Goal: Transaction & Acquisition: Book appointment/travel/reservation

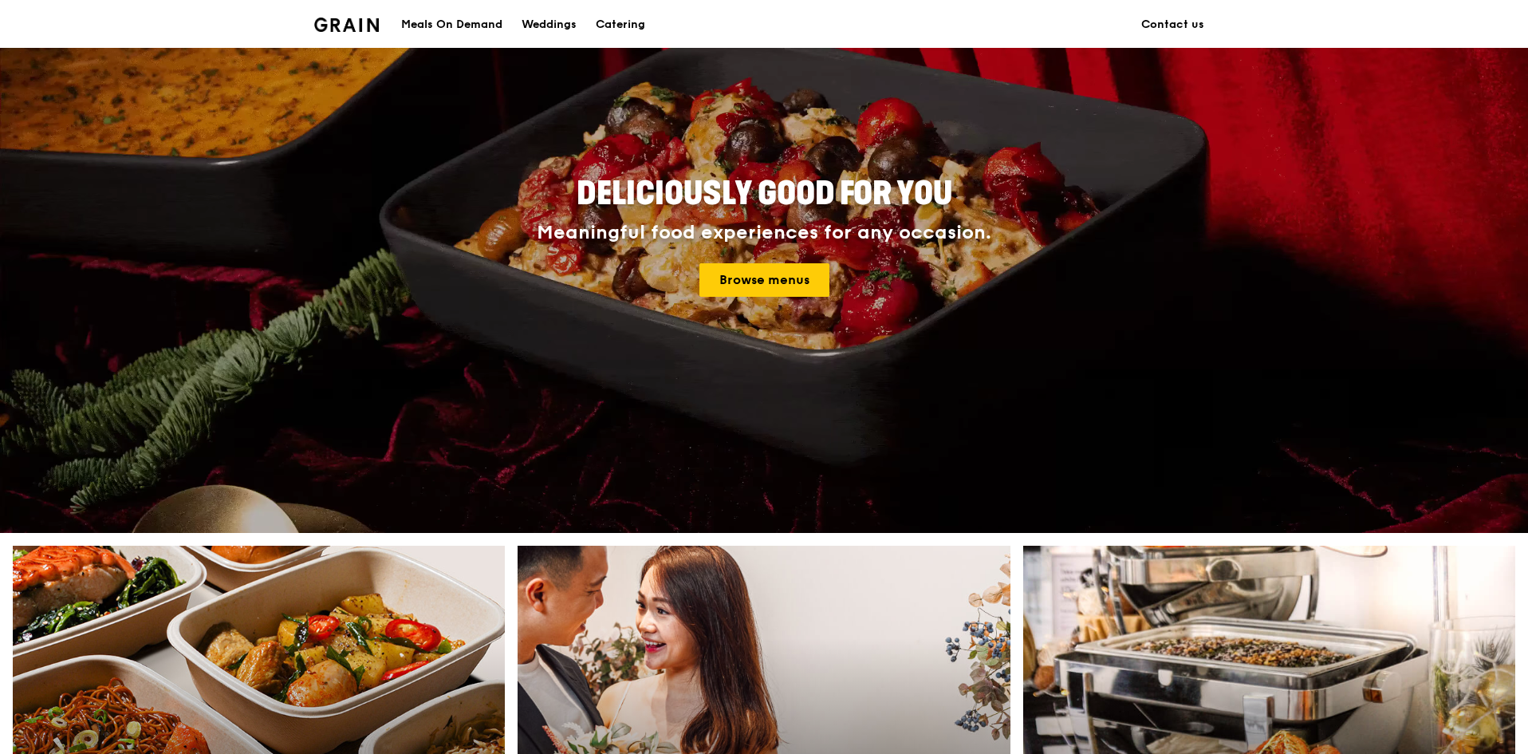
scroll to position [399, 0]
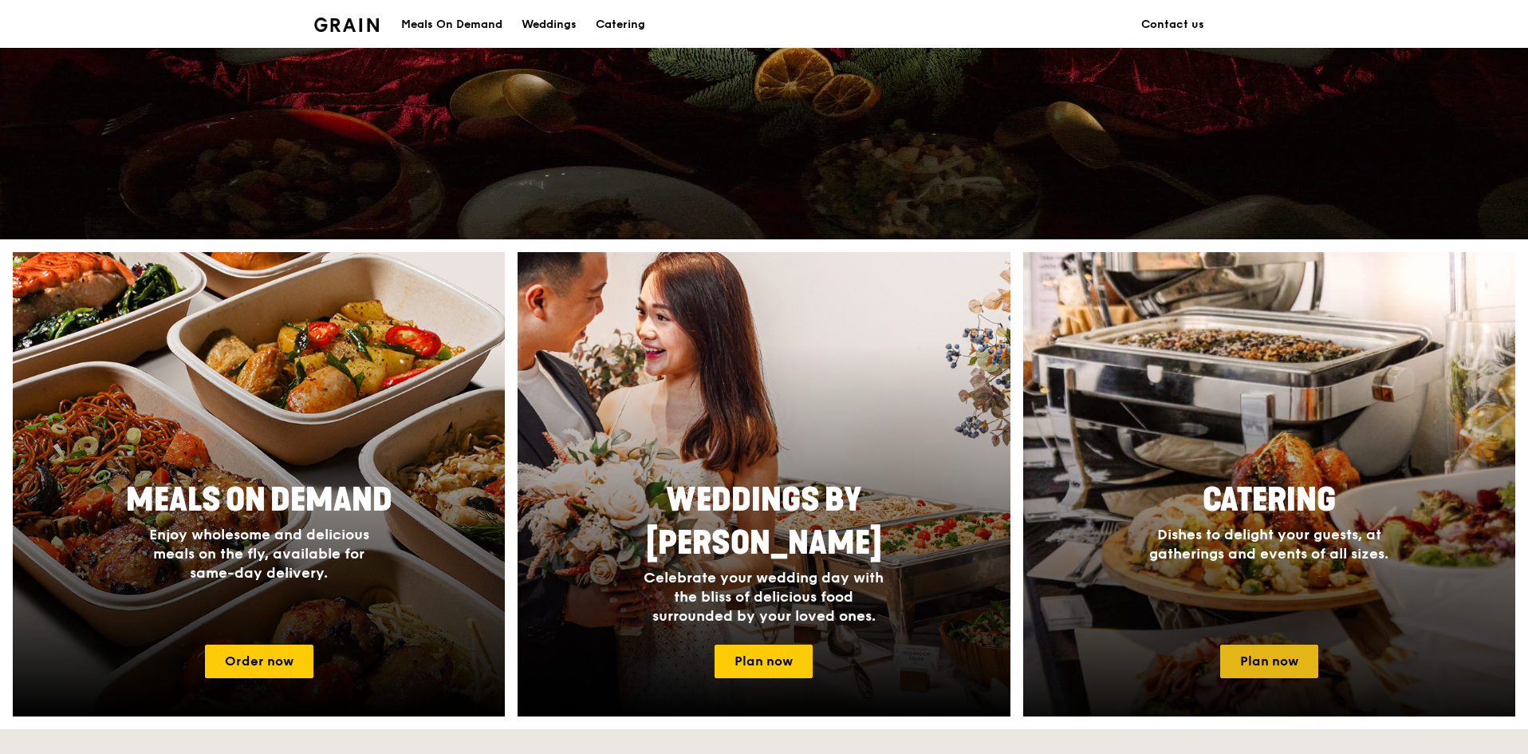
click at [1247, 661] on link "Plan now" at bounding box center [1270, 662] width 98 height 34
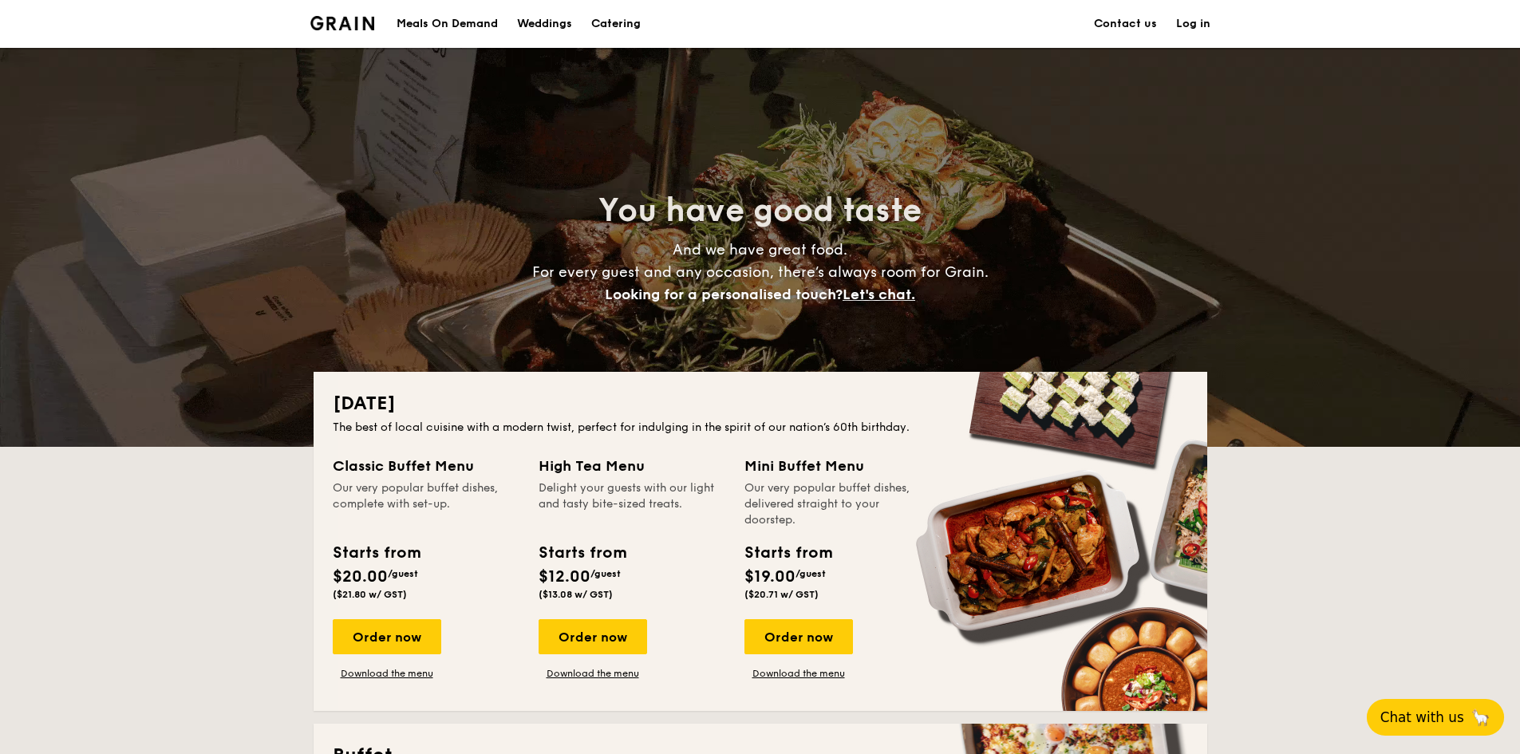
click at [1401, 716] on button "Chat with us 🦙" at bounding box center [1435, 717] width 137 height 37
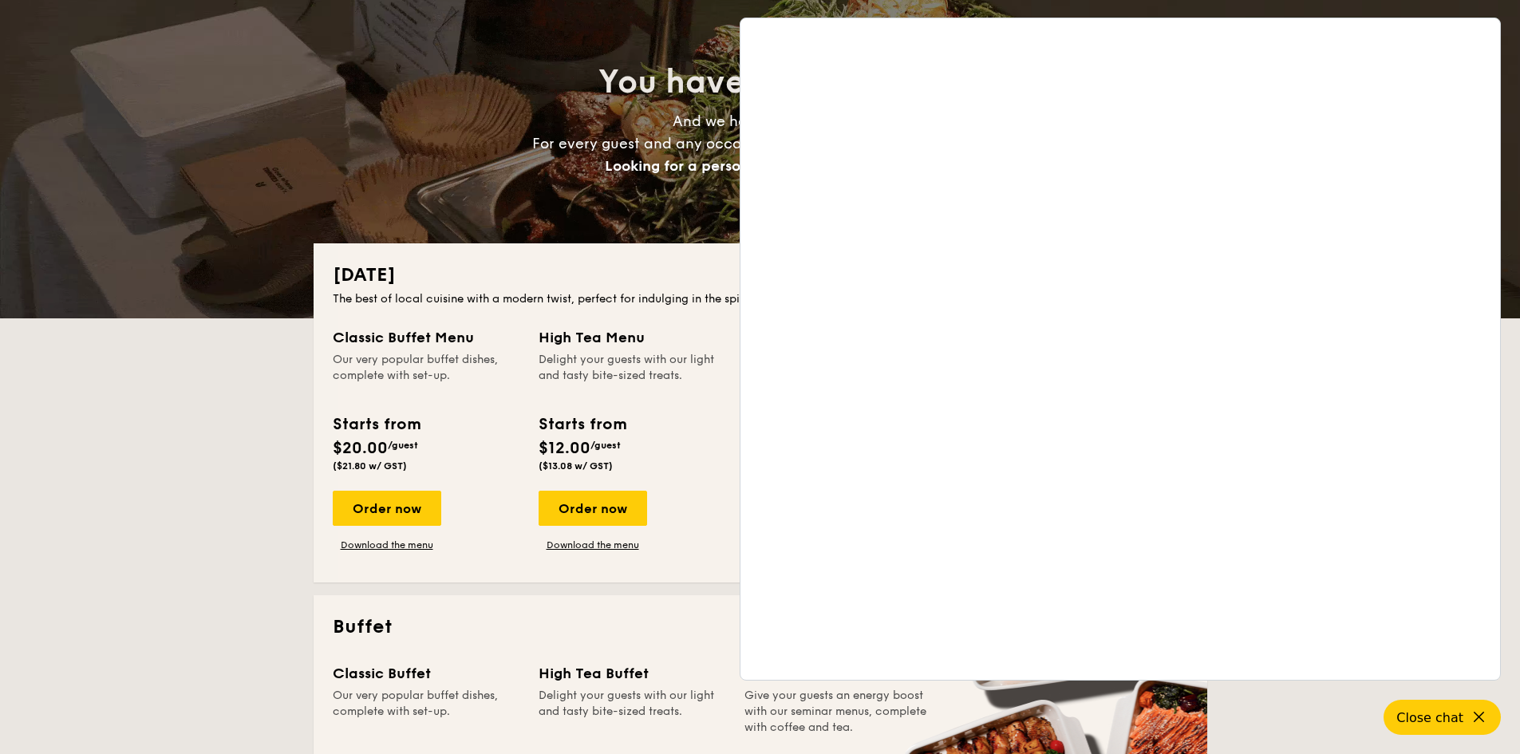
scroll to position [319, 0]
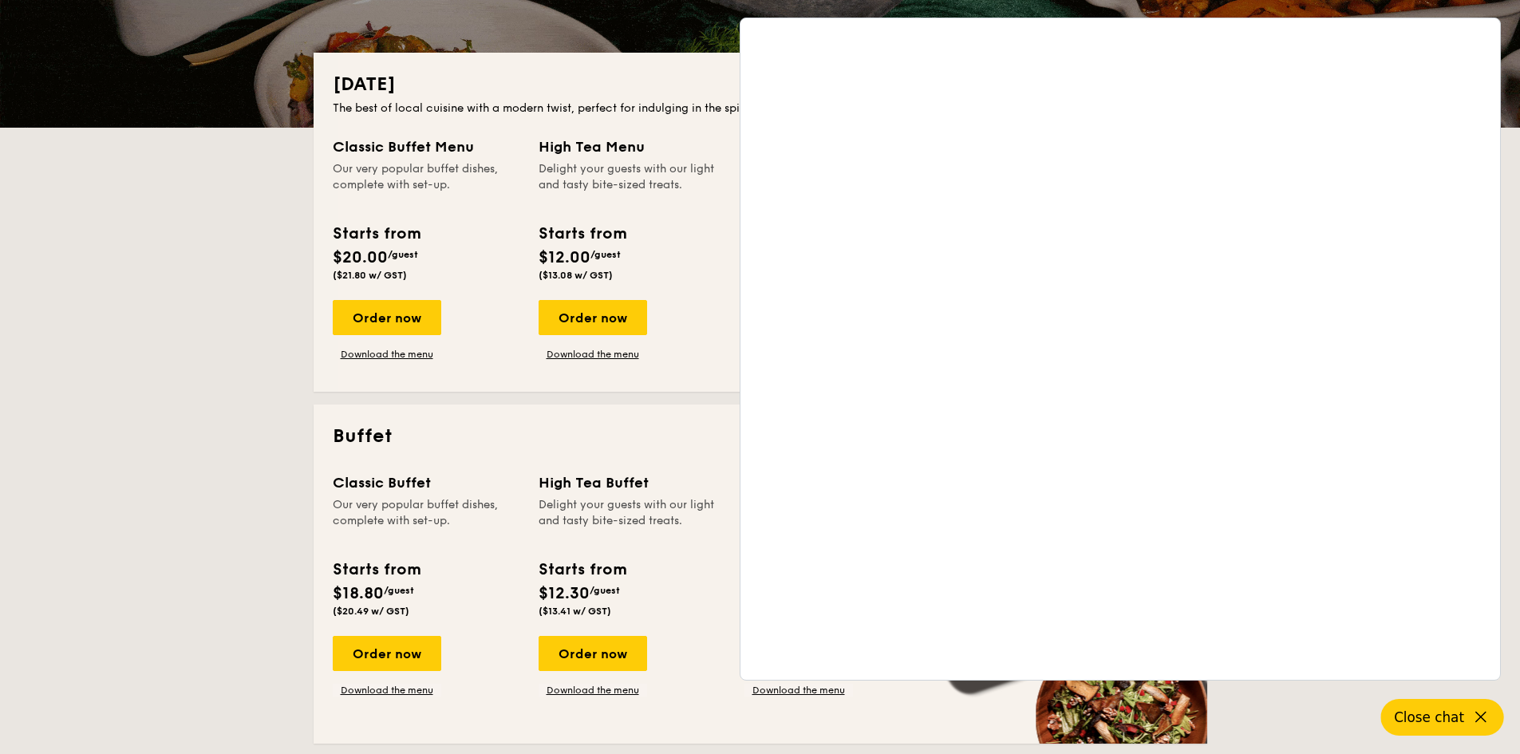
click at [1495, 721] on button "Close chat" at bounding box center [1442, 717] width 123 height 37
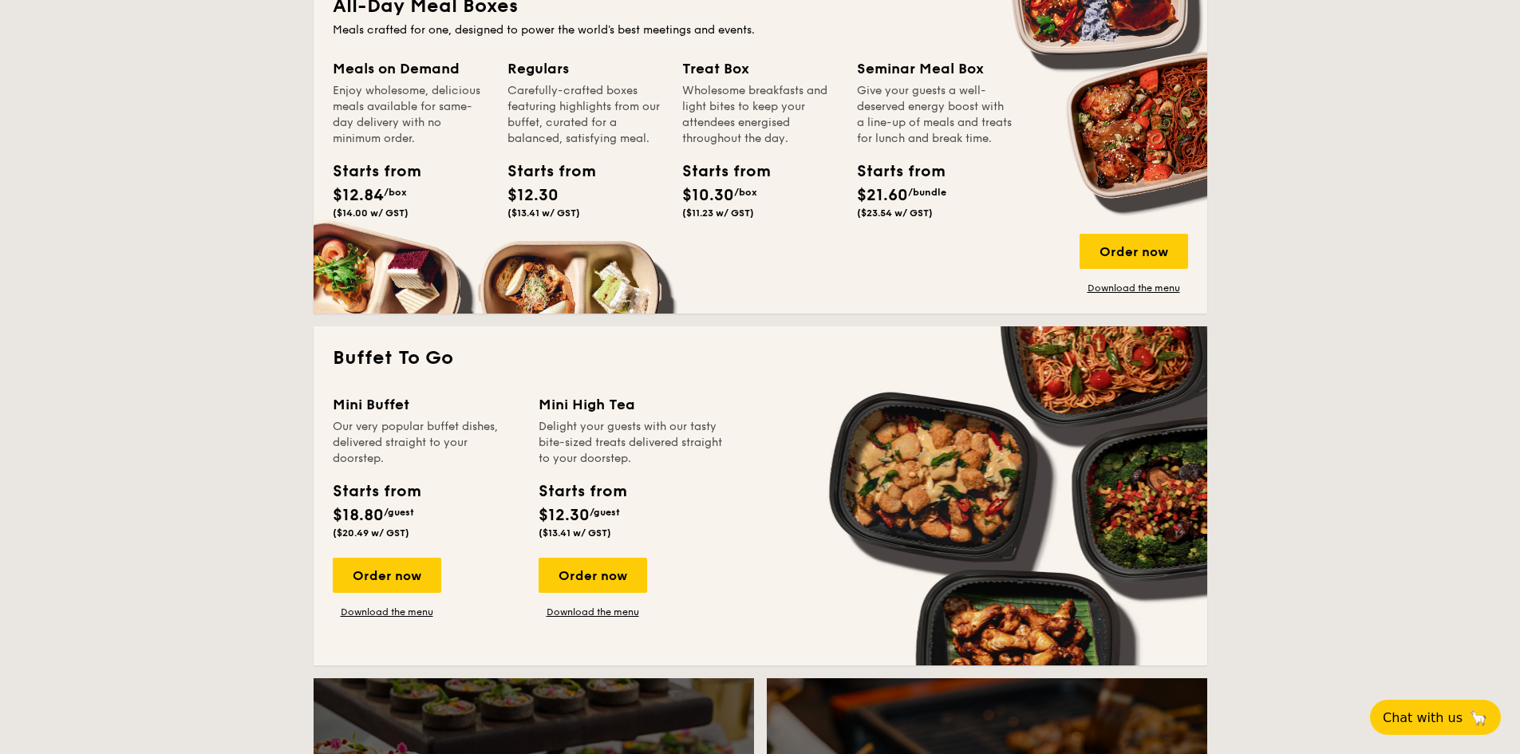
scroll to position [1037, 0]
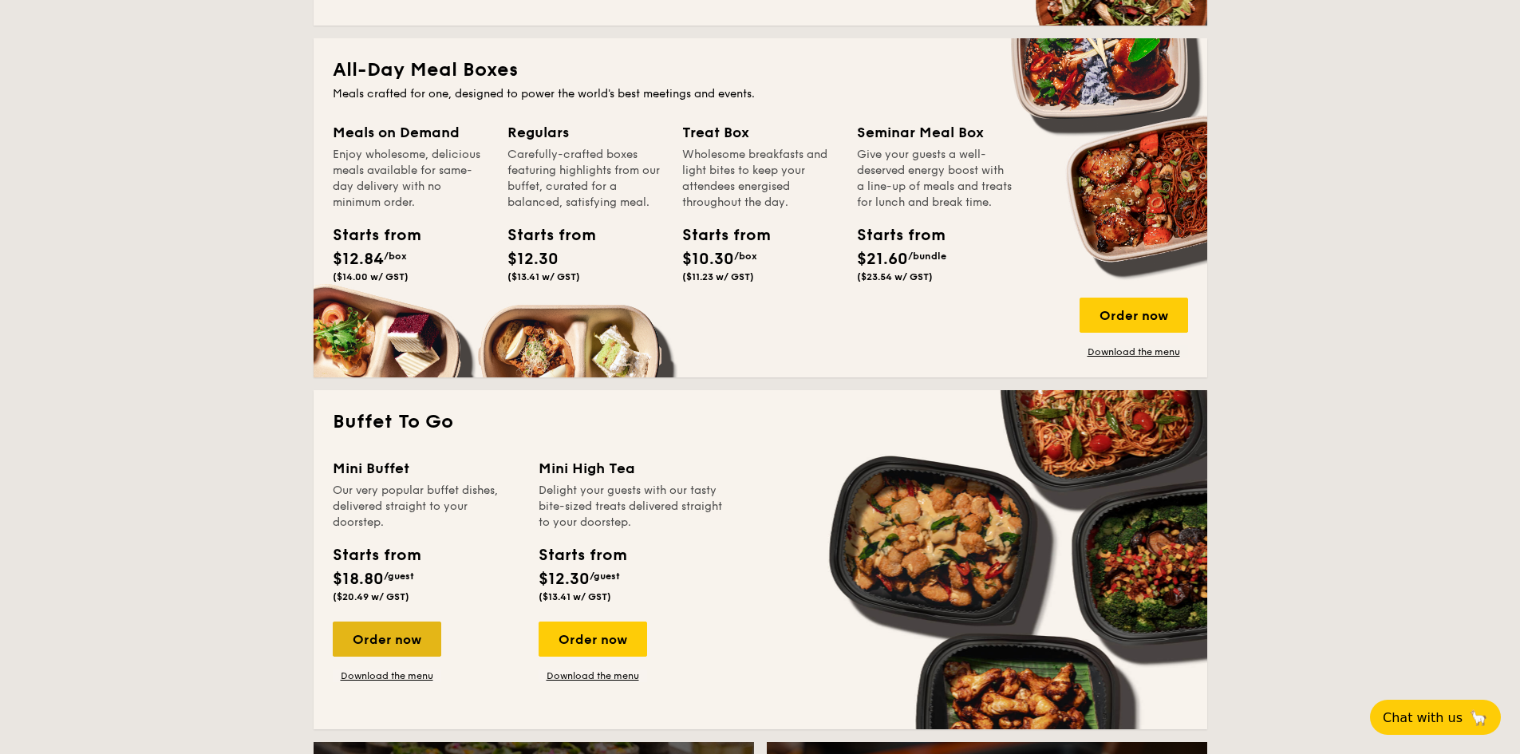
click at [415, 647] on div "Order now" at bounding box center [387, 638] width 108 height 35
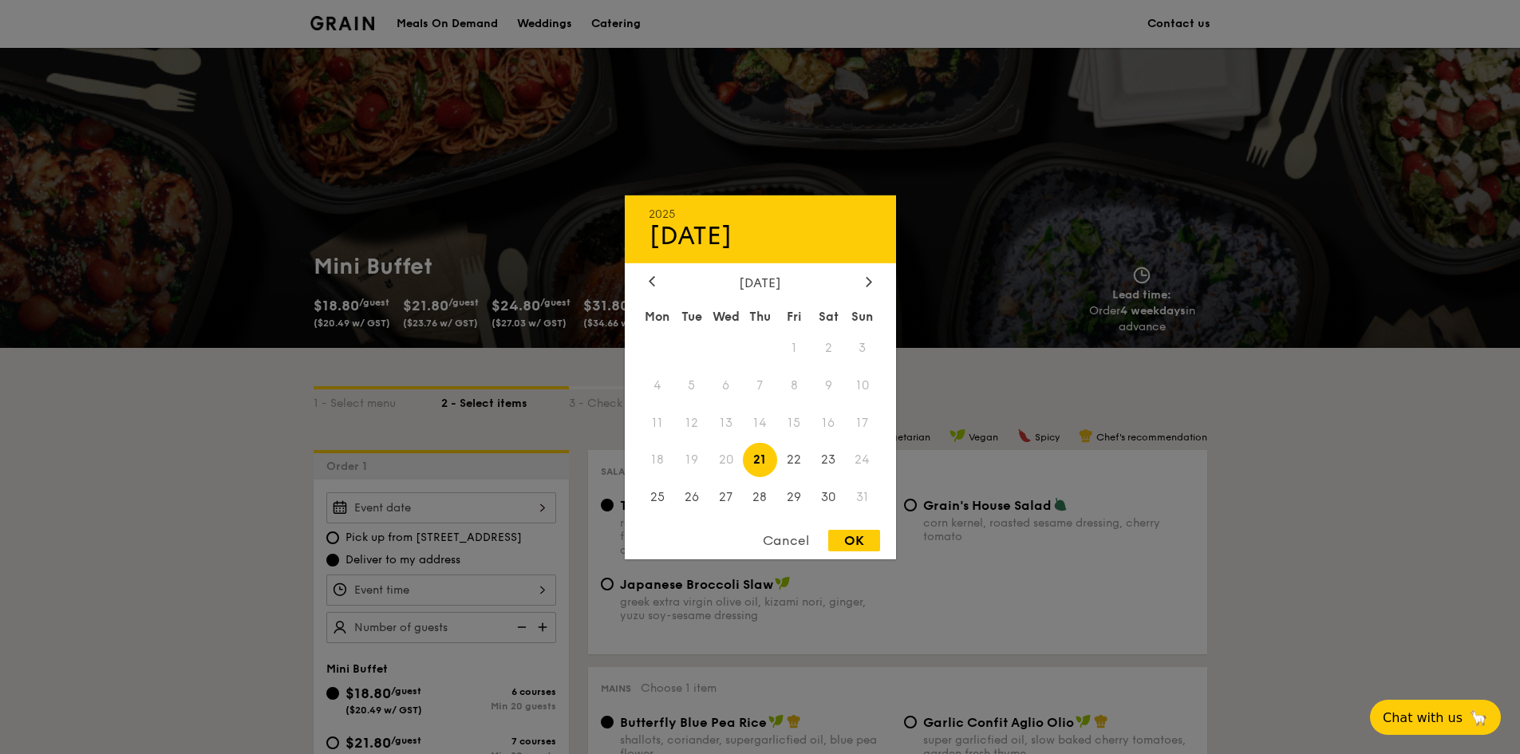
click at [406, 506] on div "2025 Aug [DATE] Tue Wed Thu Fri Sat Sun 1 2 3 4 5 6 7 8 9 10 11 12 13 14 15 16 …" at bounding box center [441, 507] width 230 height 31
click at [869, 281] on icon at bounding box center [869, 281] width 6 height 10
click at [817, 384] on span "13" at bounding box center [828, 385] width 34 height 34
click at [848, 548] on div "OK" at bounding box center [854, 541] width 52 height 22
type input "[DATE]"
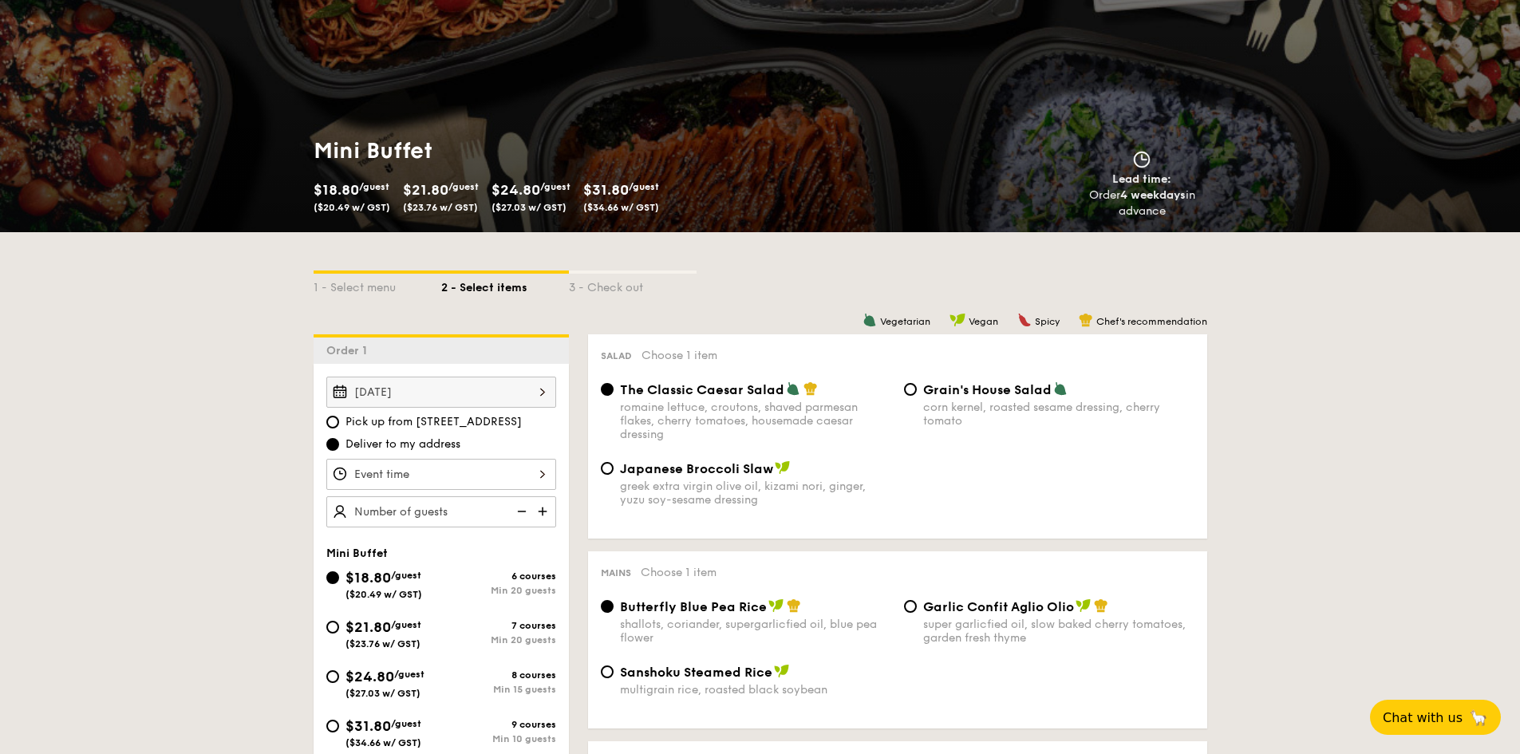
scroll to position [160, 0]
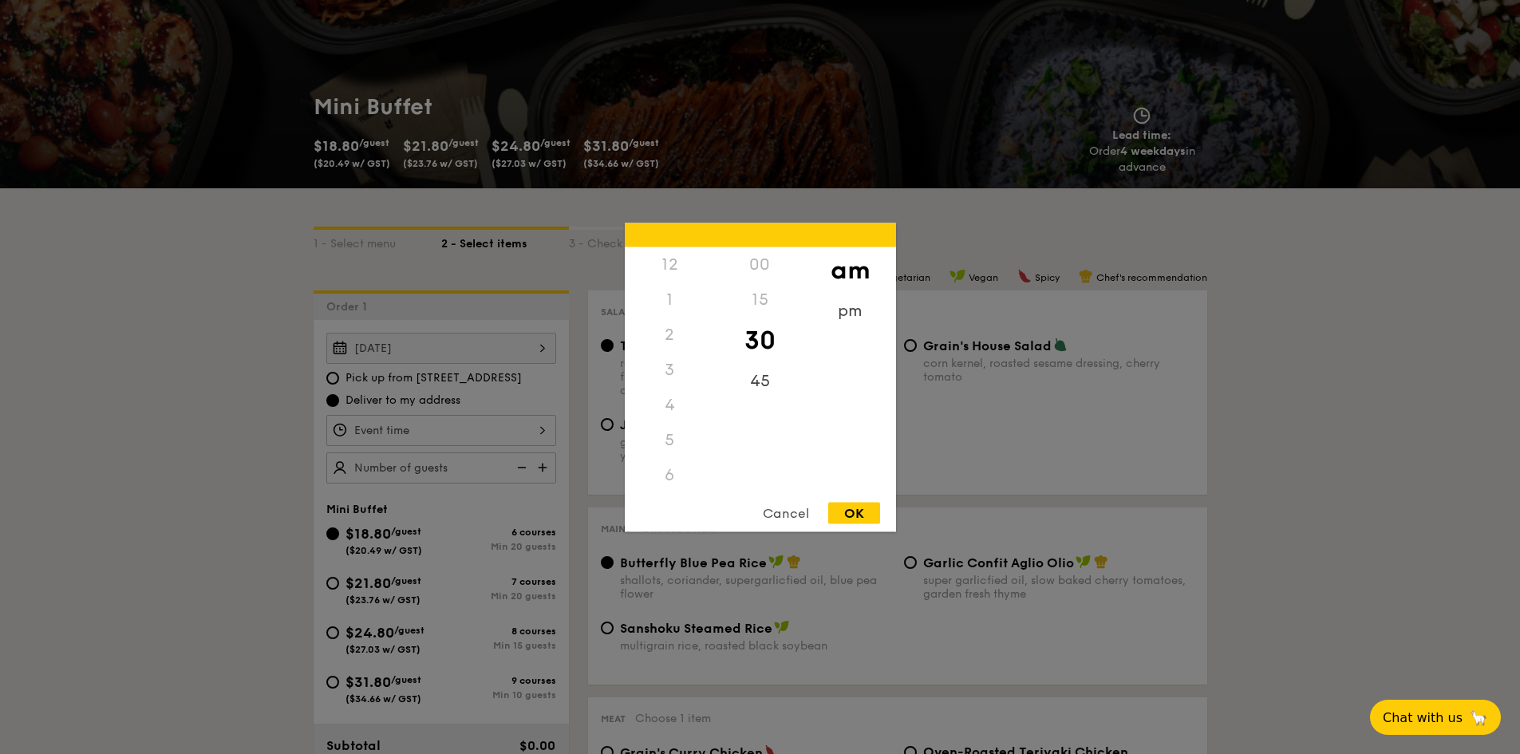
click at [525, 432] on div "12 1 2 3 4 5 6 7 8 9 10 11 00 15 30 45 am pm Cancel OK" at bounding box center [441, 430] width 230 height 31
click at [665, 268] on div "12" at bounding box center [670, 264] width 90 height 35
click at [664, 269] on div "12" at bounding box center [670, 264] width 90 height 35
click at [835, 298] on div "pm" at bounding box center [850, 316] width 90 height 46
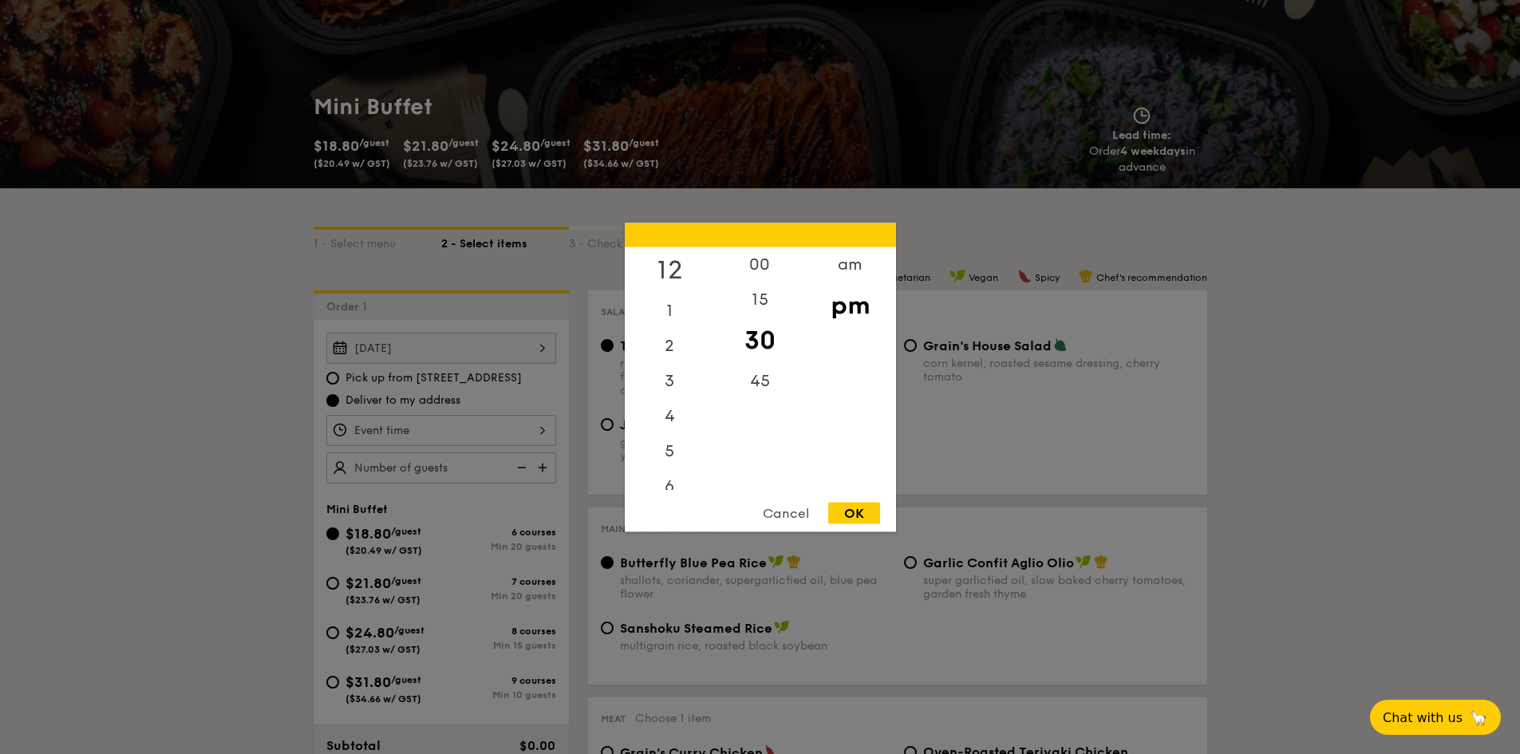
click at [665, 261] on div "12" at bounding box center [670, 270] width 90 height 46
click at [750, 270] on div "00" at bounding box center [760, 270] width 90 height 46
click at [858, 511] on div "OK" at bounding box center [854, 513] width 52 height 22
type input "12:00PM"
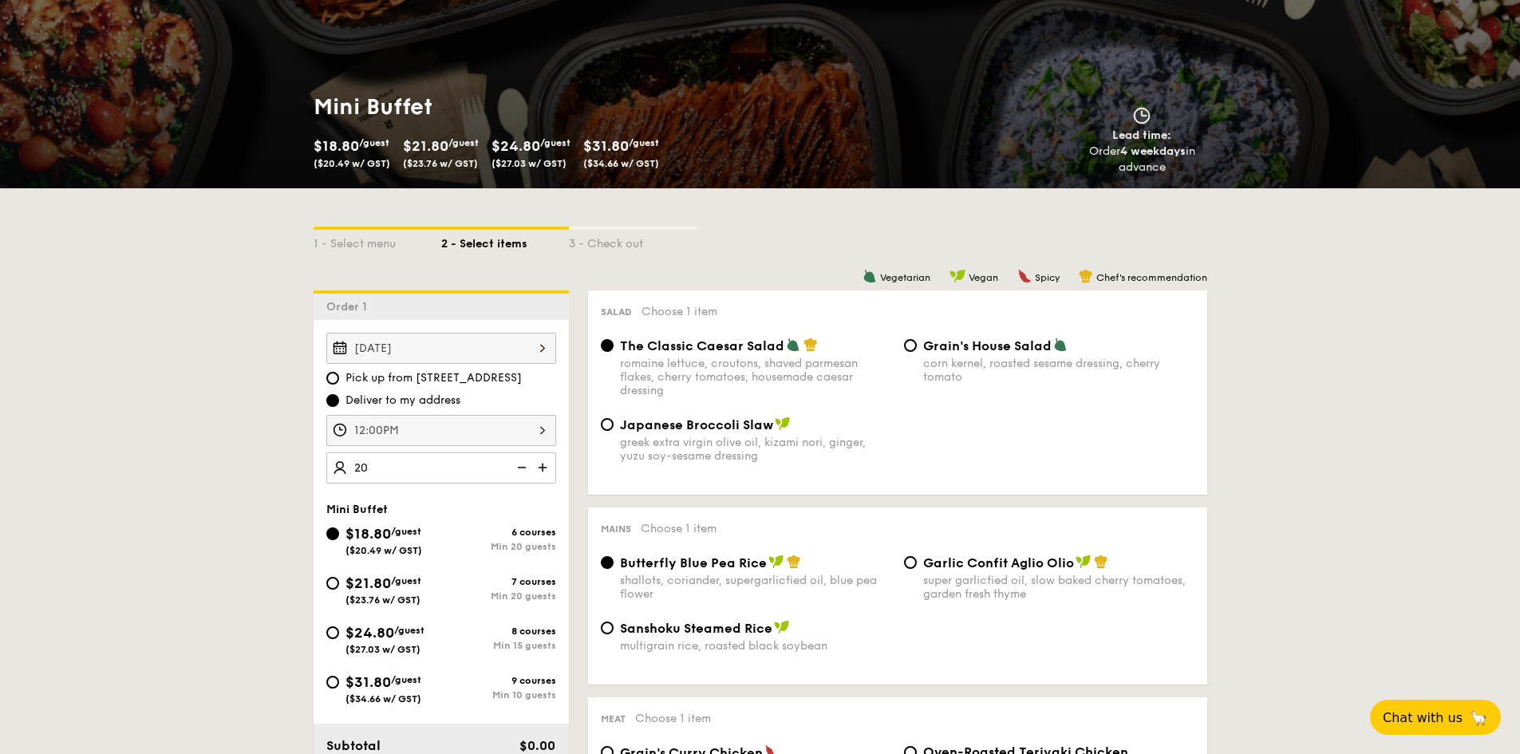
type input "20 guests"
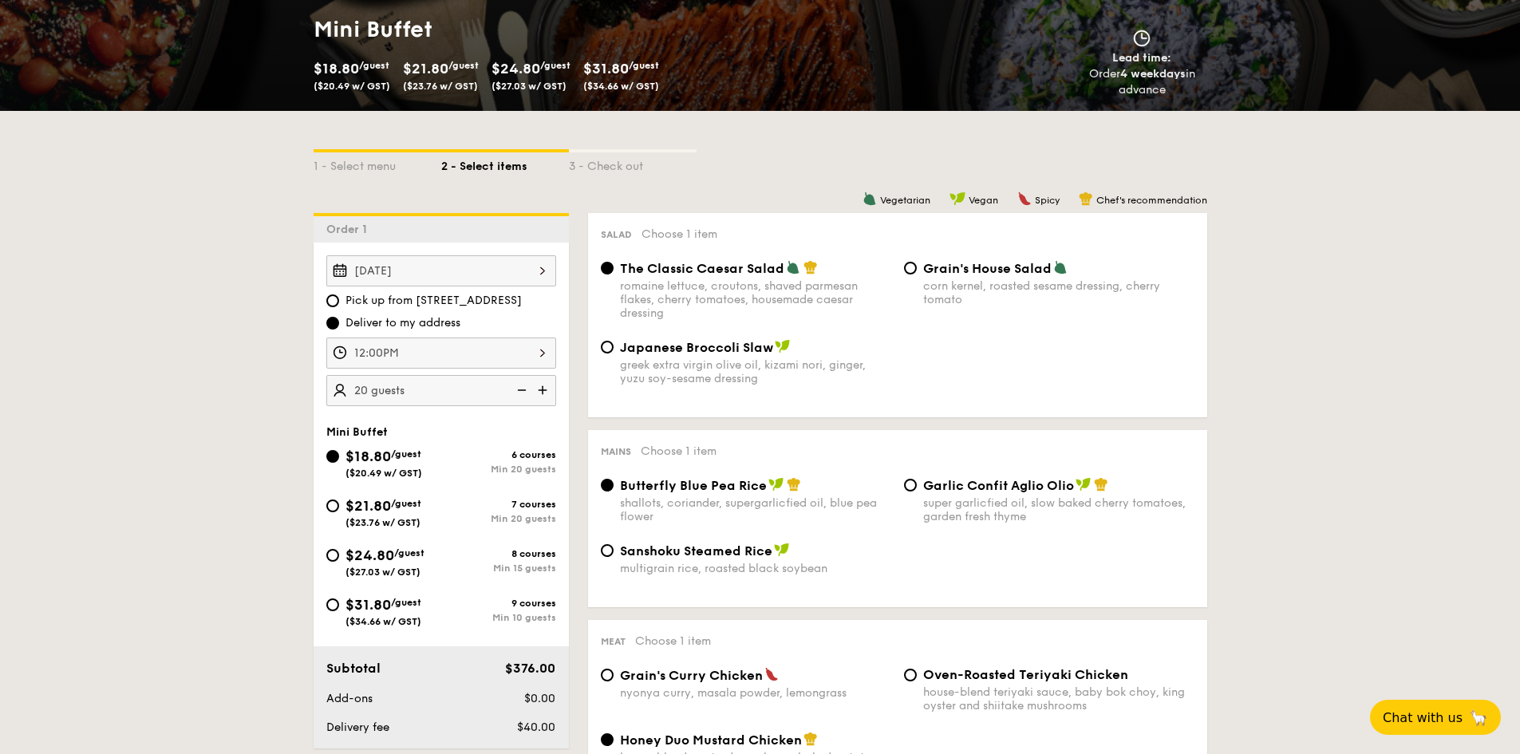
scroll to position [239, 0]
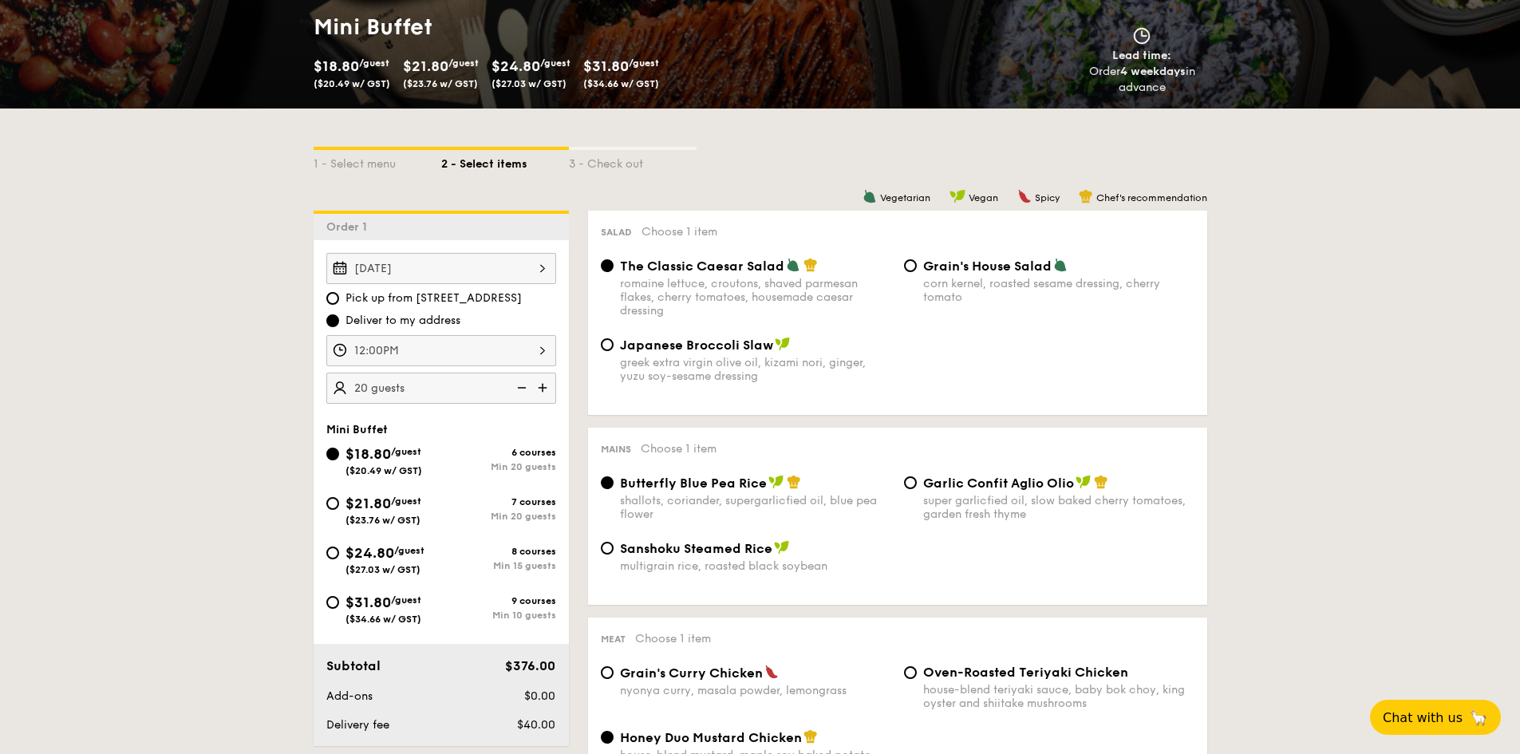
click at [783, 364] on div "greek extra virgin olive oil, kizami nori, ginger, yuzu soy-sesame dressing" at bounding box center [755, 369] width 271 height 27
click at [613, 351] on input "Japanese Broccoli Slaw greek extra virgin olive oil, kizami [PERSON_NAME], yuzu…" at bounding box center [607, 344] width 13 height 13
radio input "true"
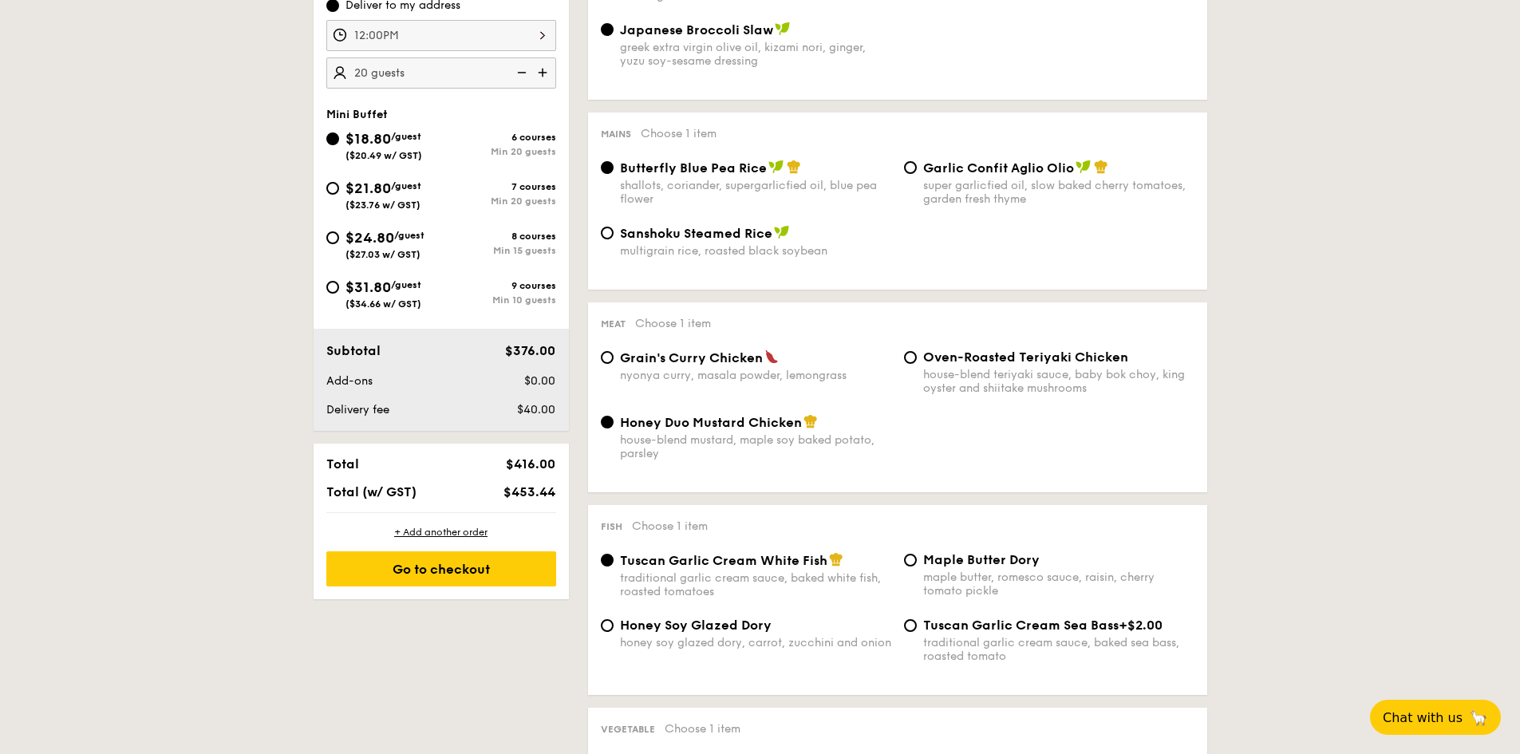
scroll to position [558, 0]
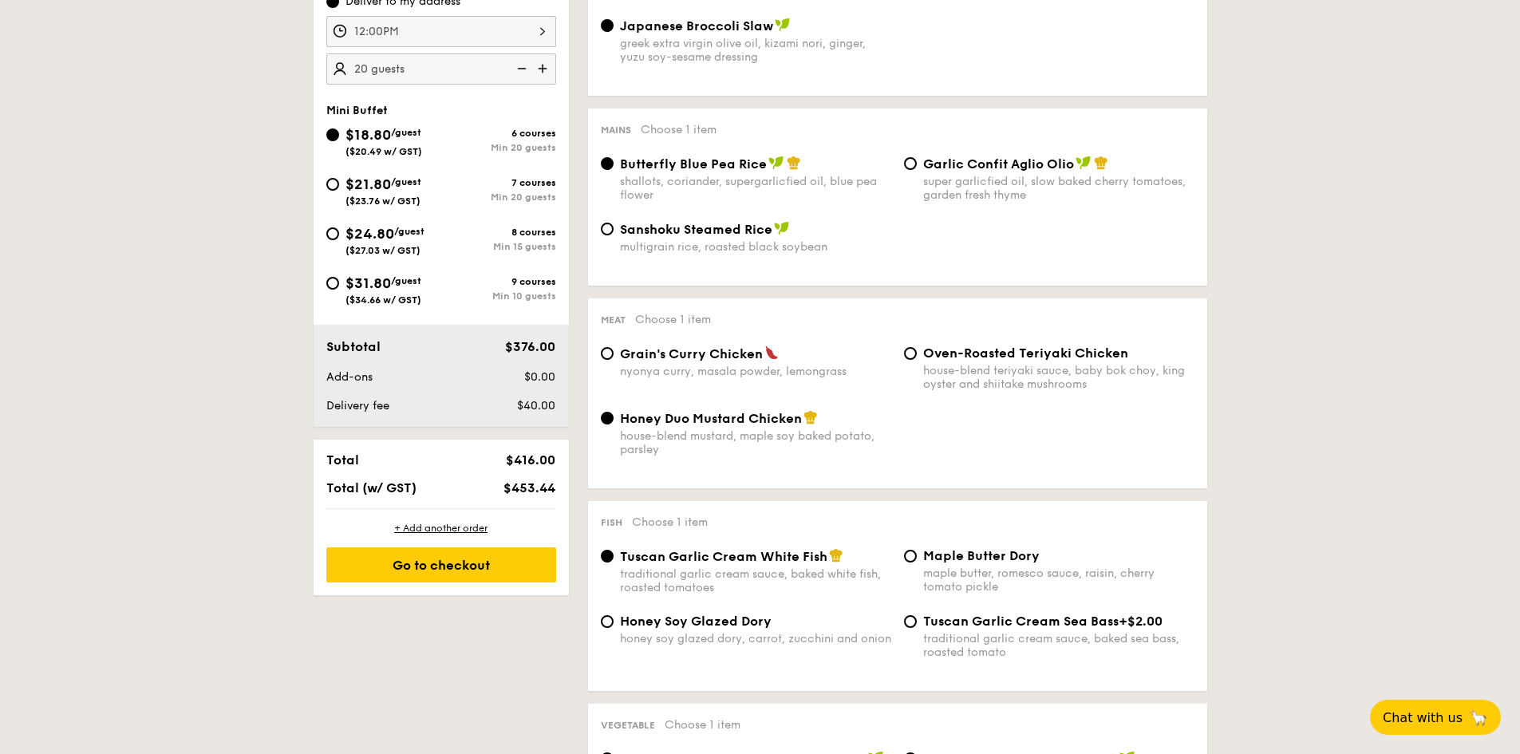
click at [1115, 369] on div "house-blend teriyaki sauce, baby bok choy, king oyster and shiitake mushrooms" at bounding box center [1058, 377] width 271 height 27
click at [917, 360] on input "Oven-Roasted Teriyaki Chicken house-blend teriyaki sauce, baby bok choy, king o…" at bounding box center [910, 353] width 13 height 13
radio input "true"
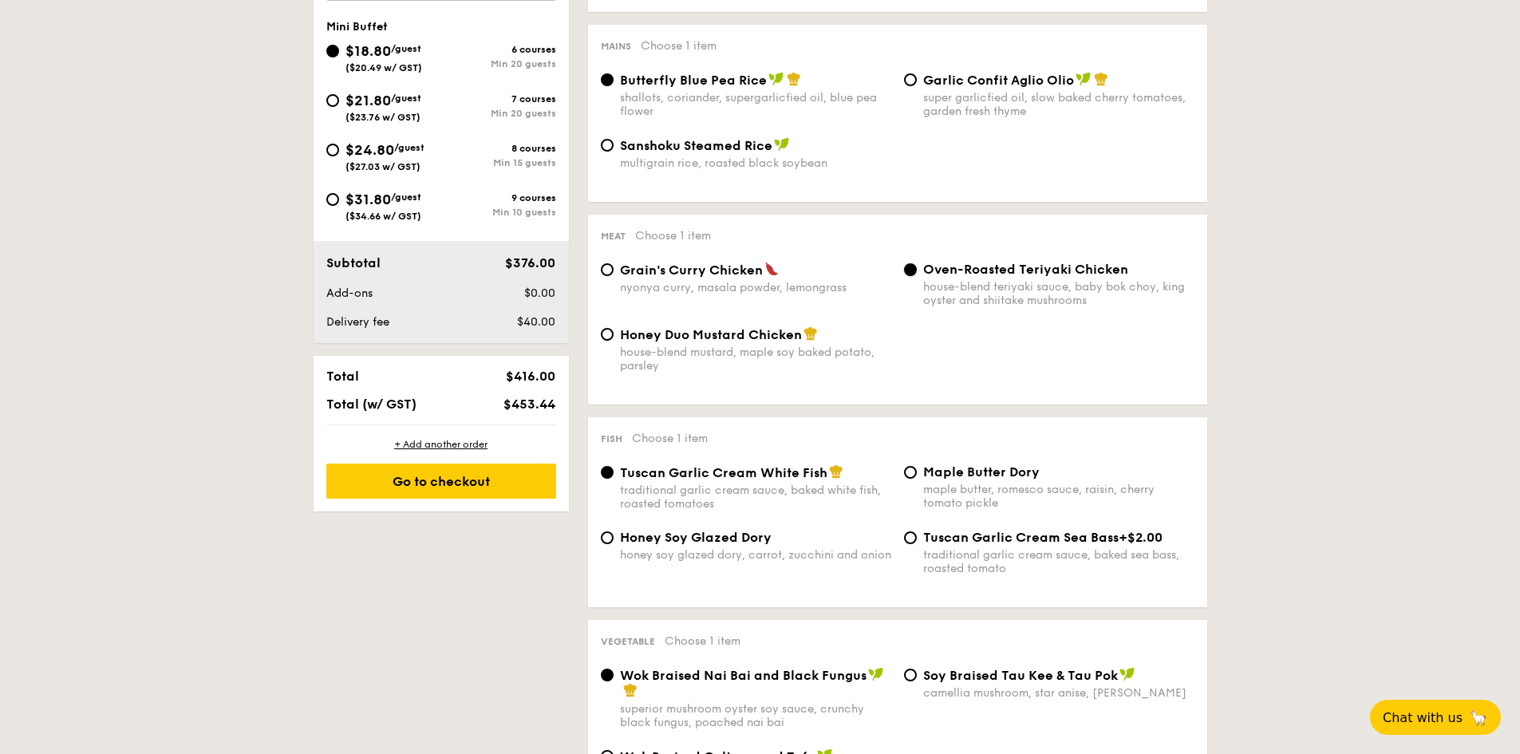
scroll to position [638, 0]
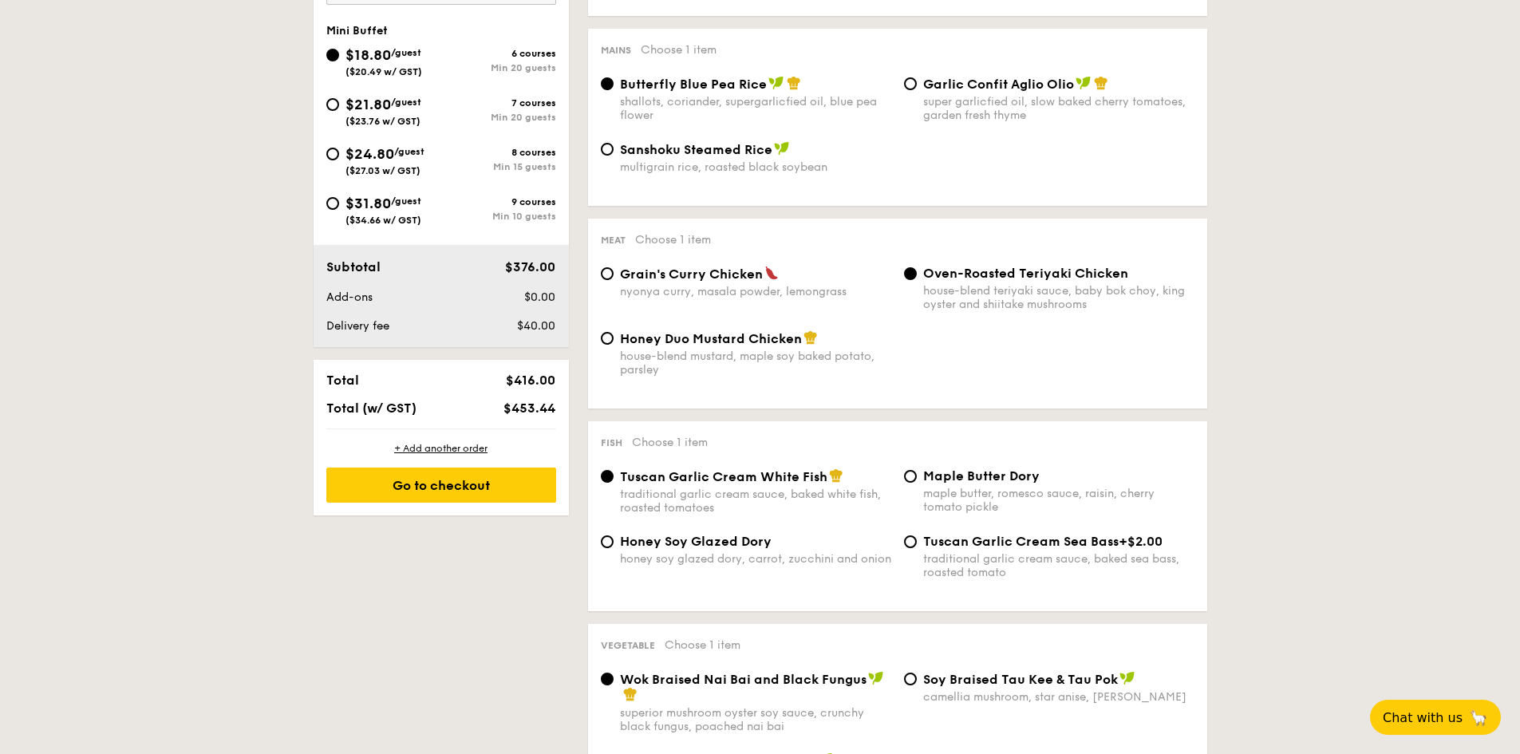
click at [333, 112] on div "$21.80 /guest ($23.76 w/ GST)" at bounding box center [383, 110] width 115 height 34
click at [333, 111] on input "$21.80 /guest ($23.76 w/ GST) 7 courses Min 20 guests" at bounding box center [332, 104] width 13 height 13
radio input "true"
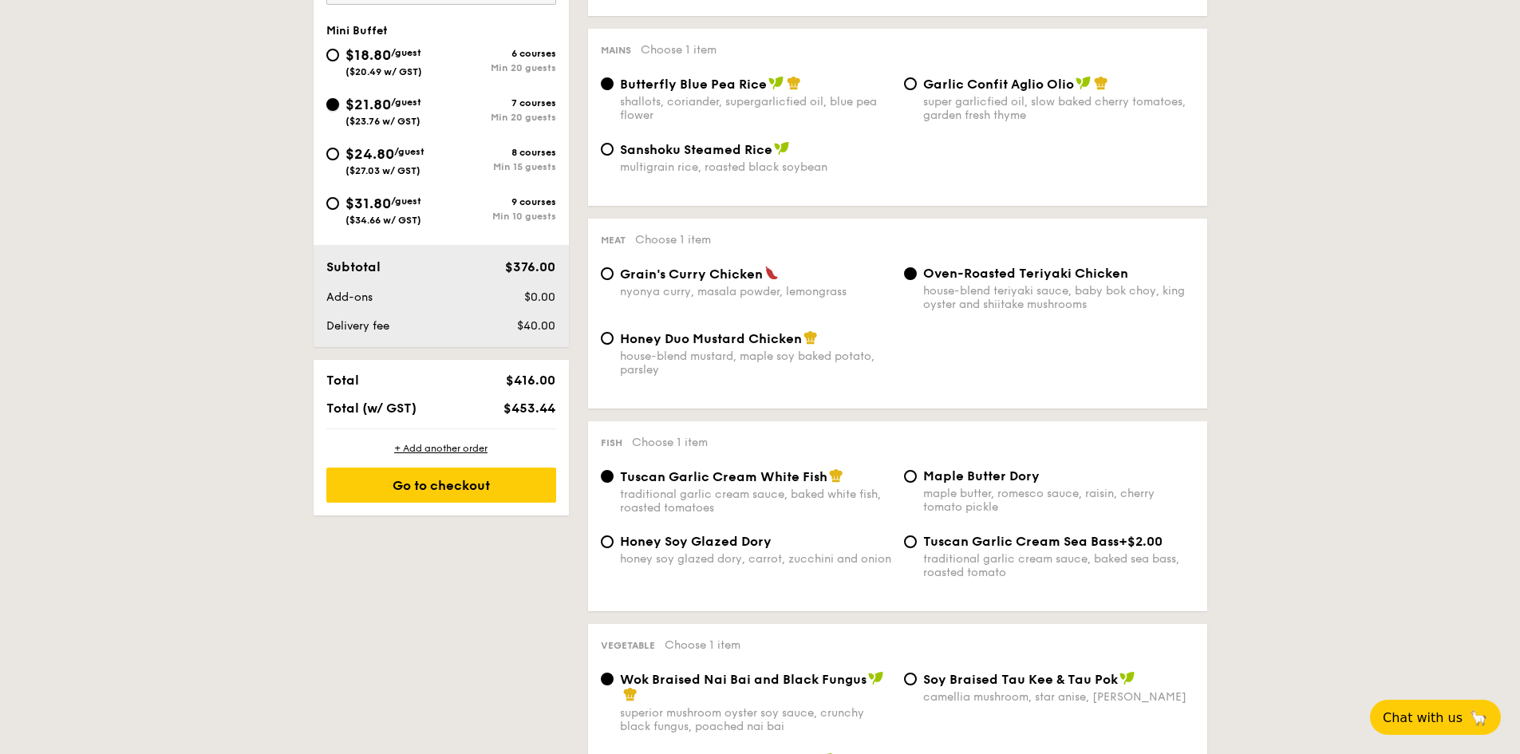
radio input "true"
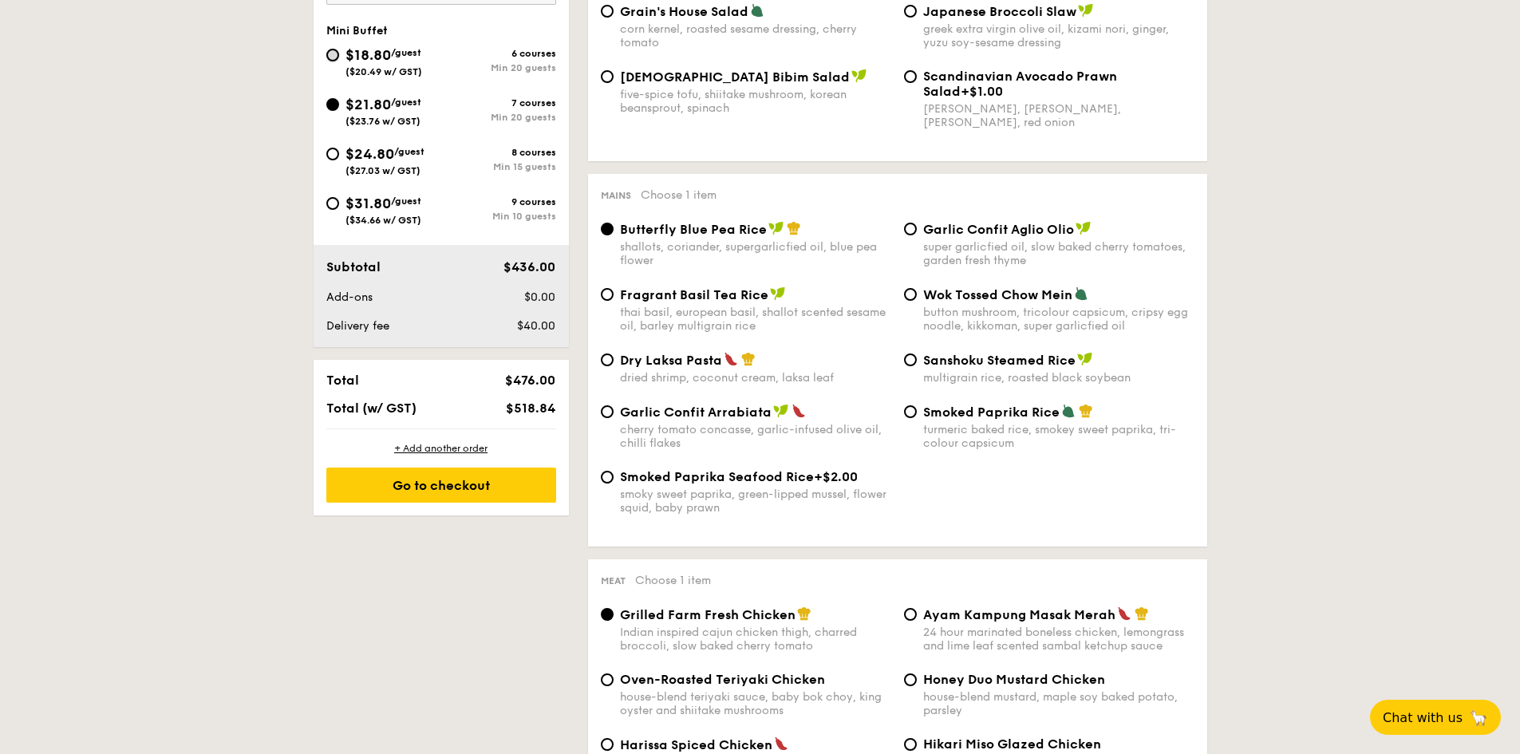
click at [338, 53] on input "$18.80 /guest ($20.49 w/ GST) 6 courses Min 20 guests" at bounding box center [332, 55] width 13 height 13
radio input "true"
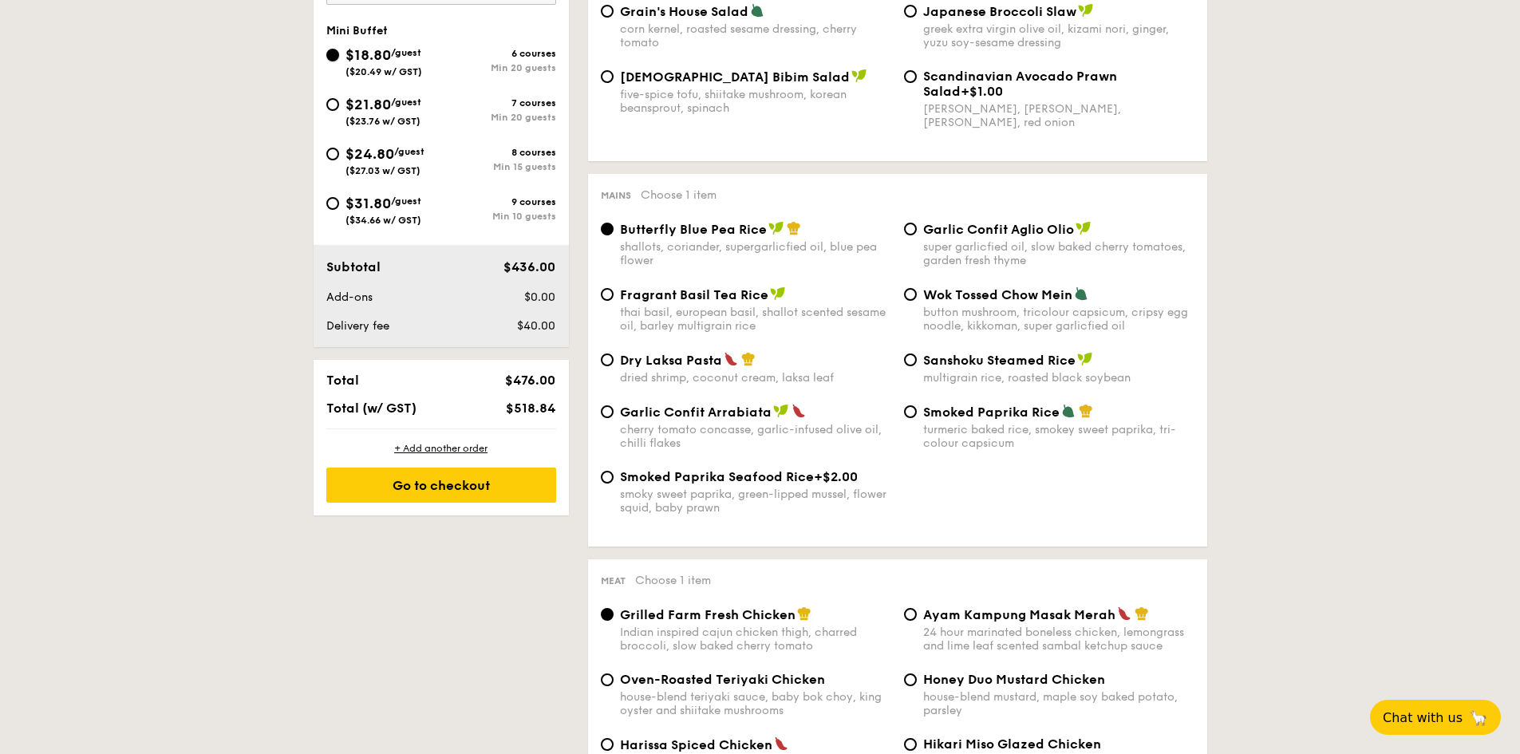
radio input "true"
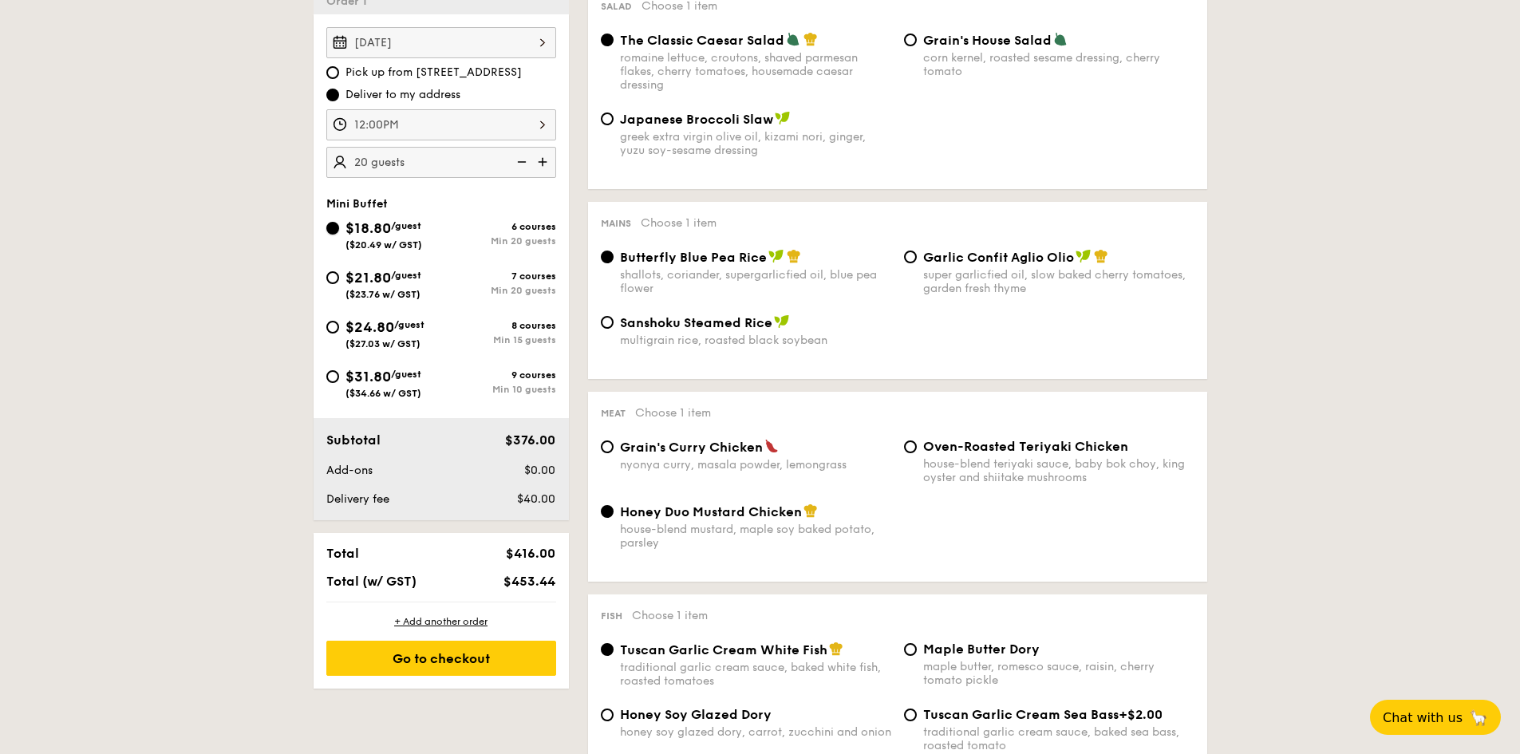
scroll to position [399, 0]
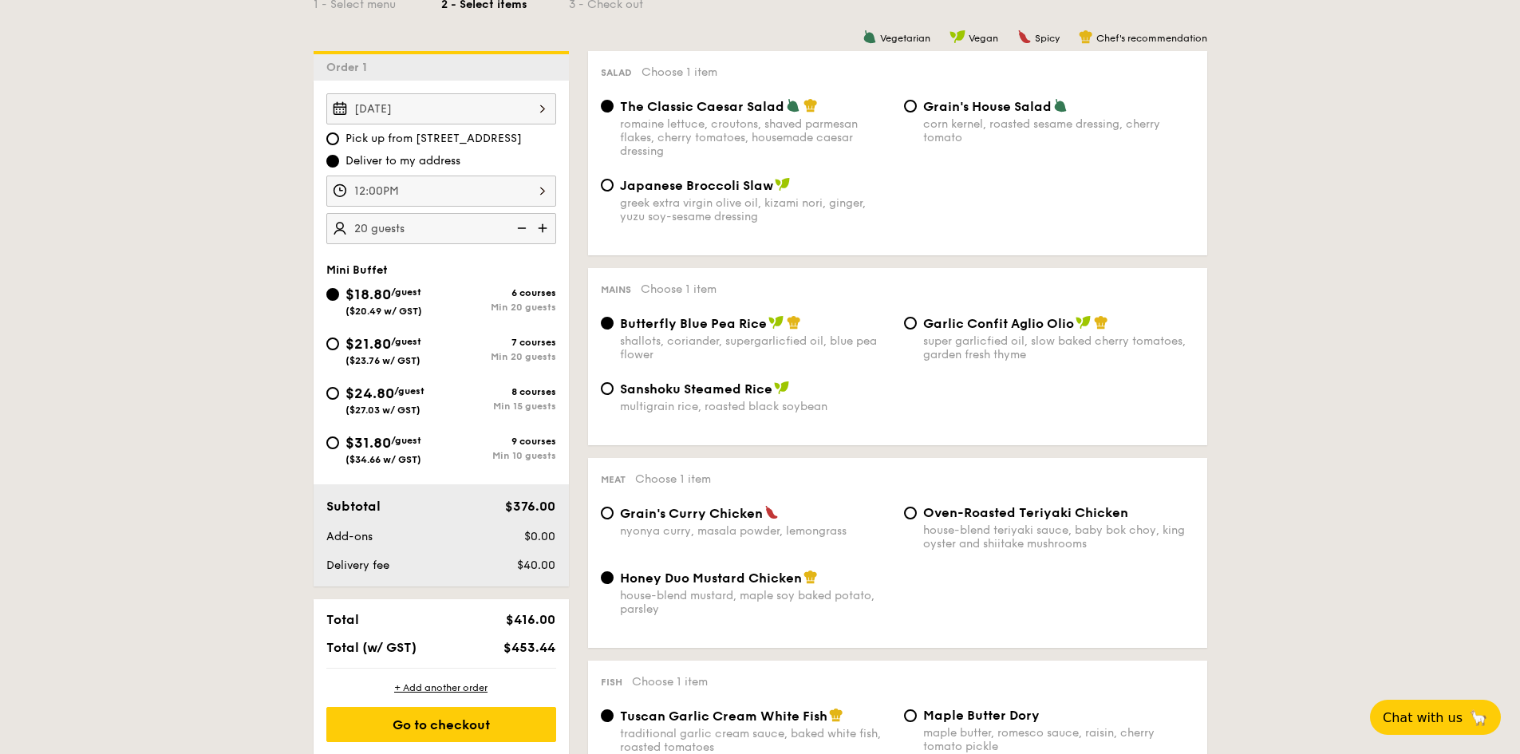
click at [747, 180] on span "Japanese Broccoli Slaw" at bounding box center [696, 185] width 153 height 15
click at [613, 180] on input "Japanese Broccoli Slaw greek extra virgin olive oil, kizami [PERSON_NAME], yuzu…" at bounding box center [607, 185] width 13 height 13
radio input "true"
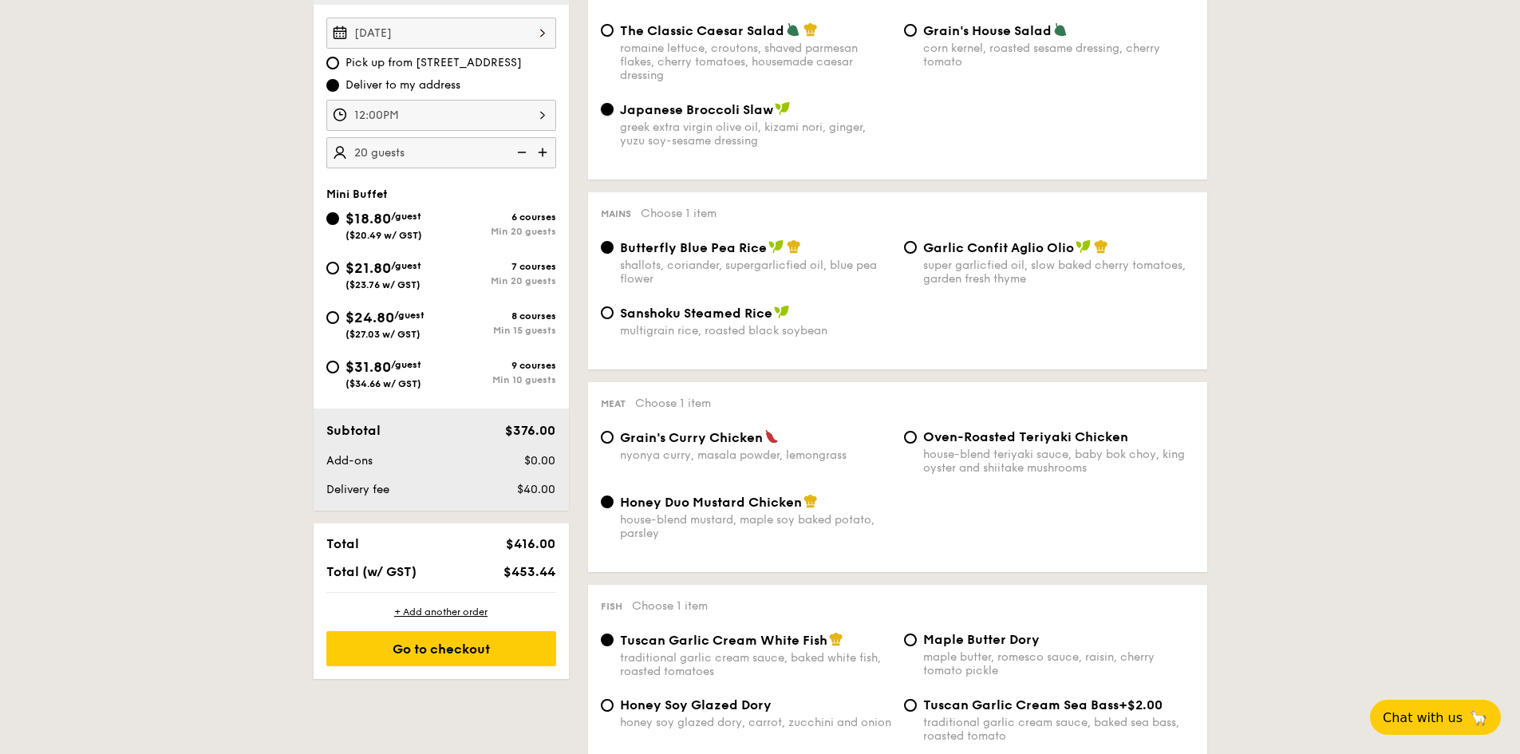
scroll to position [479, 0]
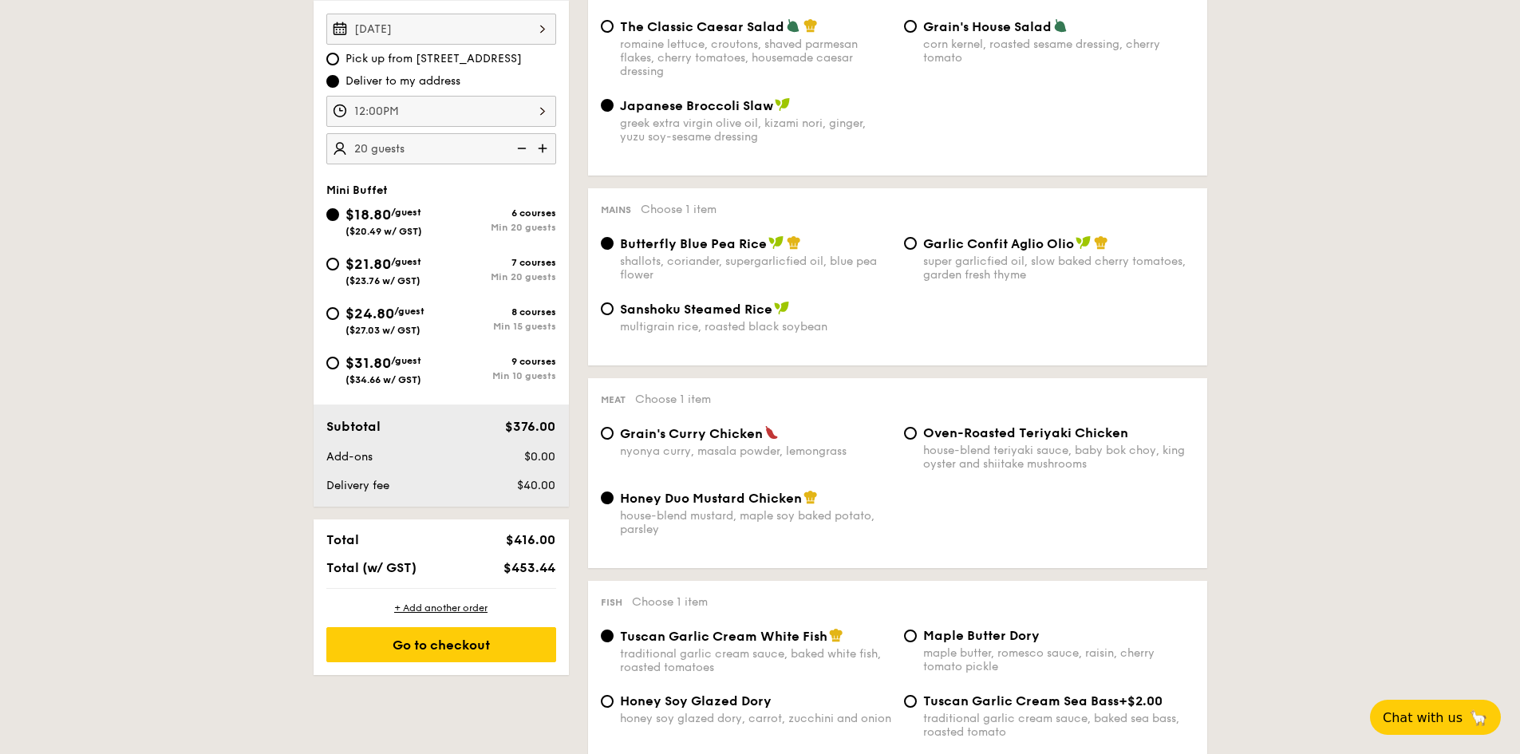
click at [749, 448] on div "nyonya curry, masala powder, lemongrass" at bounding box center [755, 451] width 271 height 14
click at [613, 440] on input "Grain's Curry Chicken nyonya curry, masala powder, lemongrass" at bounding box center [607, 433] width 13 height 13
radio input "true"
click at [779, 511] on div "house-blend mustard, maple soy baked potato, parsley" at bounding box center [755, 522] width 271 height 27
click at [613, 504] on input "Honey Duo Mustard Chicken house-blend mustard, maple soy baked potato, parsley" at bounding box center [607, 497] width 13 height 13
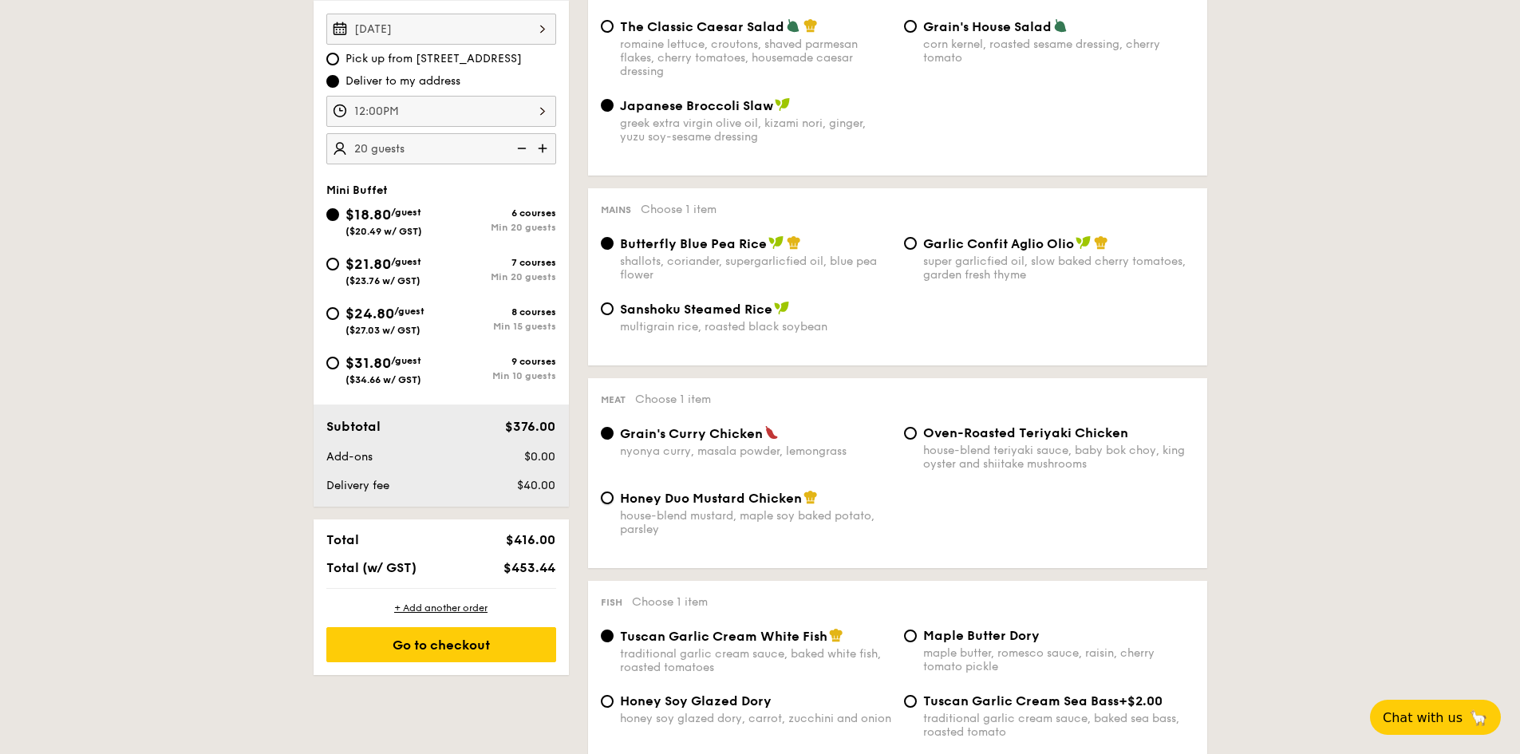
radio input "true"
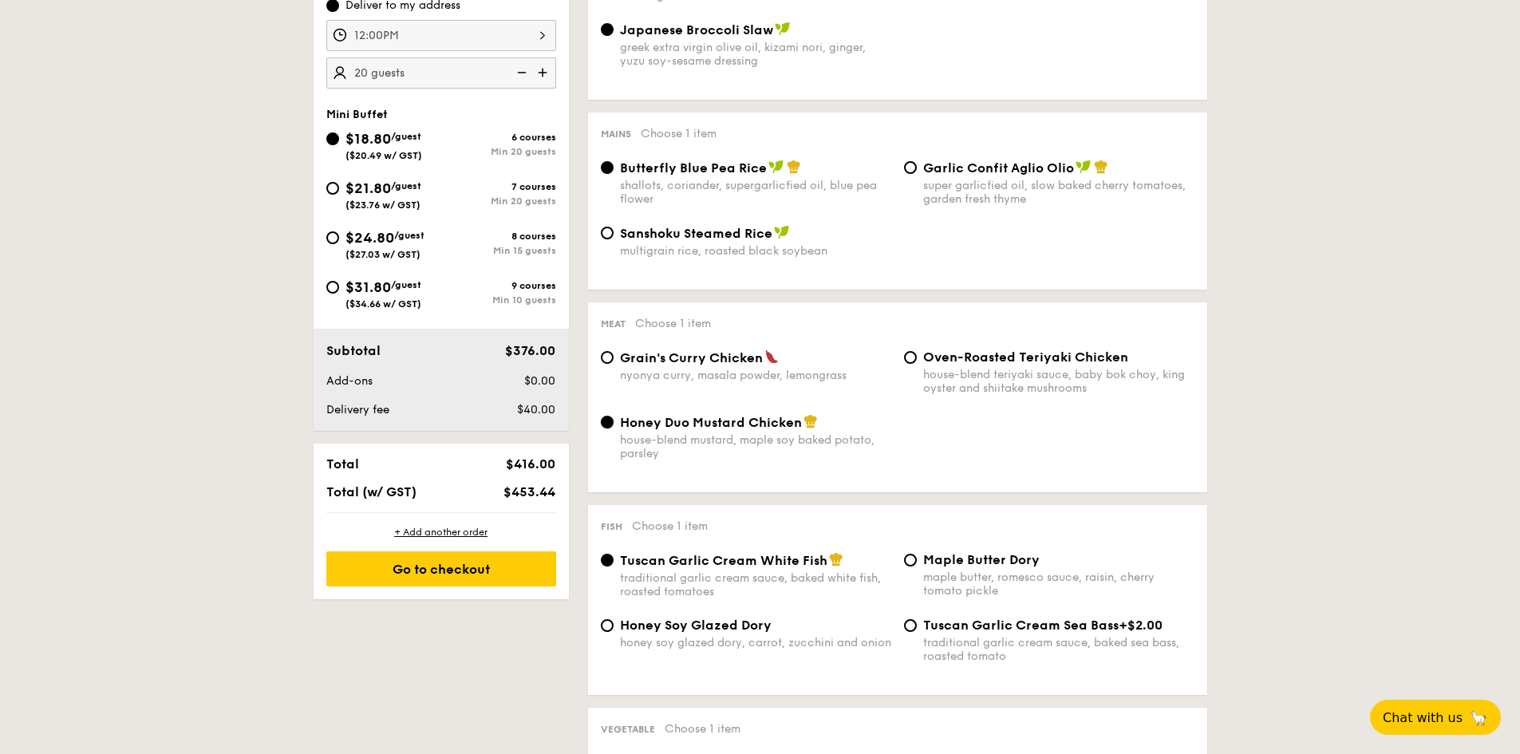
scroll to position [558, 0]
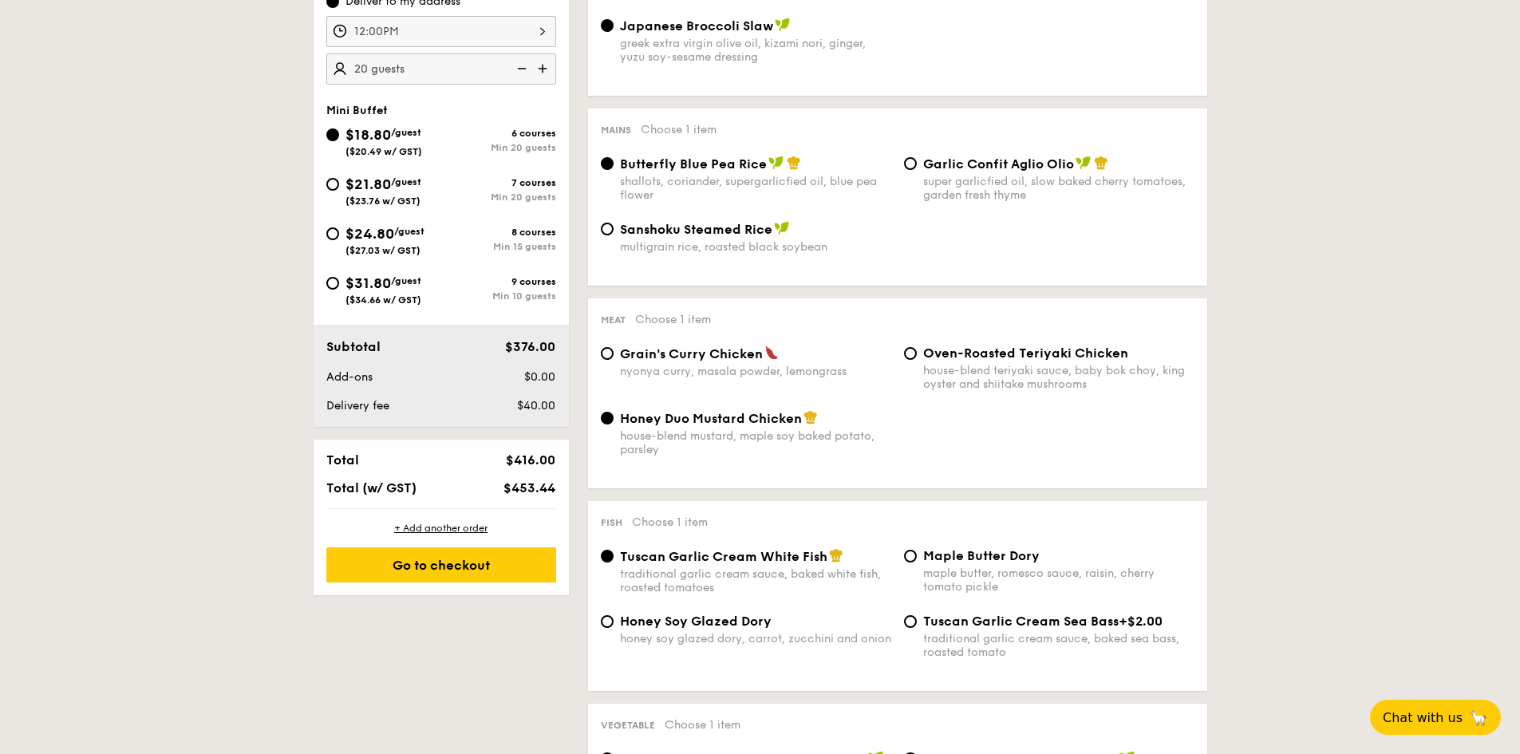
click at [1015, 368] on div "house-blend teriyaki sauce, baby bok choy, king oyster and shiitake mushrooms" at bounding box center [1058, 377] width 271 height 27
click at [917, 360] on input "Oven-Roasted Teriyaki Chicken house-blend teriyaki sauce, baby bok choy, king o…" at bounding box center [910, 353] width 13 height 13
radio input "true"
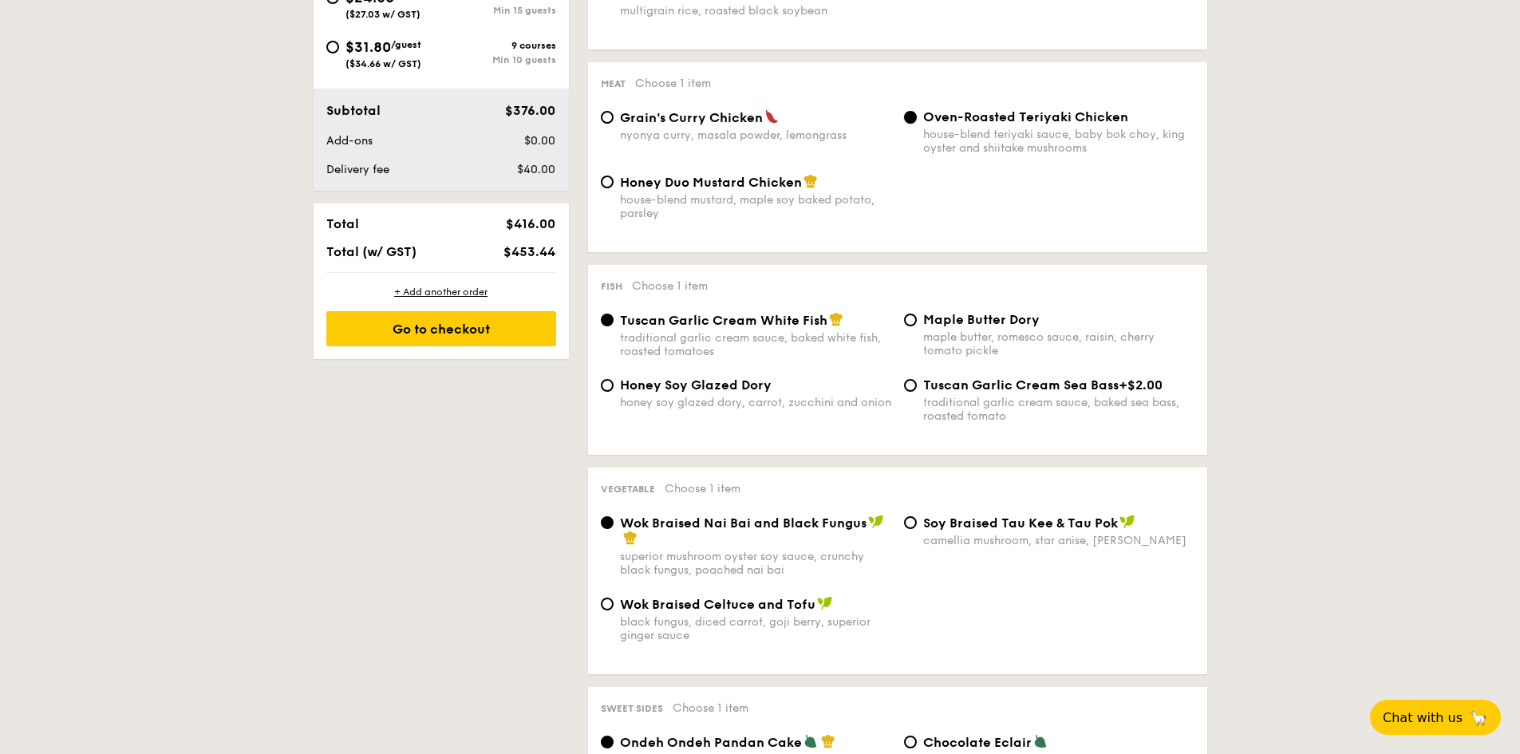
scroll to position [798, 0]
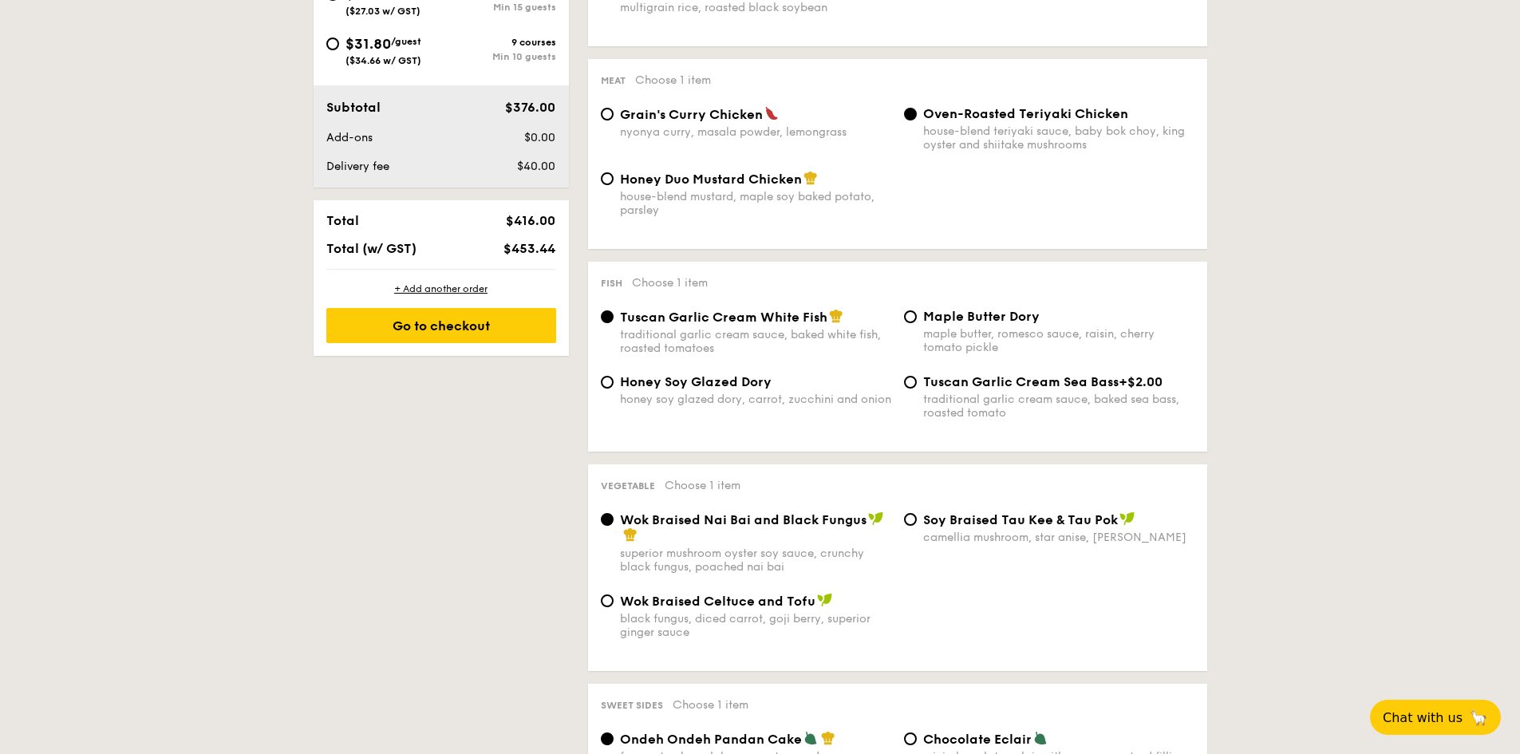
click at [949, 390] on div "Tuscan Garlic Cream Sea Bass +$2.00 traditional garlic cream sauce, baked sea b…" at bounding box center [1058, 396] width 271 height 45
click at [917, 388] on input "Tuscan Garlic Cream Sea Bass +$2.00 traditional garlic cream sauce, baked sea b…" at bounding box center [910, 382] width 13 height 13
radio input "true"
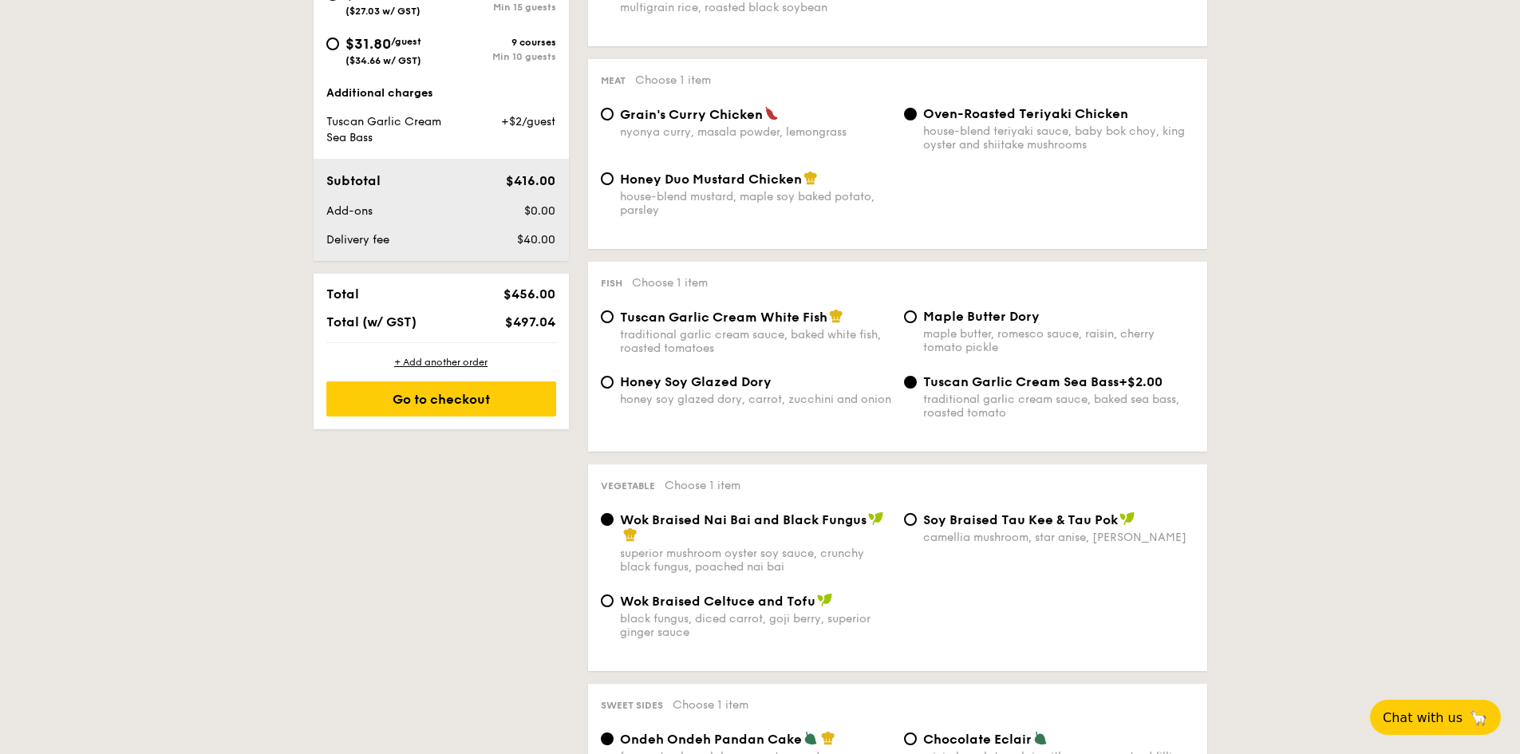
click at [803, 329] on div "traditional garlic cream sauce, baked white fish, roasted tomatoes" at bounding box center [755, 341] width 271 height 27
click at [613, 323] on input "Tuscan Garlic Cream White Fish traditional garlic cream sauce, baked white fish…" at bounding box center [607, 316] width 13 height 13
radio input "true"
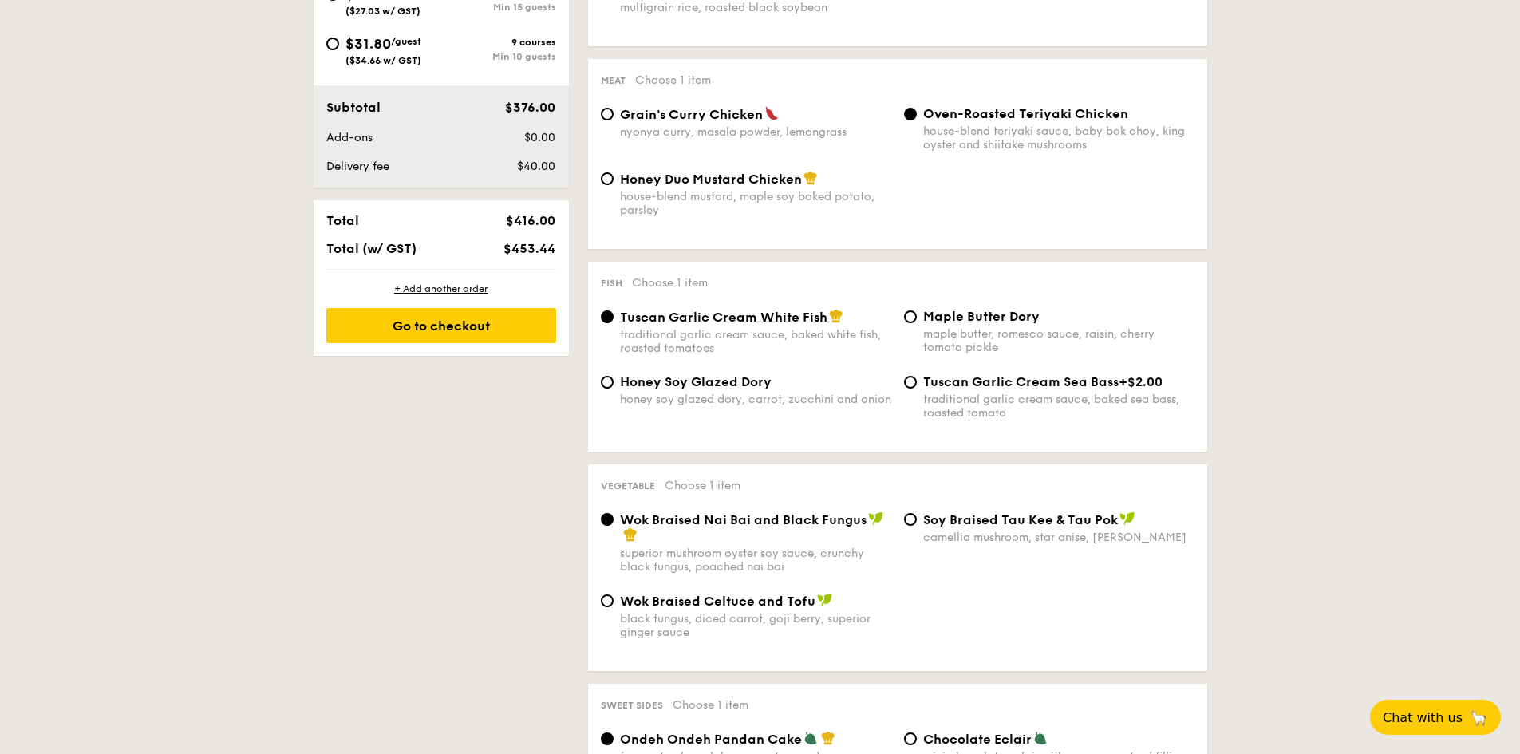
click at [771, 392] on div "Honey Soy Glazed Dory honey soy glazed dory, carrot, zucchini and onion" at bounding box center [755, 390] width 271 height 32
click at [613, 388] on input "Honey Soy Glazed Dory honey soy glazed dory, carrot, zucchini and onion" at bounding box center [607, 382] width 13 height 13
radio input "true"
drag, startPoint x: 751, startPoint y: 117, endPoint x: 764, endPoint y: 137, distance: 24.1
click at [763, 132] on div "Grain's Curry Chicken nyonya curry, masala powder, lemongrass" at bounding box center [755, 122] width 271 height 33
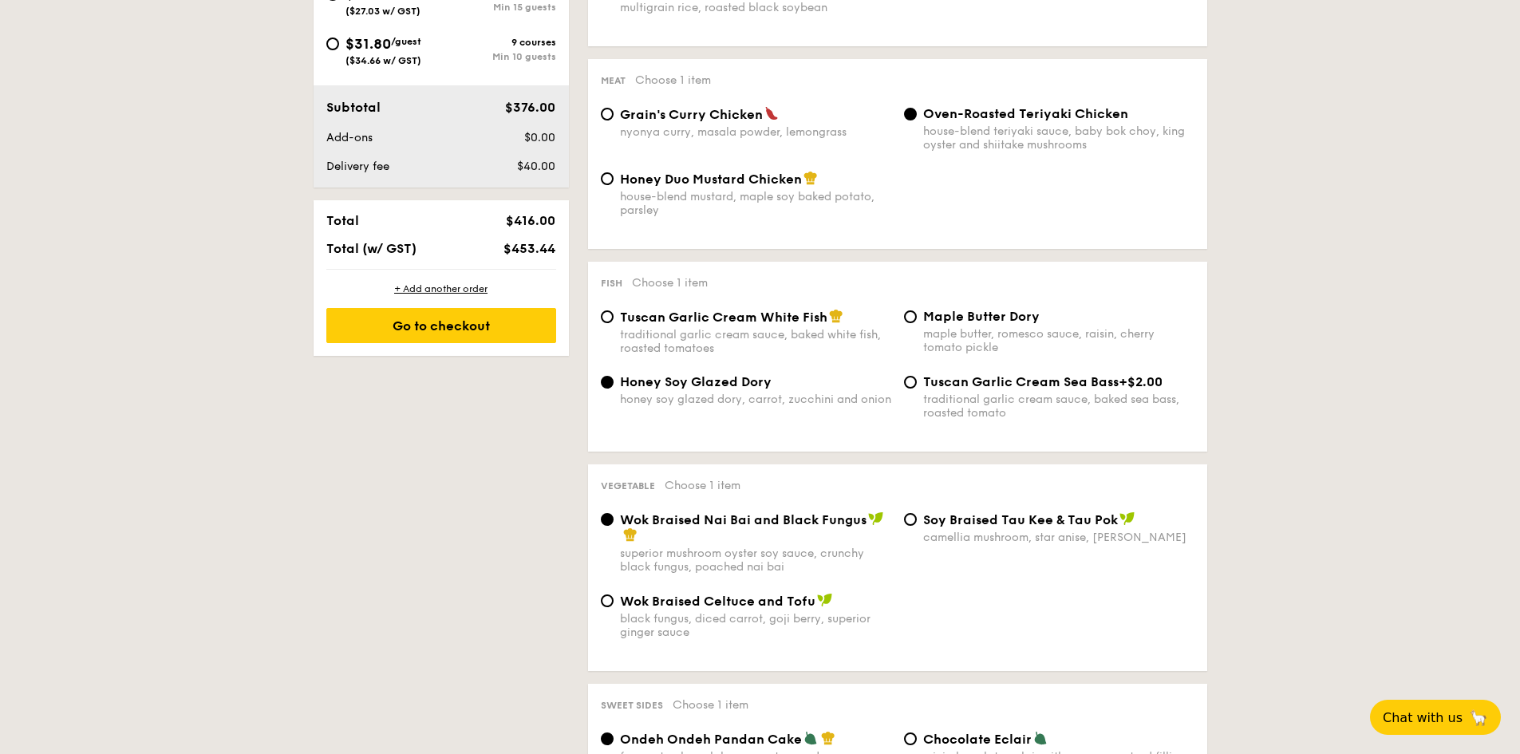
click at [767, 194] on div "house-blend mustard, maple soy baked potato, parsley" at bounding box center [755, 203] width 271 height 27
click at [613, 185] on input "Honey Duo Mustard Chicken house-blend mustard, maple soy baked potato, parsley" at bounding box center [607, 178] width 13 height 13
radio input "true"
click at [993, 133] on div "house-blend teriyaki sauce, baby bok choy, king oyster and shiitake mushrooms" at bounding box center [1058, 137] width 271 height 27
click at [917, 120] on input "Oven-Roasted Teriyaki Chicken house-blend teriyaki sauce, baby bok choy, king o…" at bounding box center [910, 114] width 13 height 13
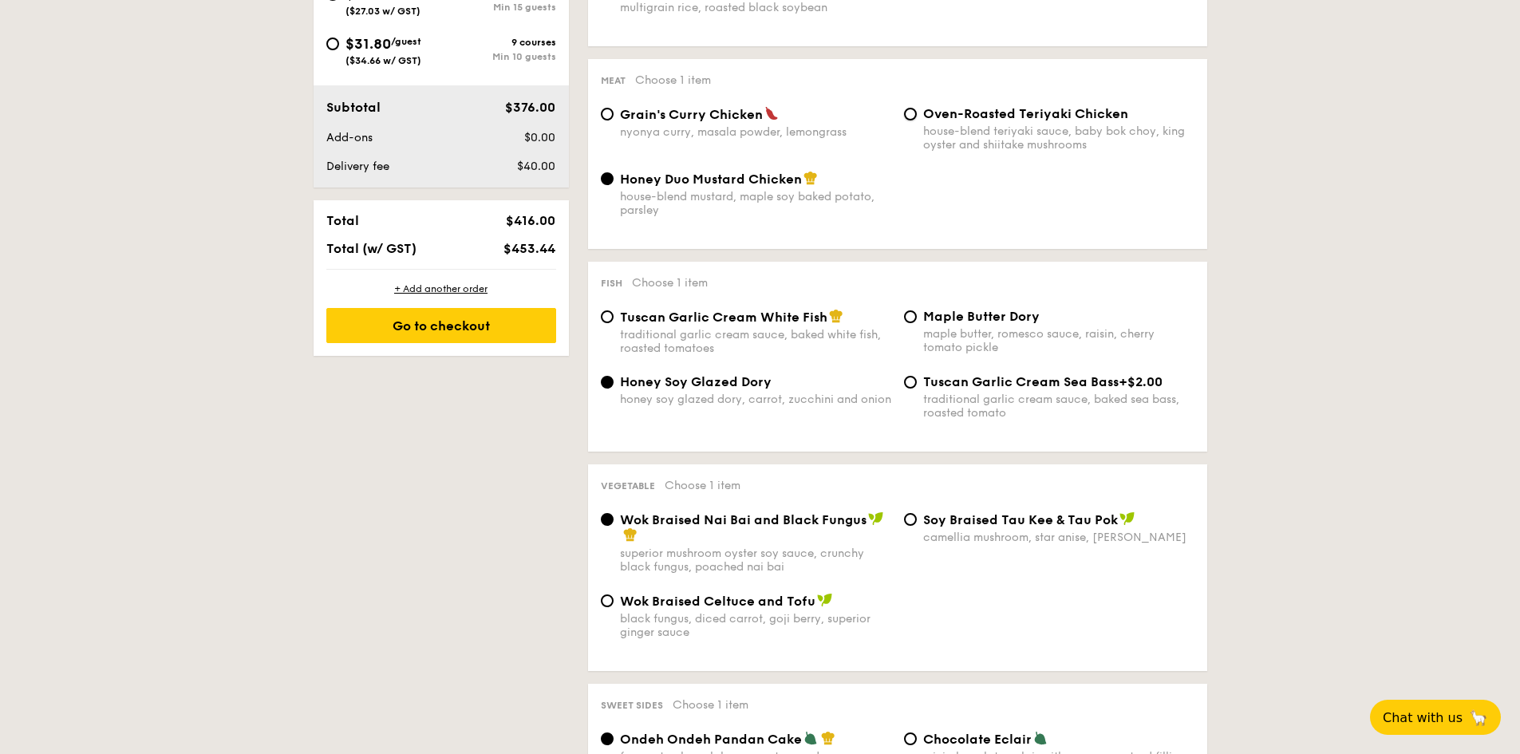
radio input "true"
click at [953, 519] on span "⁠Soy Braised Tau Kee & Tau Pok" at bounding box center [1020, 519] width 195 height 15
click at [917, 519] on input "⁠Soy Braised Tau Kee & Tau Pok camellia mushroom, star anise, goji [PERSON_NAME]" at bounding box center [910, 519] width 13 height 13
radio input "true"
drag, startPoint x: 981, startPoint y: 517, endPoint x: 1281, endPoint y: 582, distance: 307.0
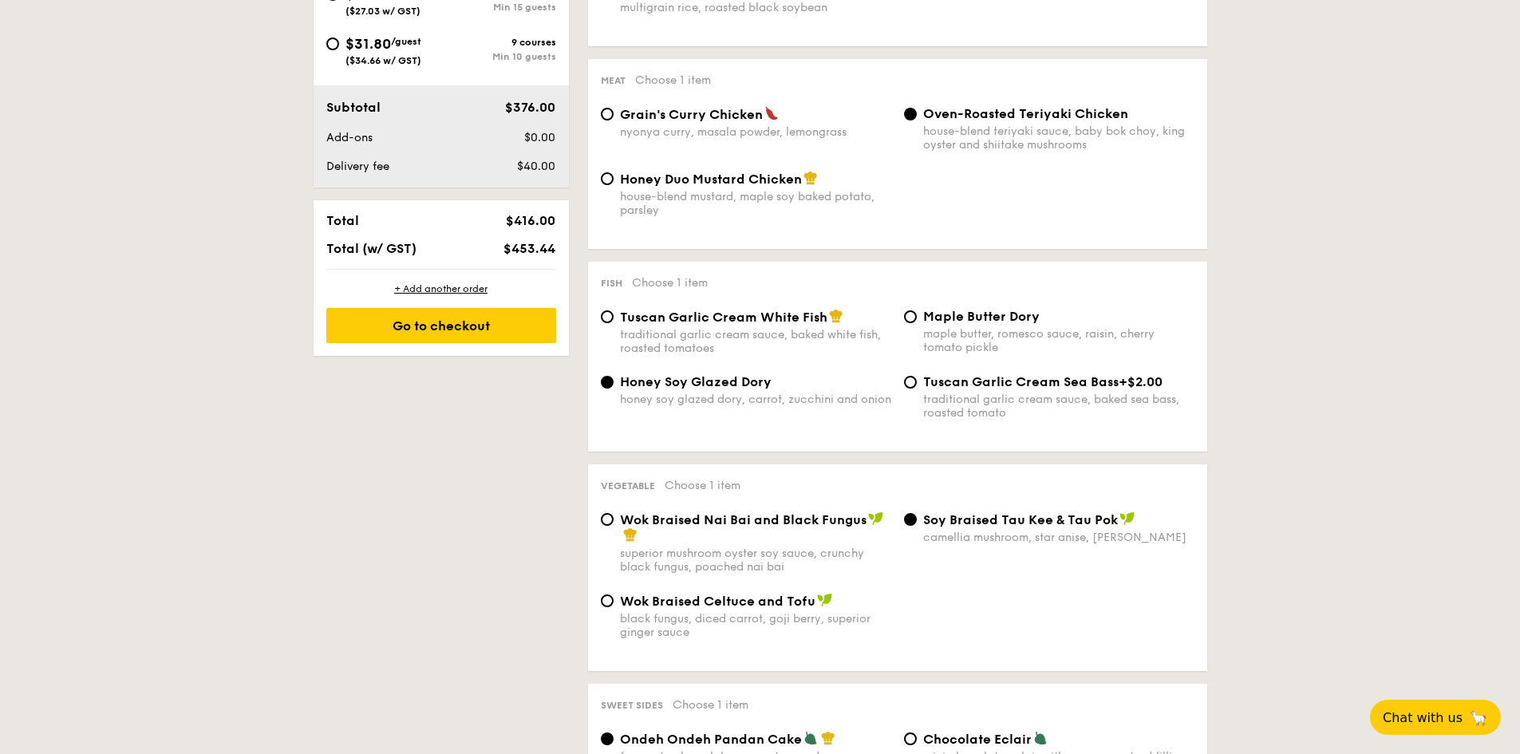
drag, startPoint x: 1031, startPoint y: 523, endPoint x: 1305, endPoint y: 551, distance: 275.1
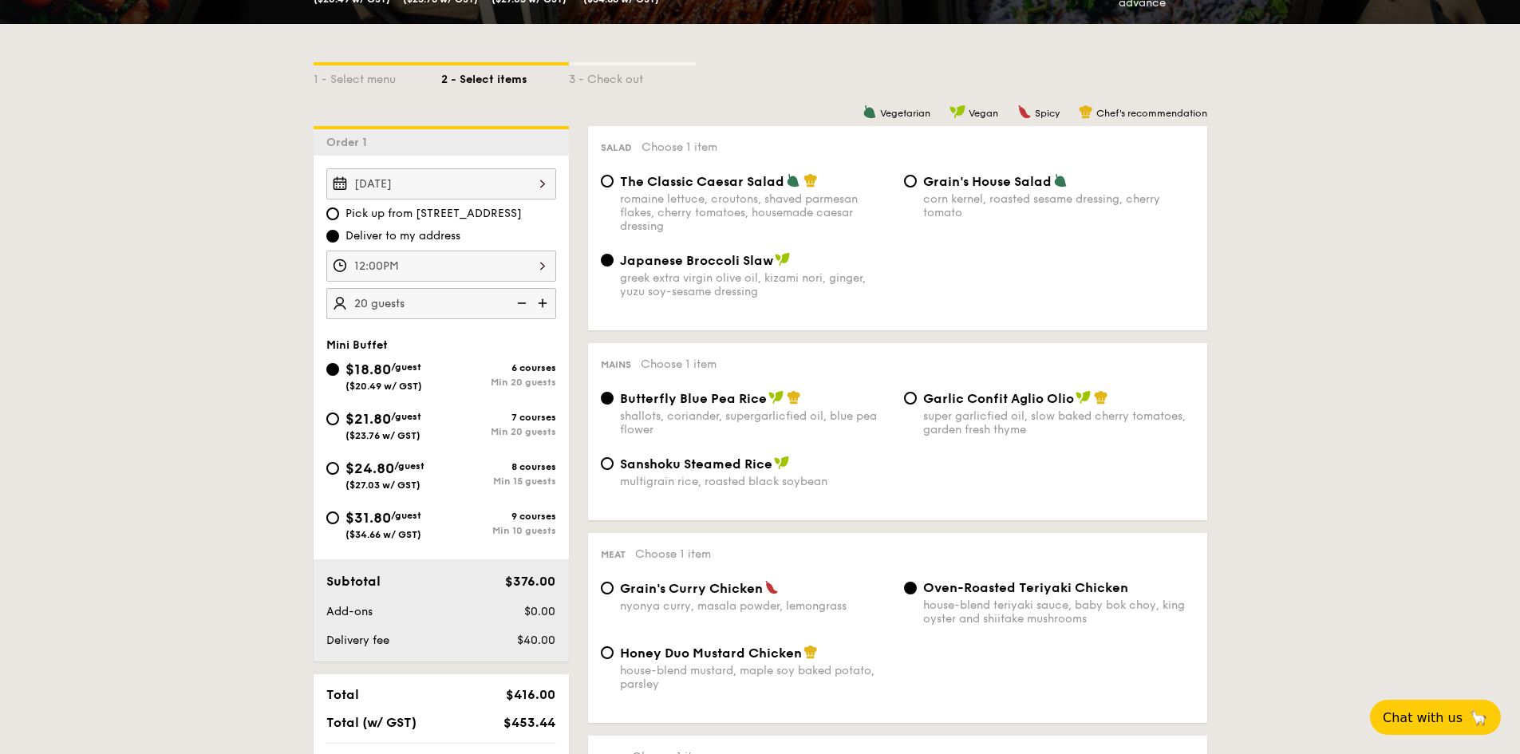
scroll to position [319, 0]
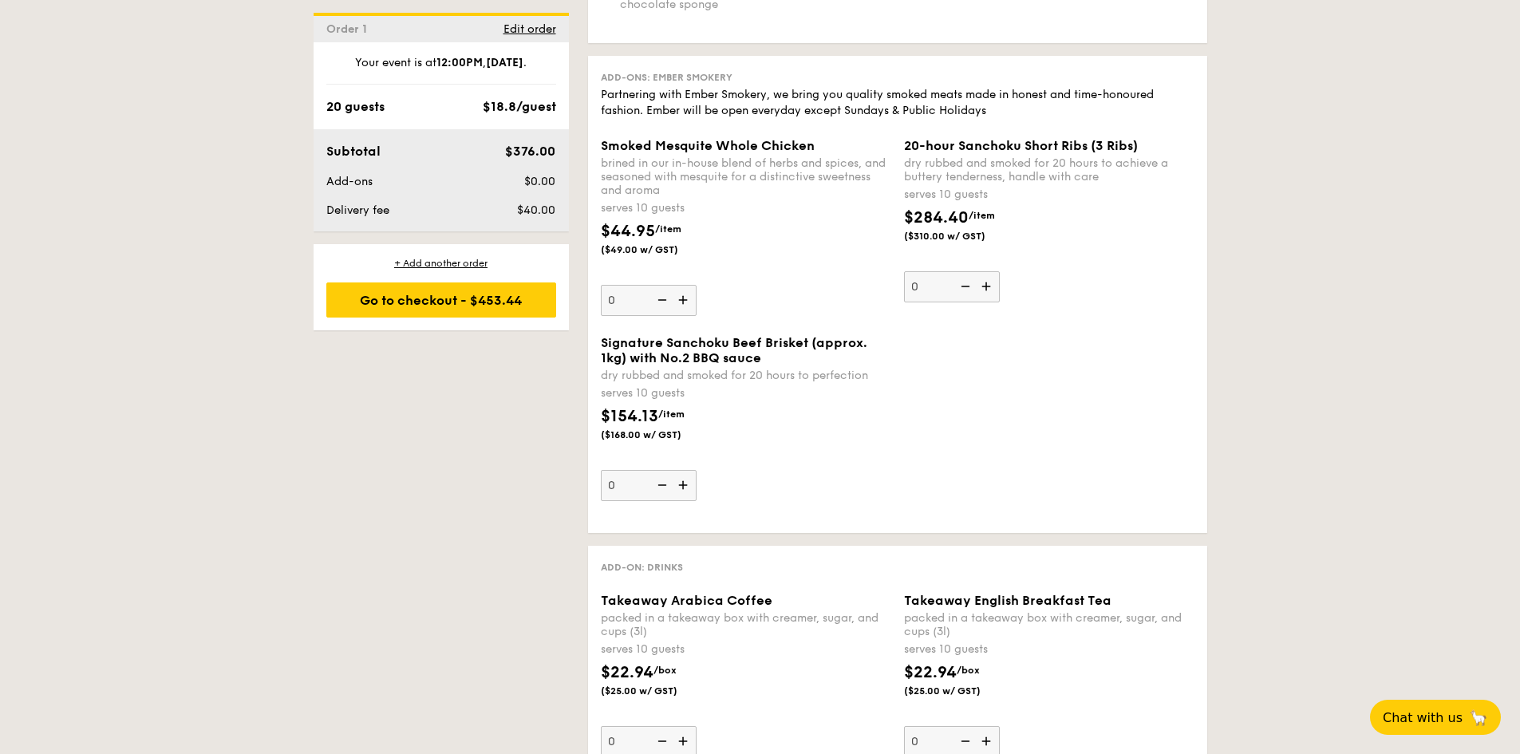
scroll to position [1595, 0]
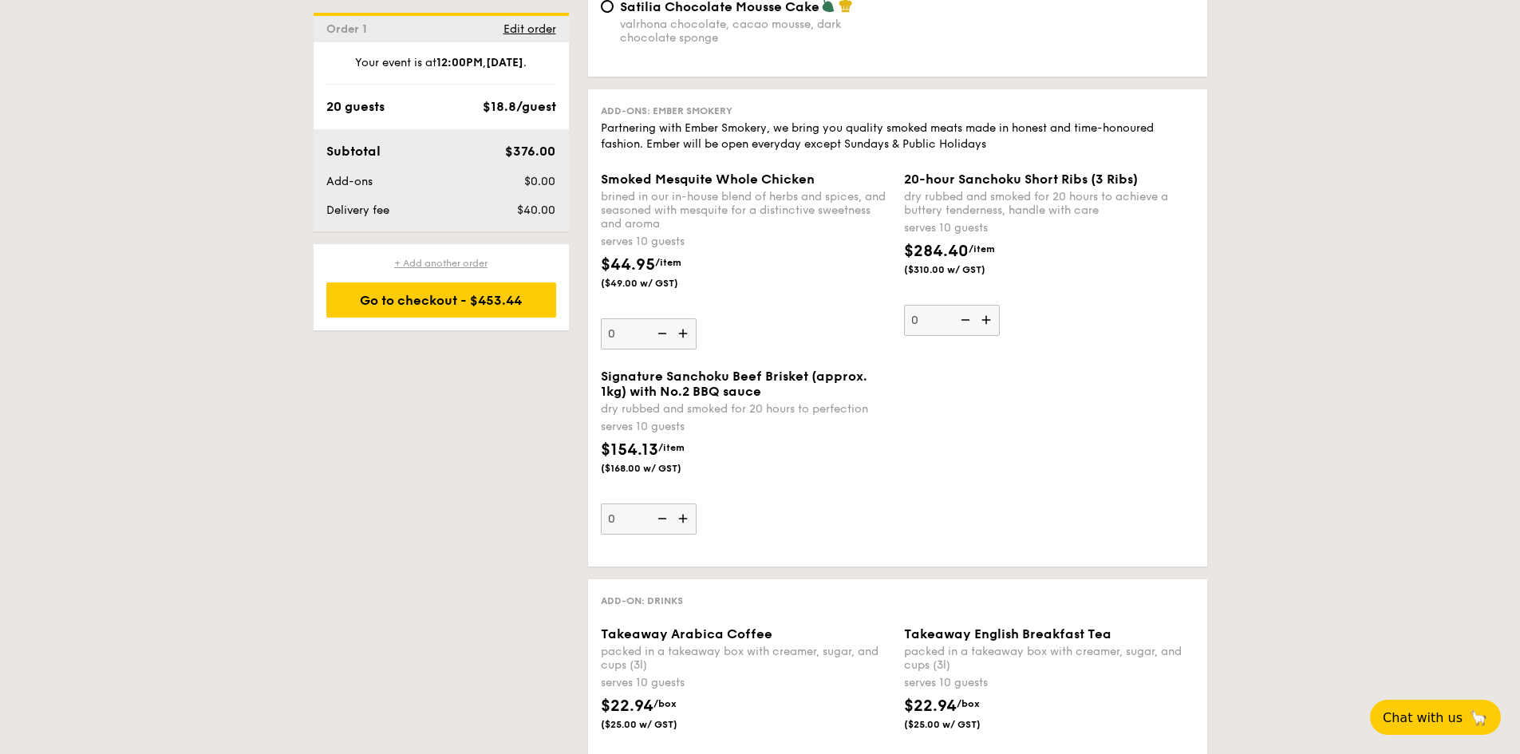
click at [471, 258] on div "+ Add another order" at bounding box center [441, 263] width 230 height 13
radio input "true"
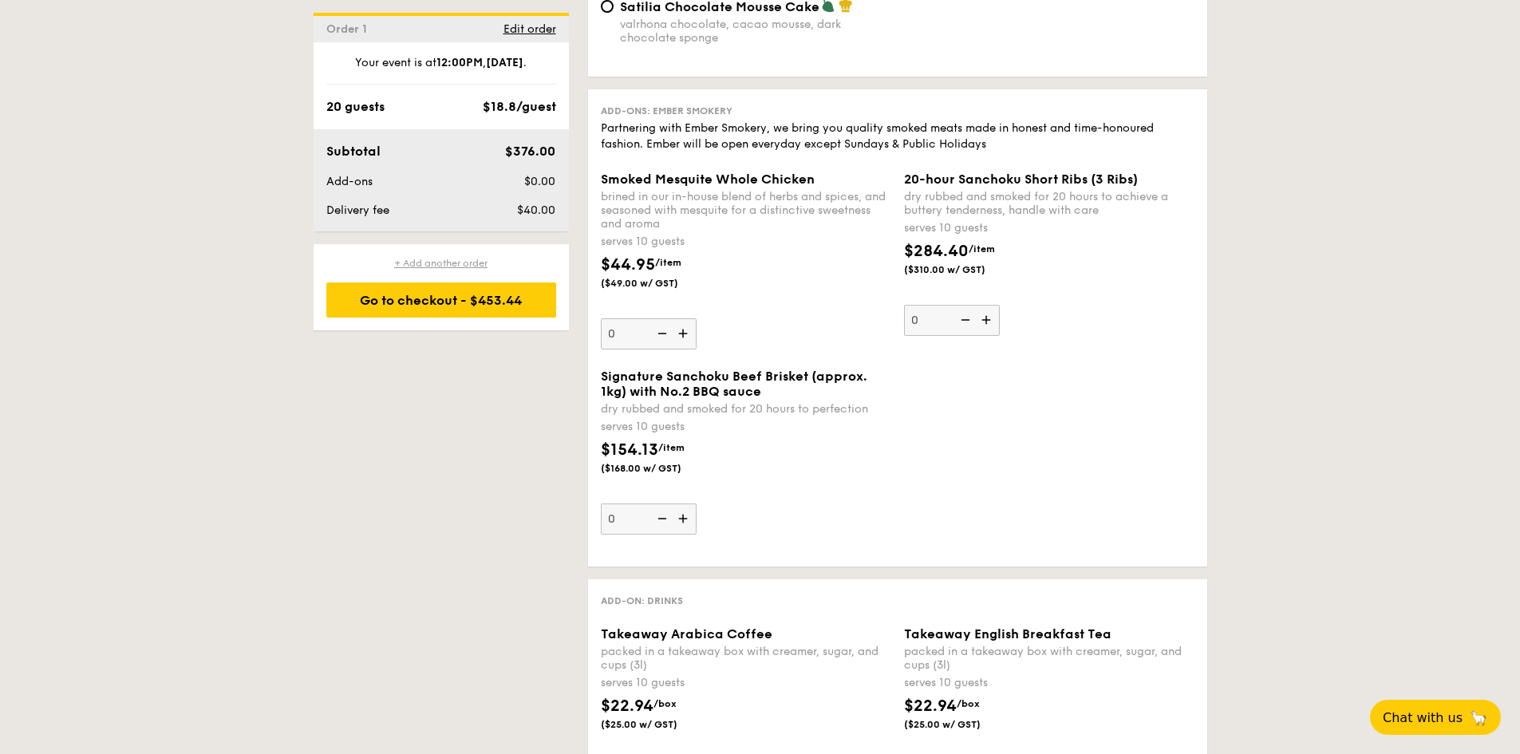
radio input "true"
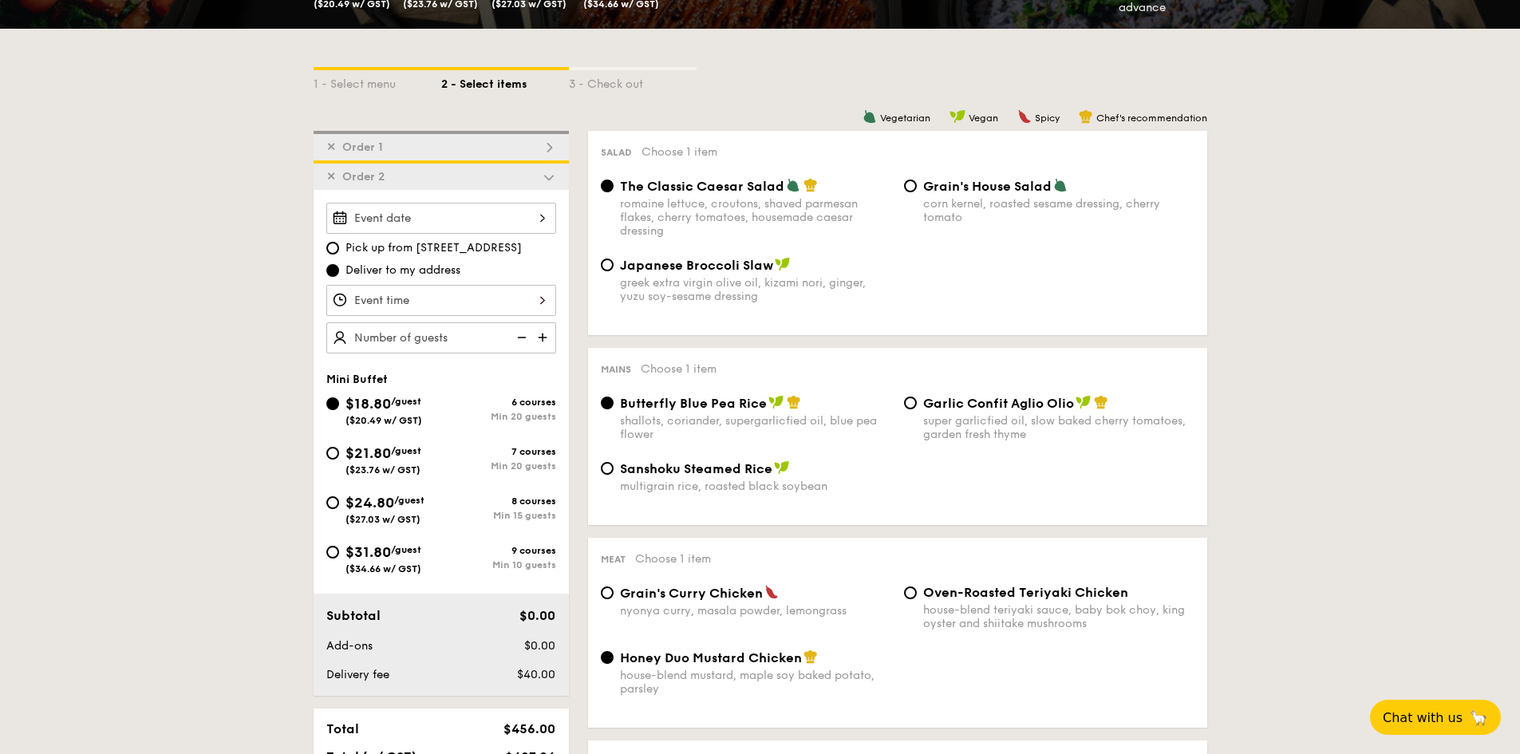
scroll to position [296, 0]
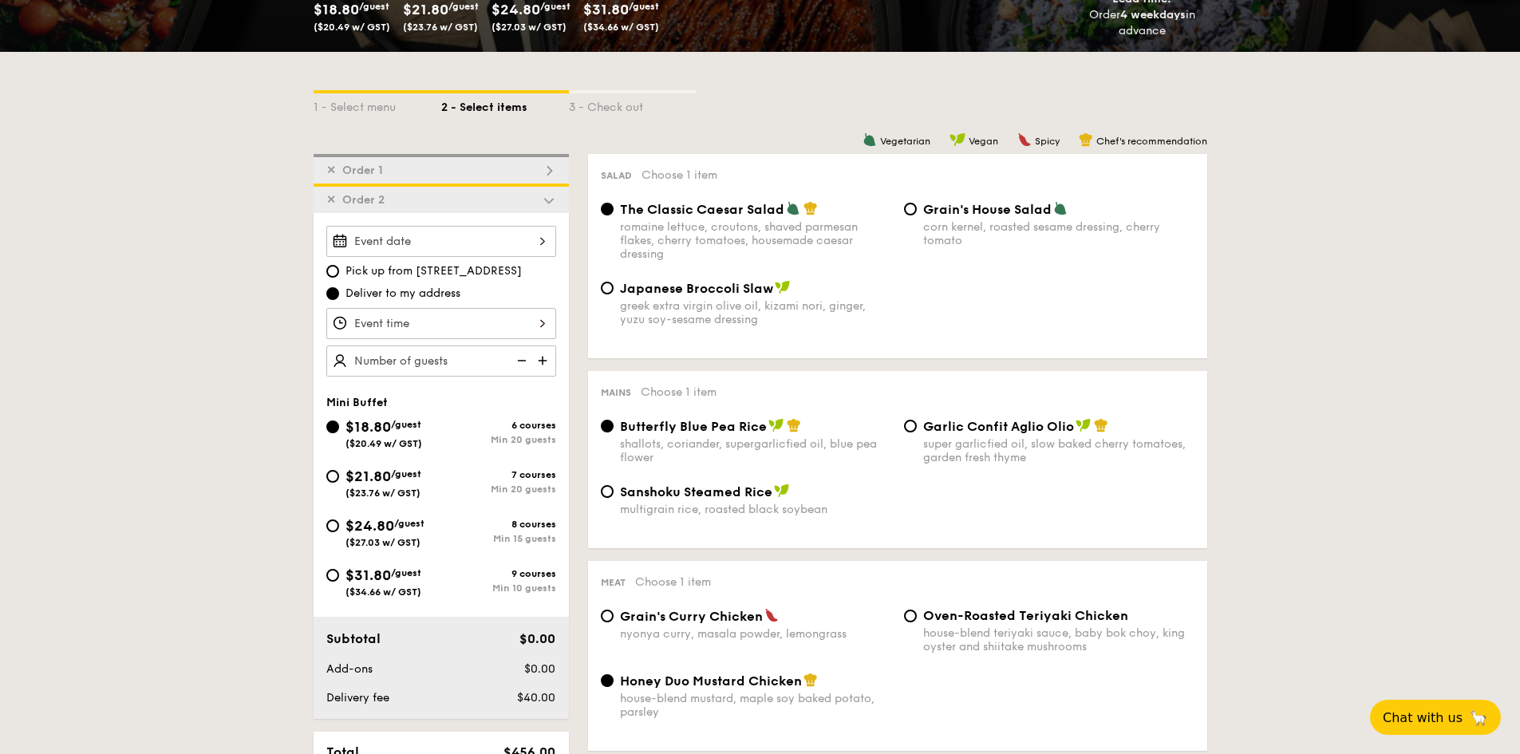
click at [495, 232] on div at bounding box center [441, 241] width 230 height 31
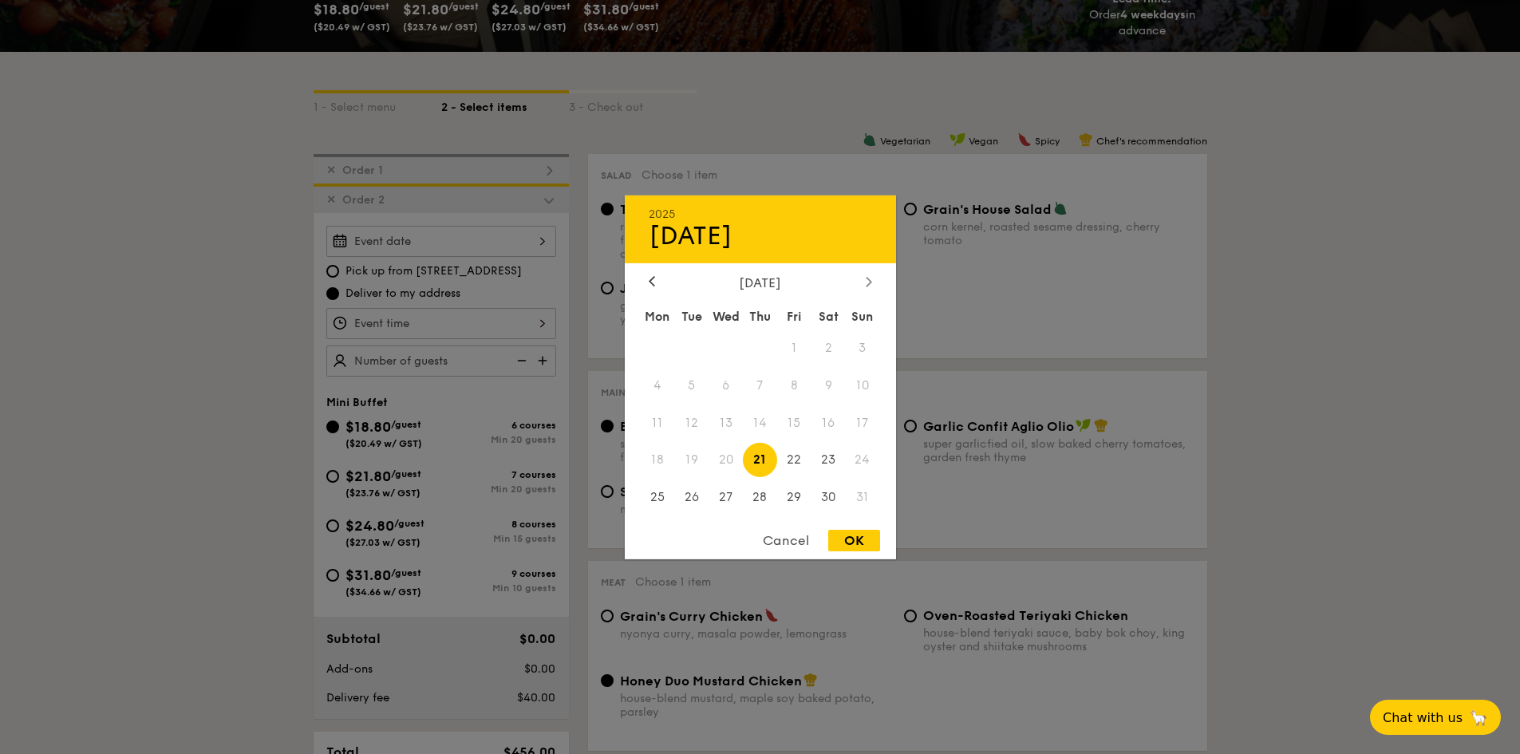
click at [867, 286] on icon at bounding box center [868, 282] width 5 height 10
click at [839, 428] on span "20" at bounding box center [828, 422] width 34 height 34
click at [851, 540] on div "OK" at bounding box center [854, 541] width 52 height 22
type input "[DATE]"
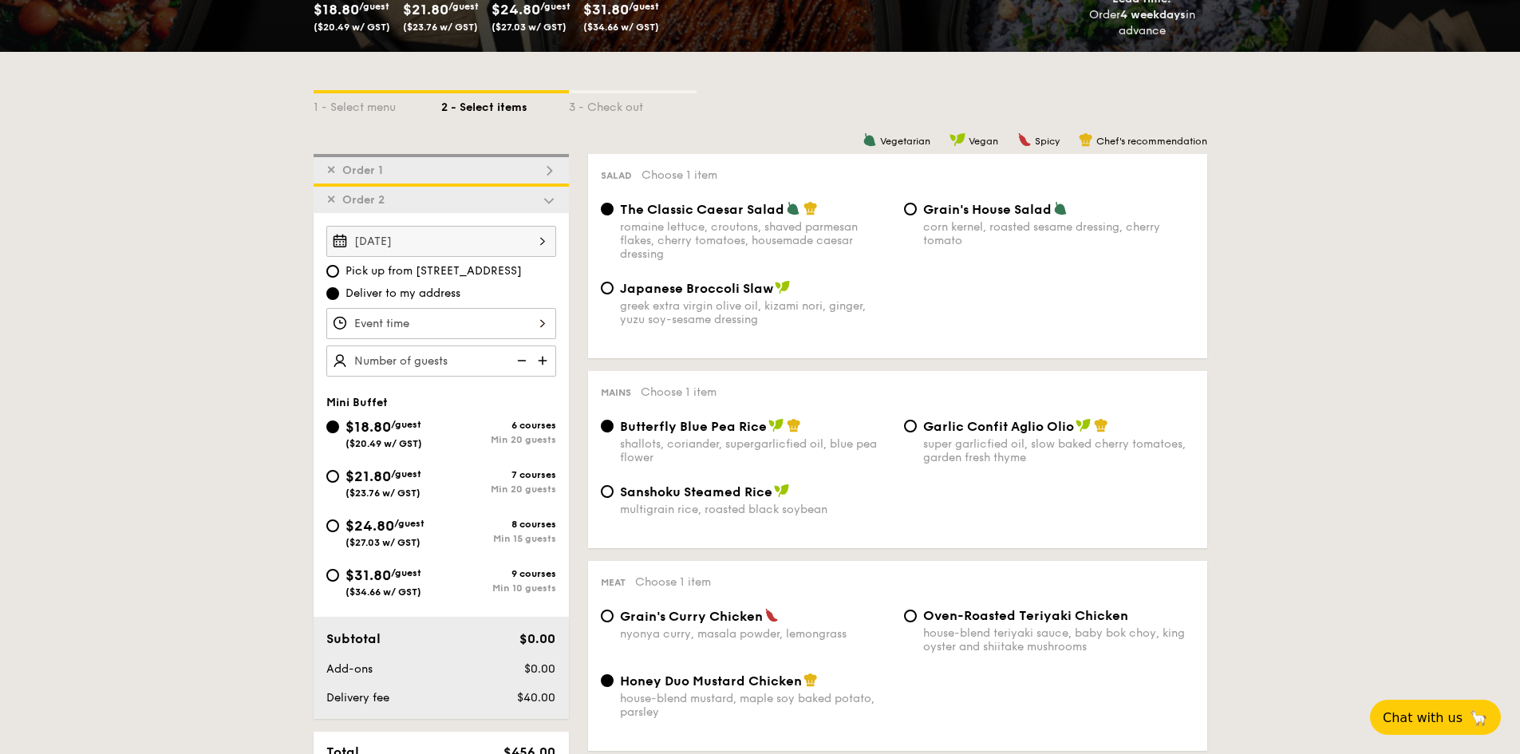
click at [432, 327] on div at bounding box center [441, 323] width 230 height 31
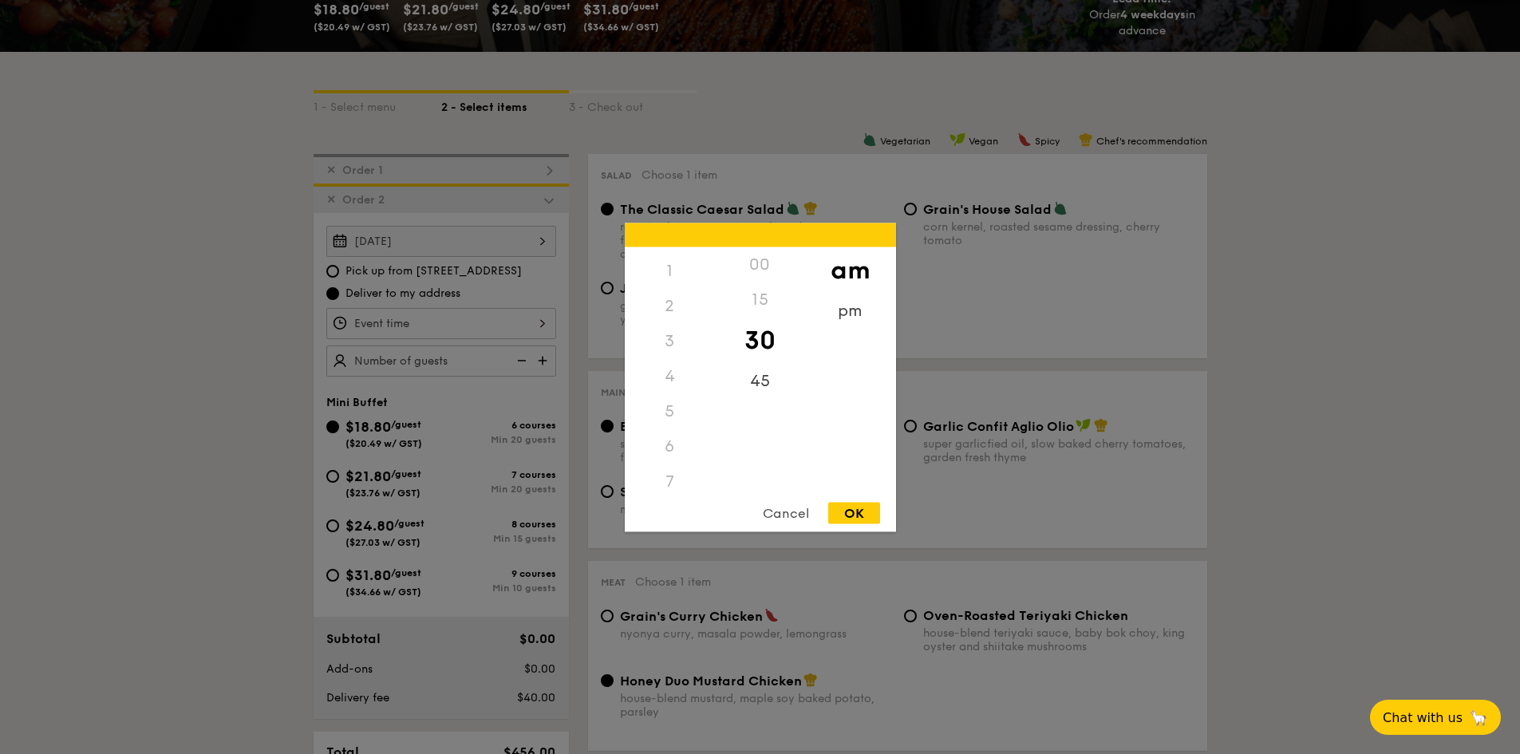
scroll to position [16, 0]
click at [842, 320] on div "pm" at bounding box center [850, 316] width 90 height 46
click at [659, 279] on div "12" at bounding box center [670, 270] width 90 height 46
click at [763, 272] on div "00" at bounding box center [760, 270] width 90 height 46
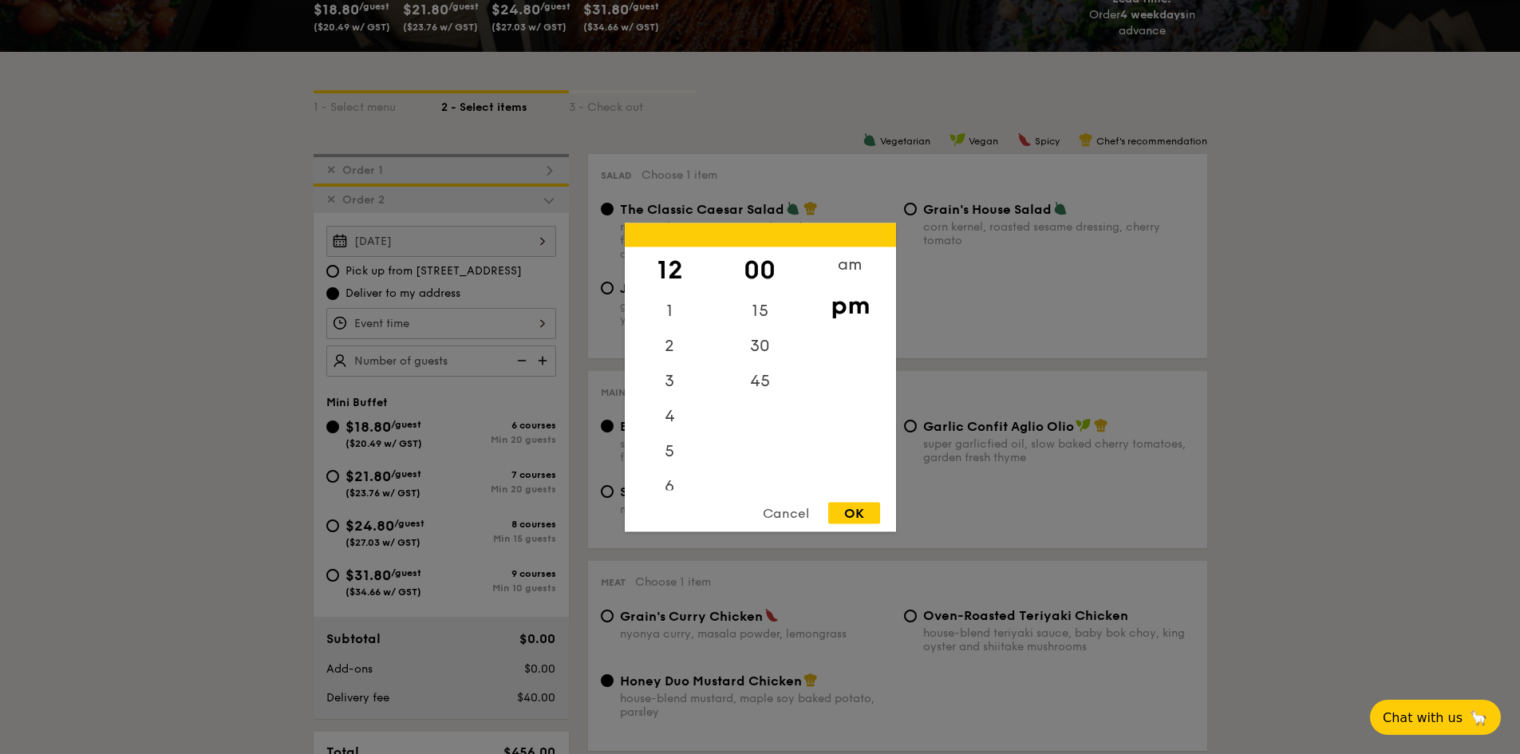
click at [856, 511] on div "OK" at bounding box center [854, 513] width 52 height 22
type input "12:00PM"
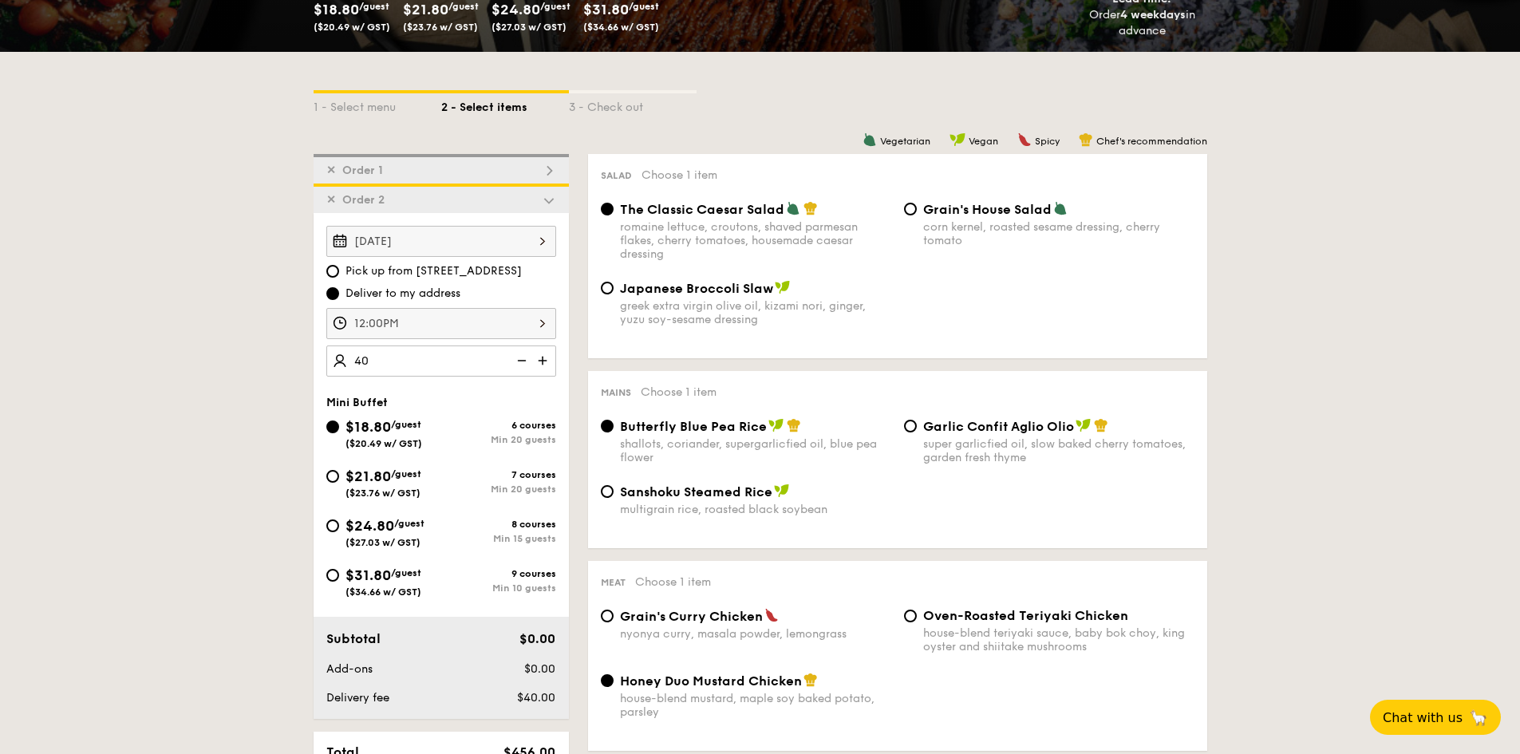
type input "4"
type input "40 guests"
click at [331, 198] on span "✕" at bounding box center [331, 200] width 10 height 14
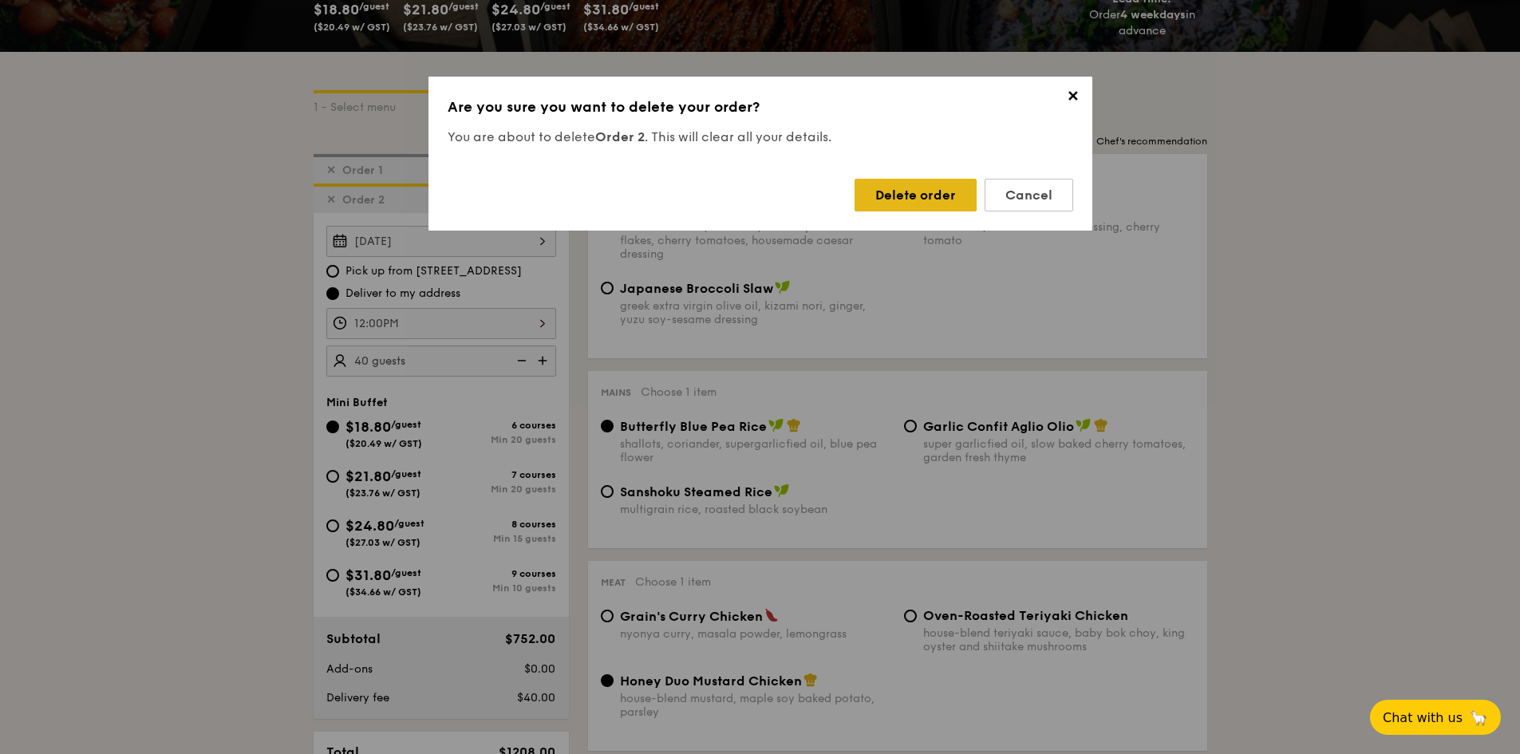
click at [908, 204] on div "Delete order" at bounding box center [915, 195] width 122 height 33
radio input "false"
radio input "true"
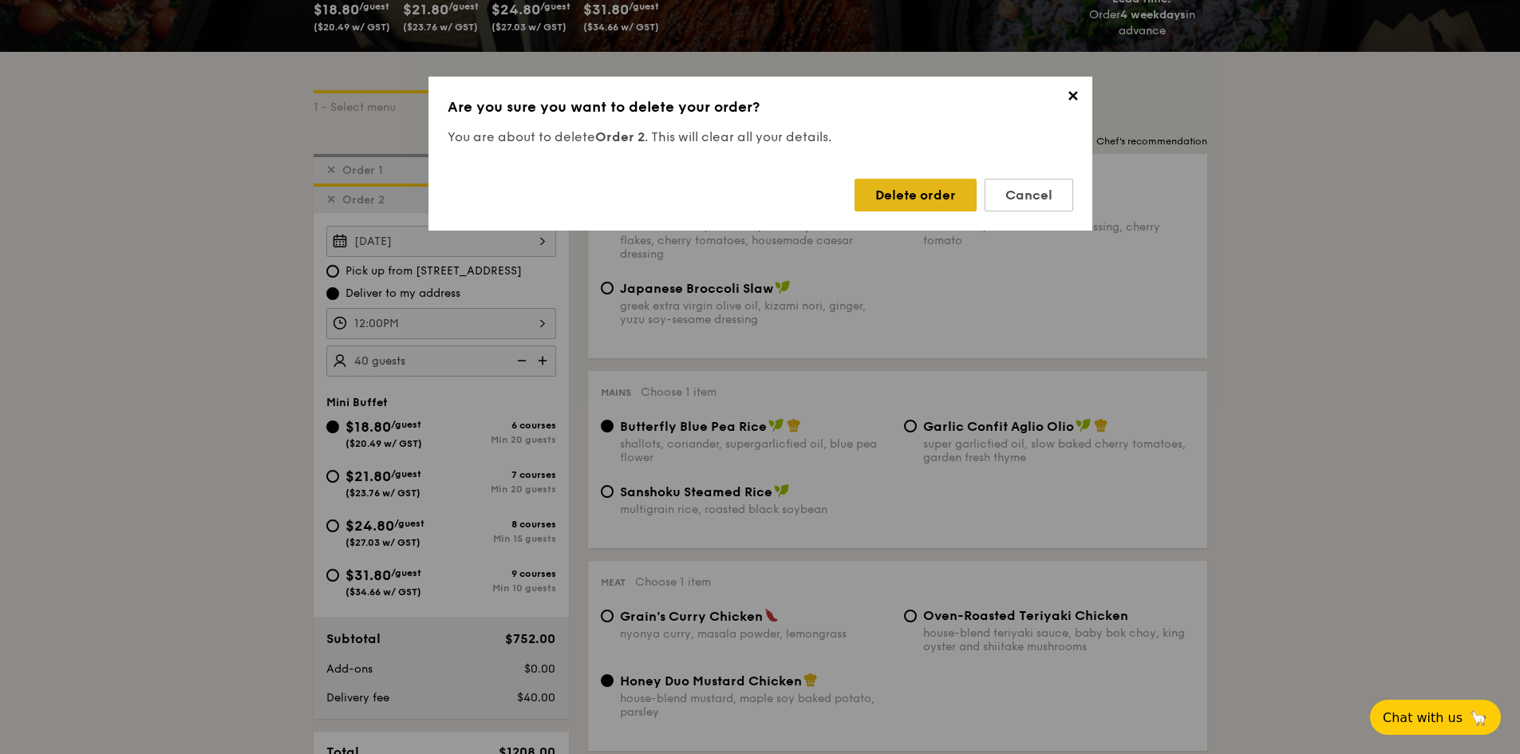
radio input "true"
radio input "false"
radio input "true"
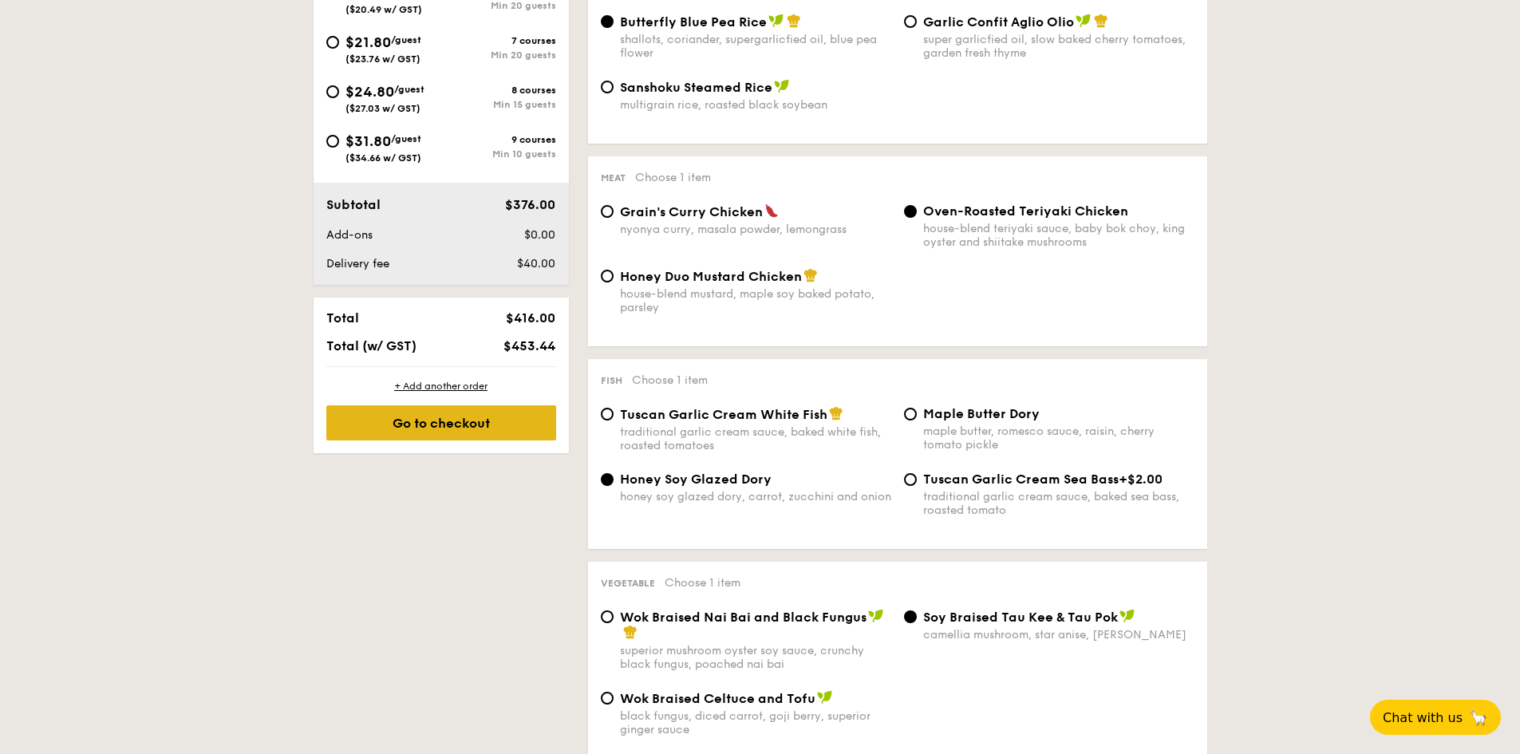
scroll to position [695, 0]
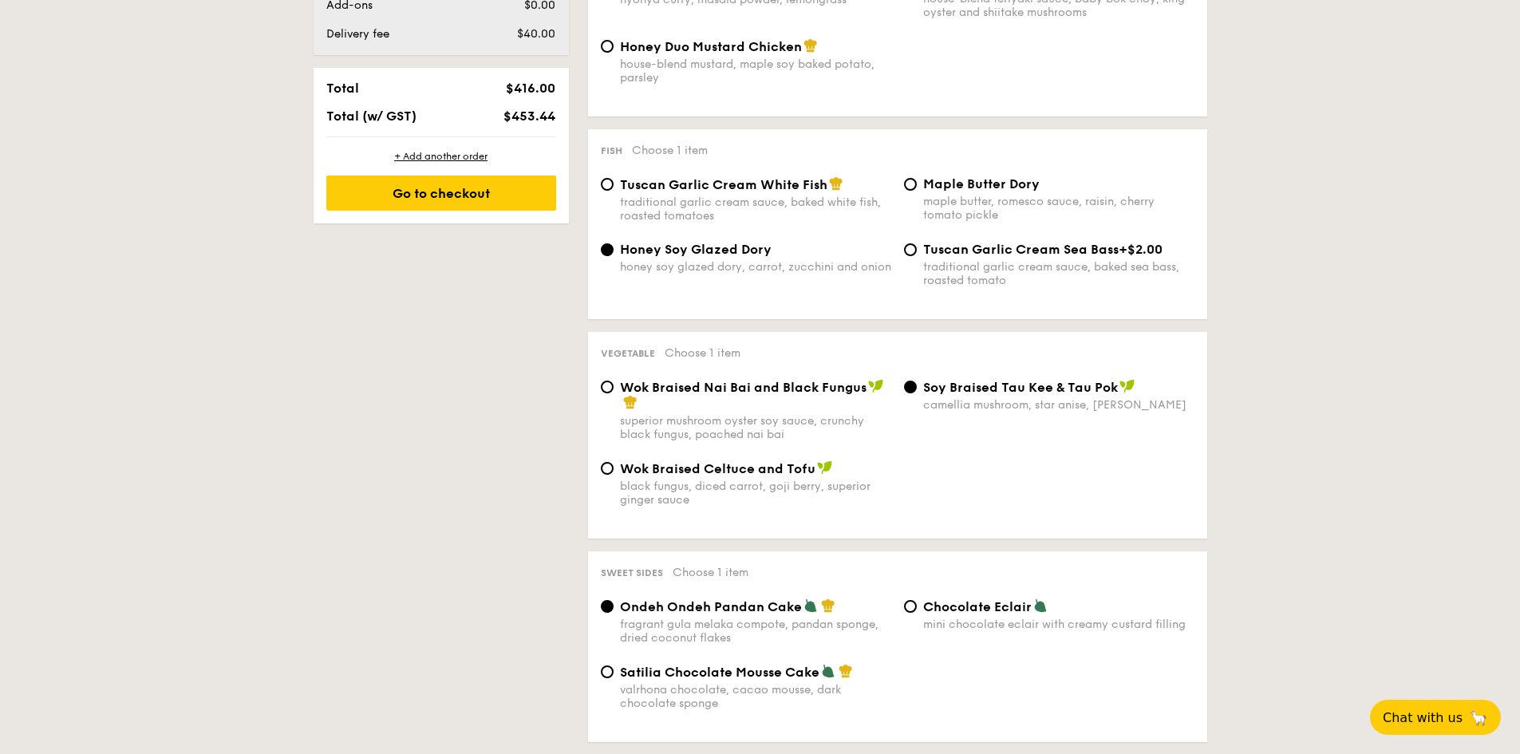
scroll to position [934, 0]
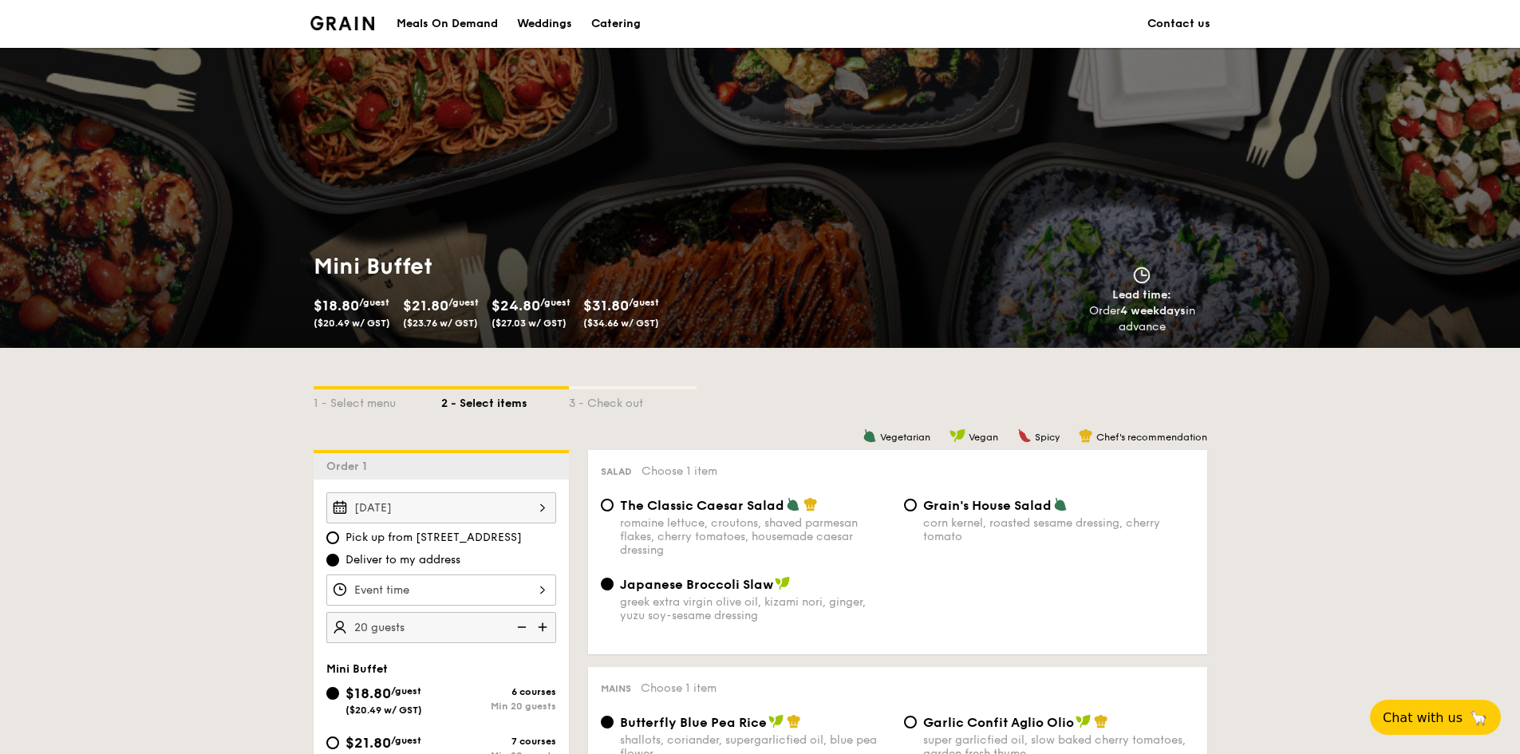
click at [617, 31] on div "Catering" at bounding box center [615, 24] width 49 height 48
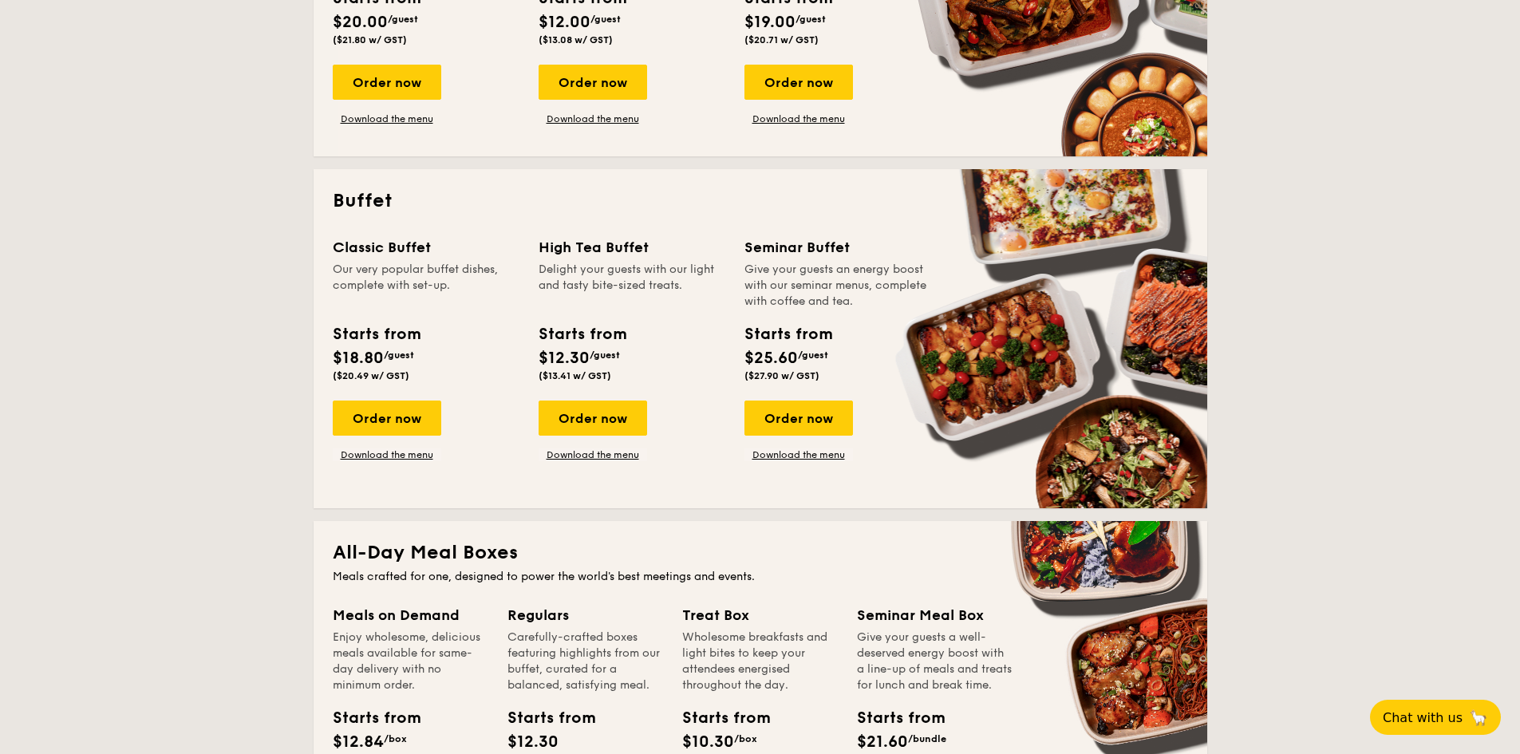
scroll to position [558, 0]
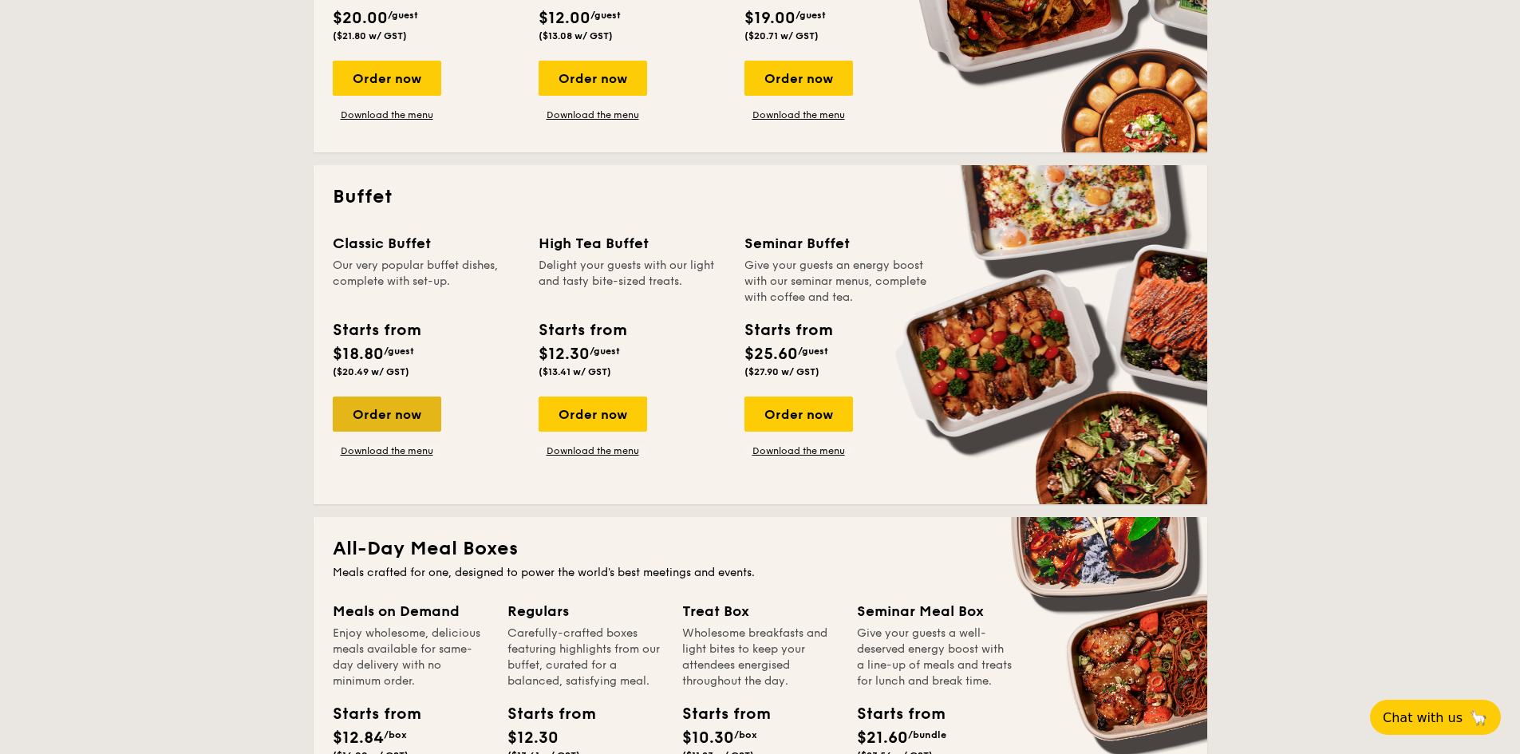
click at [385, 420] on div "Order now" at bounding box center [387, 413] width 108 height 35
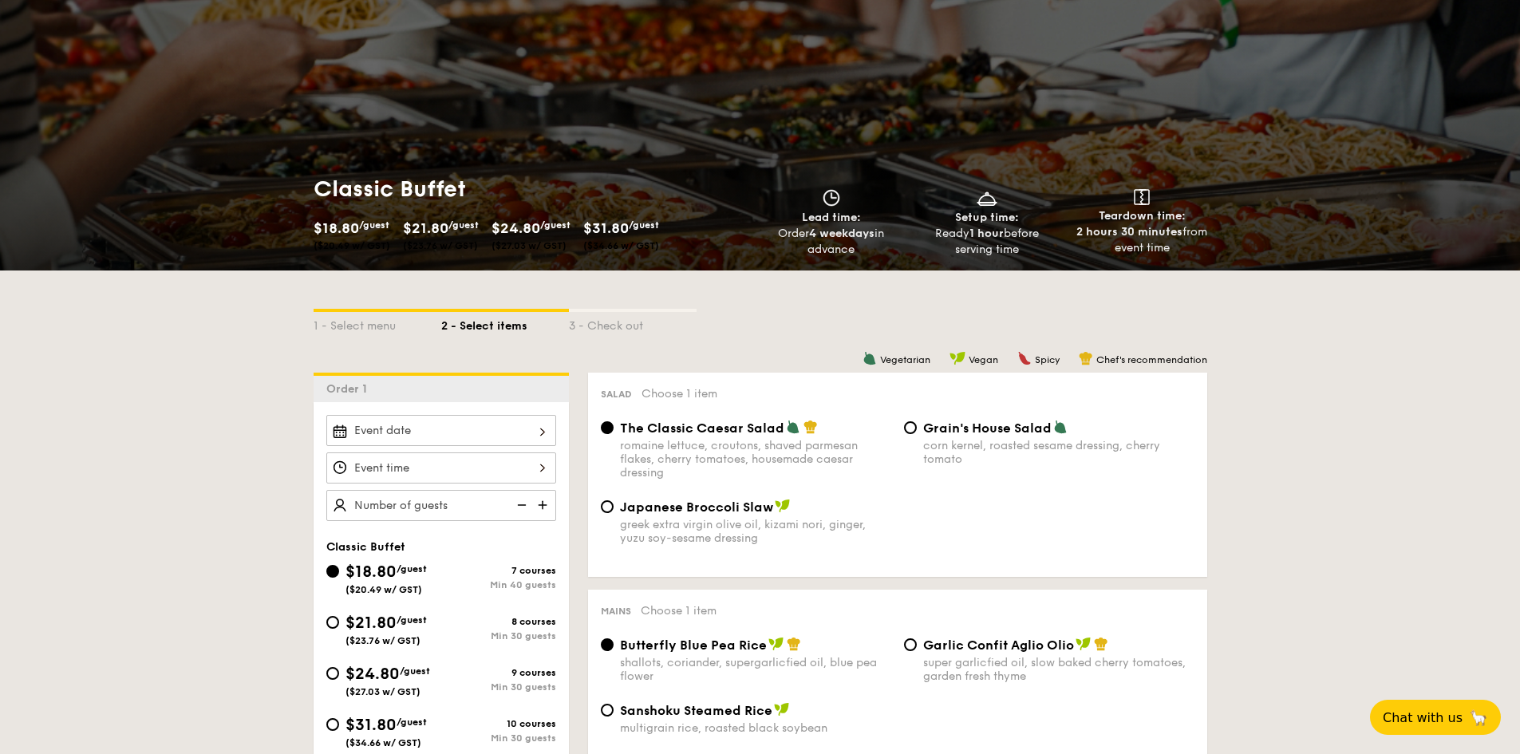
scroll to position [80, 0]
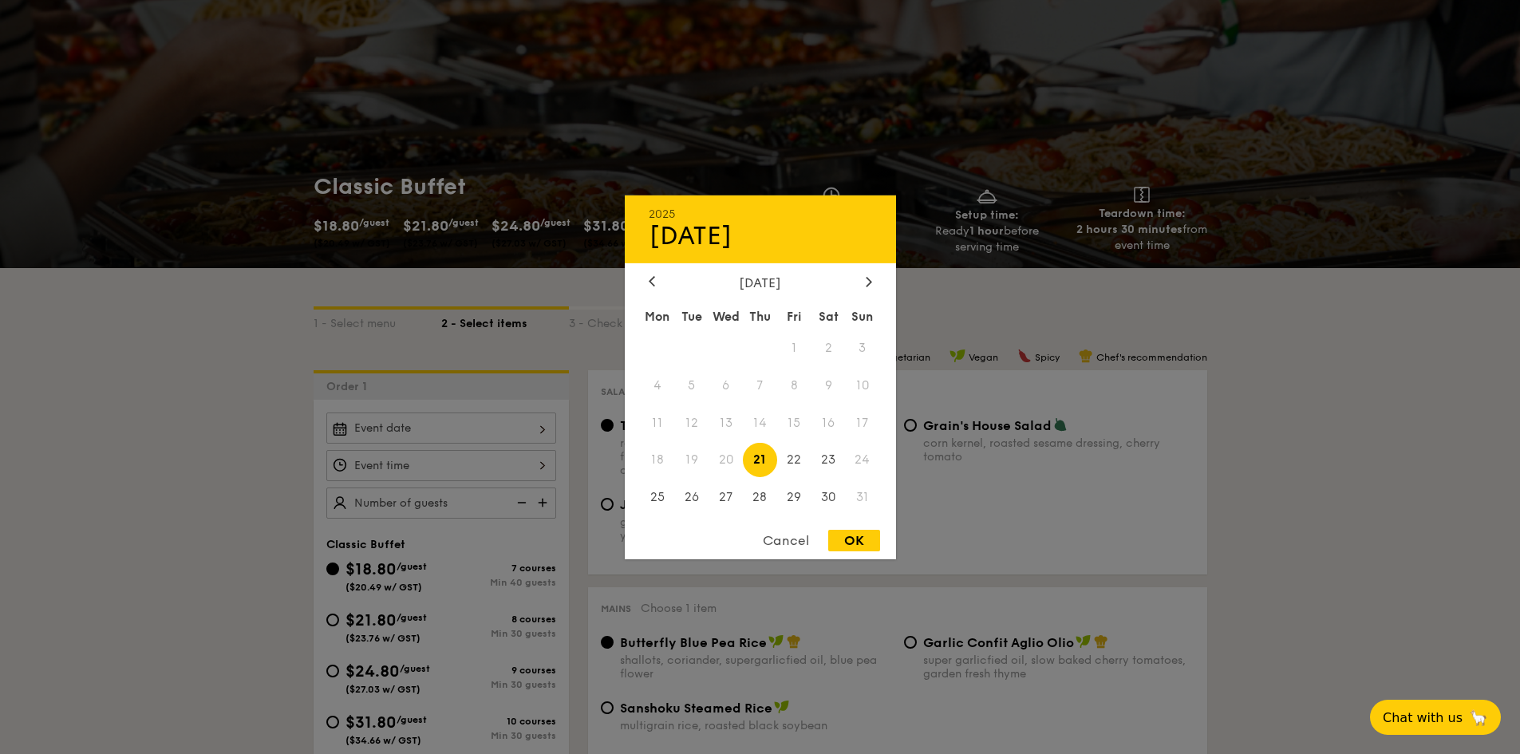
click at [517, 428] on div "2025 Aug [DATE] Tue Wed Thu Fri Sat Sun 1 2 3 4 5 6 7 8 9 10 11 12 13 14 15 16 …" at bounding box center [441, 427] width 230 height 31
click at [855, 285] on div "[DATE]" at bounding box center [760, 281] width 223 height 15
click at [860, 285] on div "[DATE]" at bounding box center [760, 281] width 223 height 15
click at [865, 287] on div at bounding box center [869, 281] width 14 height 15
click at [833, 423] on span "20" at bounding box center [828, 422] width 34 height 34
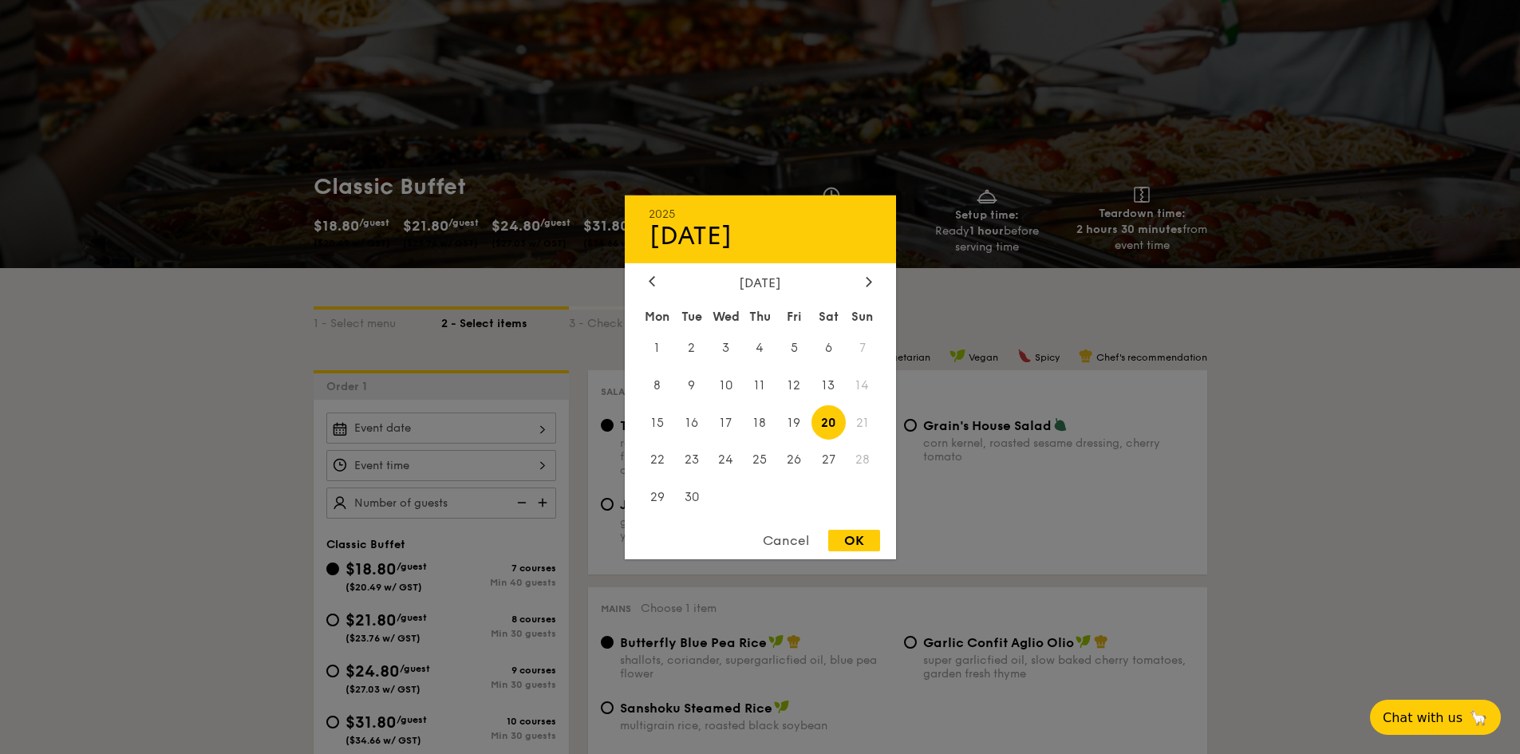
click at [853, 545] on div "OK" at bounding box center [854, 541] width 52 height 22
type input "[DATE]"
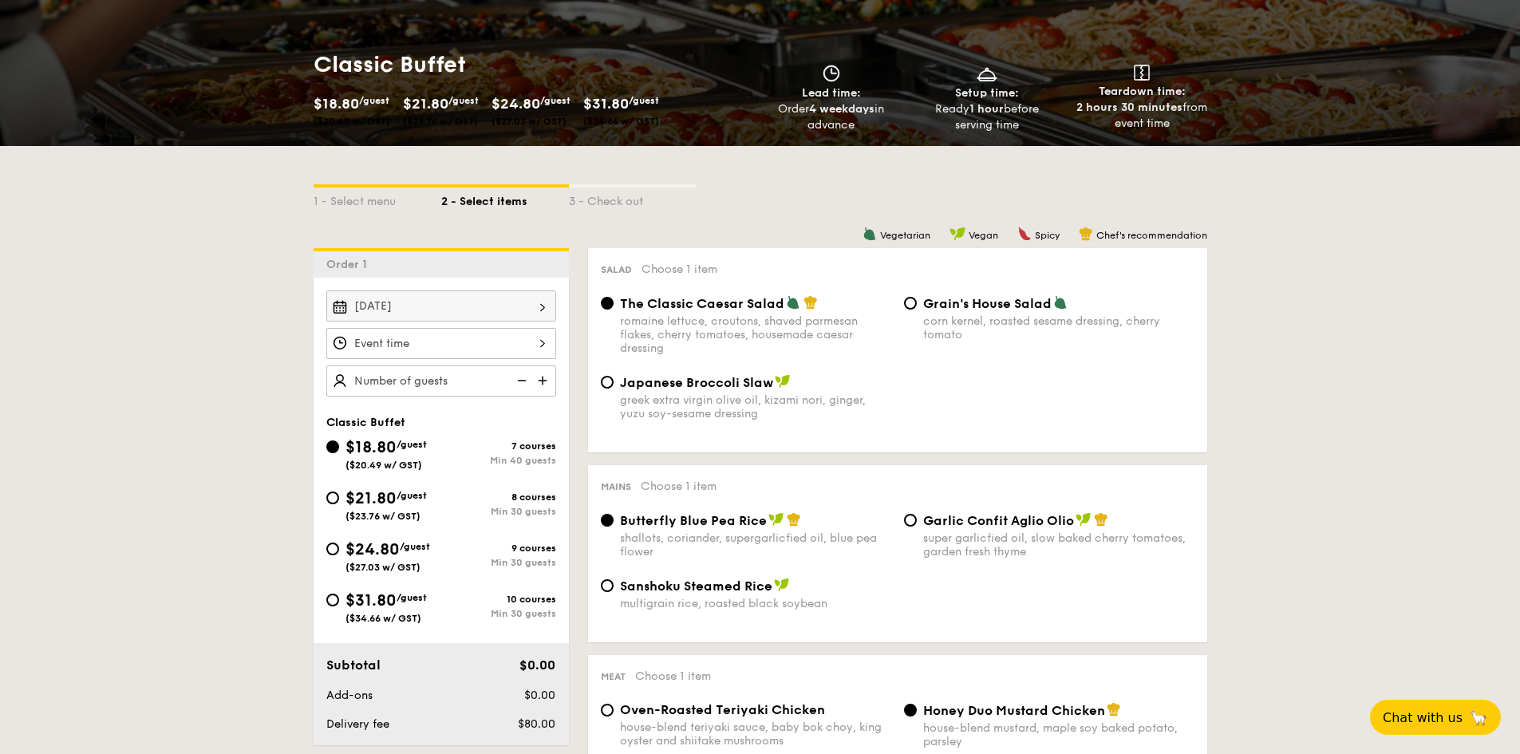
scroll to position [239, 0]
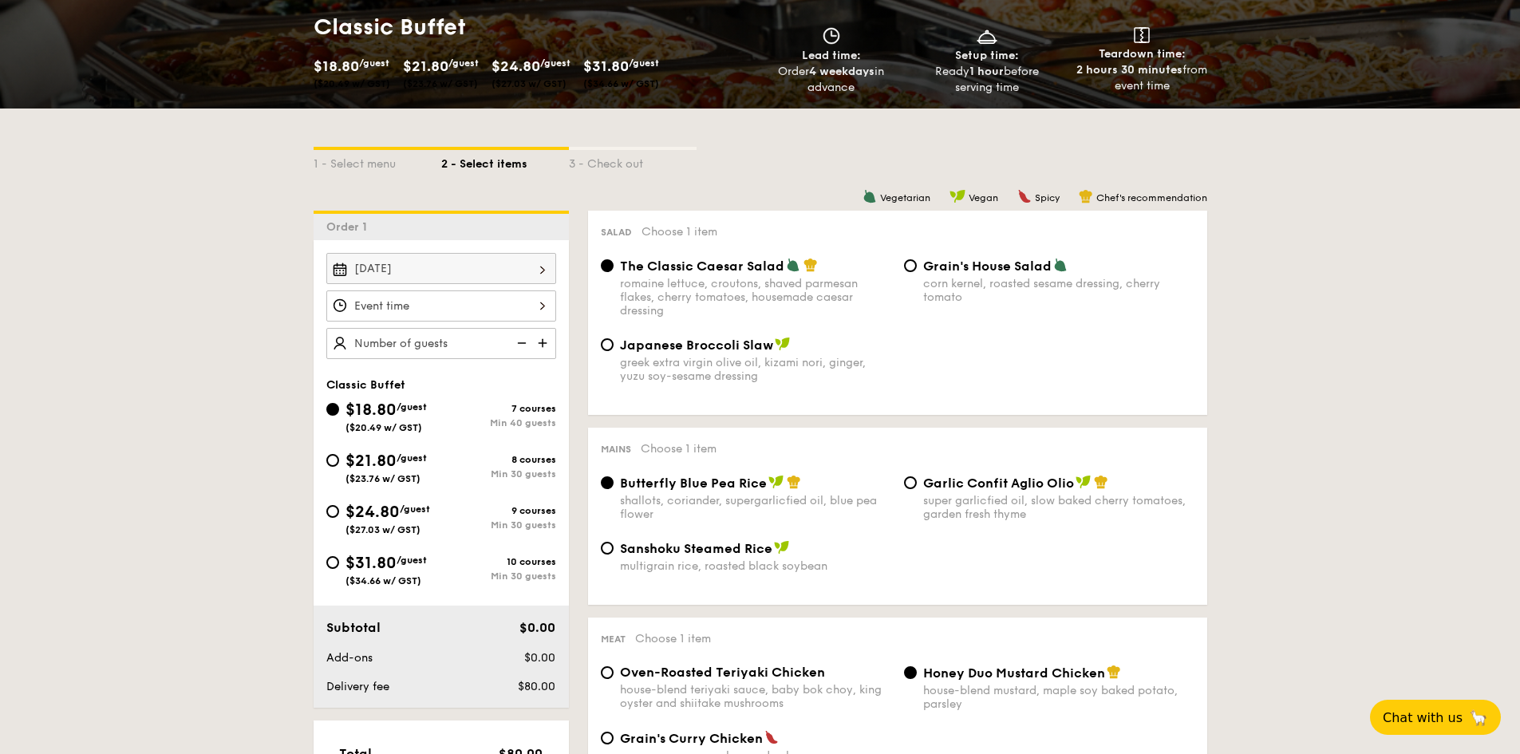
click at [478, 310] on div at bounding box center [441, 305] width 230 height 31
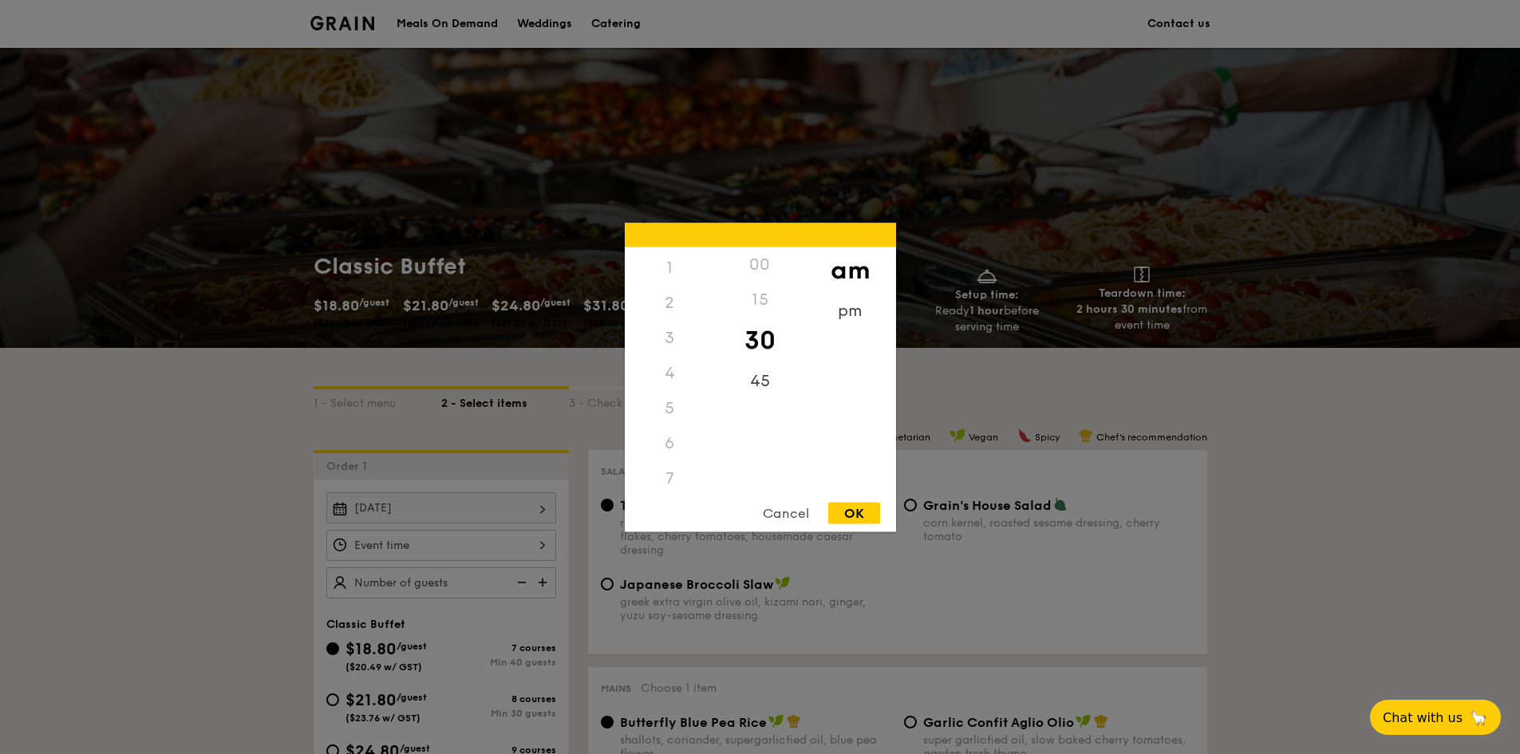
scroll to position [0, 0]
click at [877, 312] on div "pm" at bounding box center [850, 316] width 90 height 46
click at [680, 265] on div "12" at bounding box center [670, 270] width 90 height 46
click at [763, 270] on div "00" at bounding box center [760, 270] width 90 height 46
click at [865, 509] on div "OK" at bounding box center [854, 513] width 52 height 22
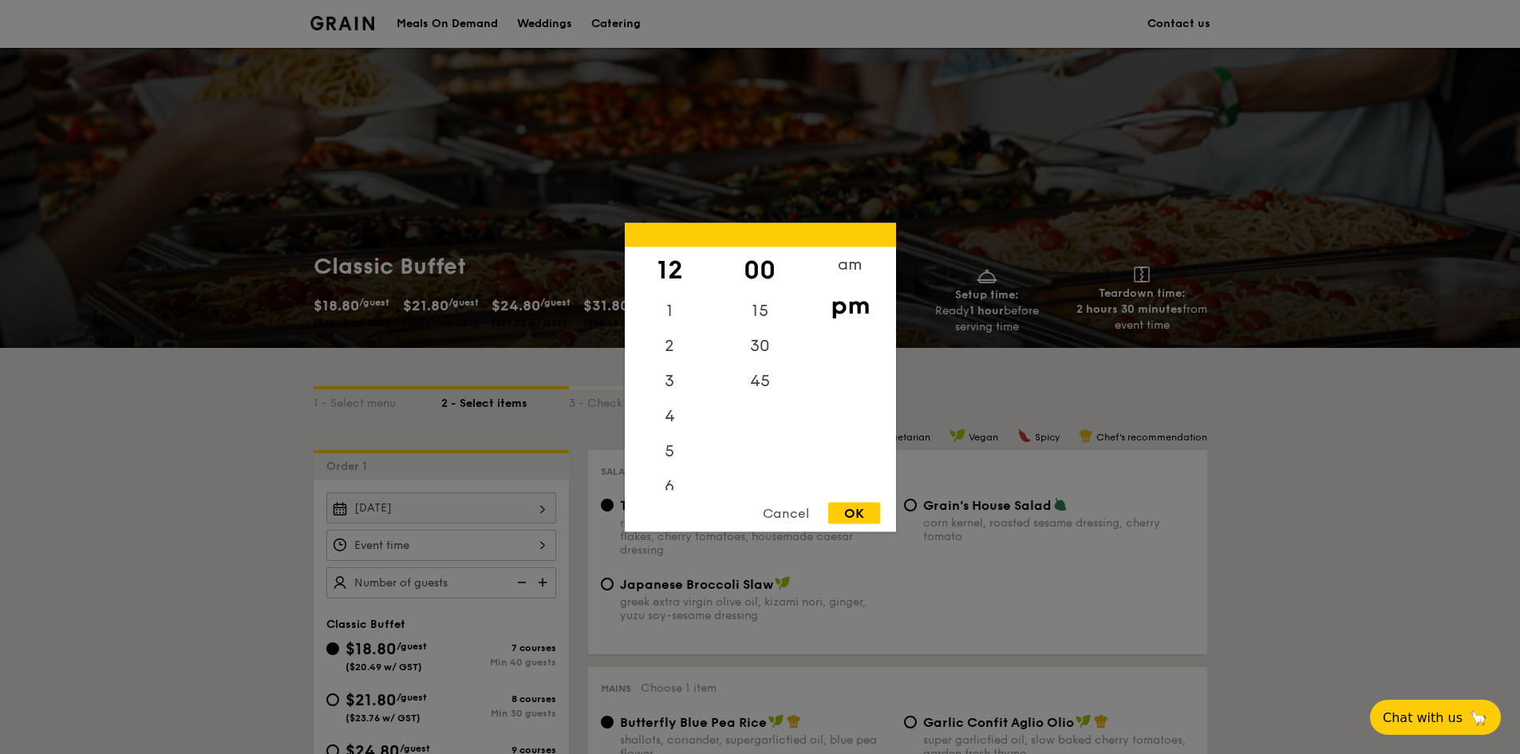
type input "12:00PM"
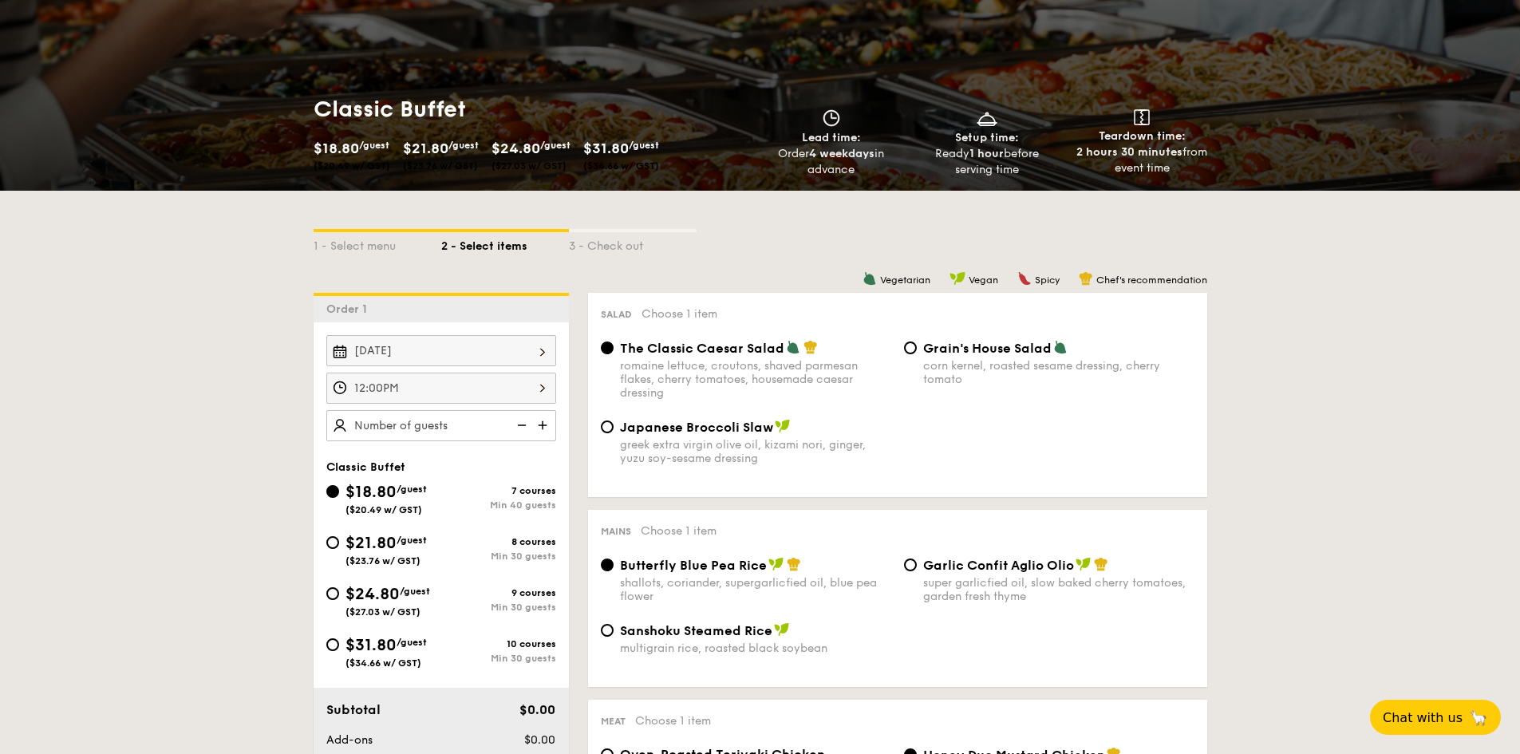
scroll to position [239, 0]
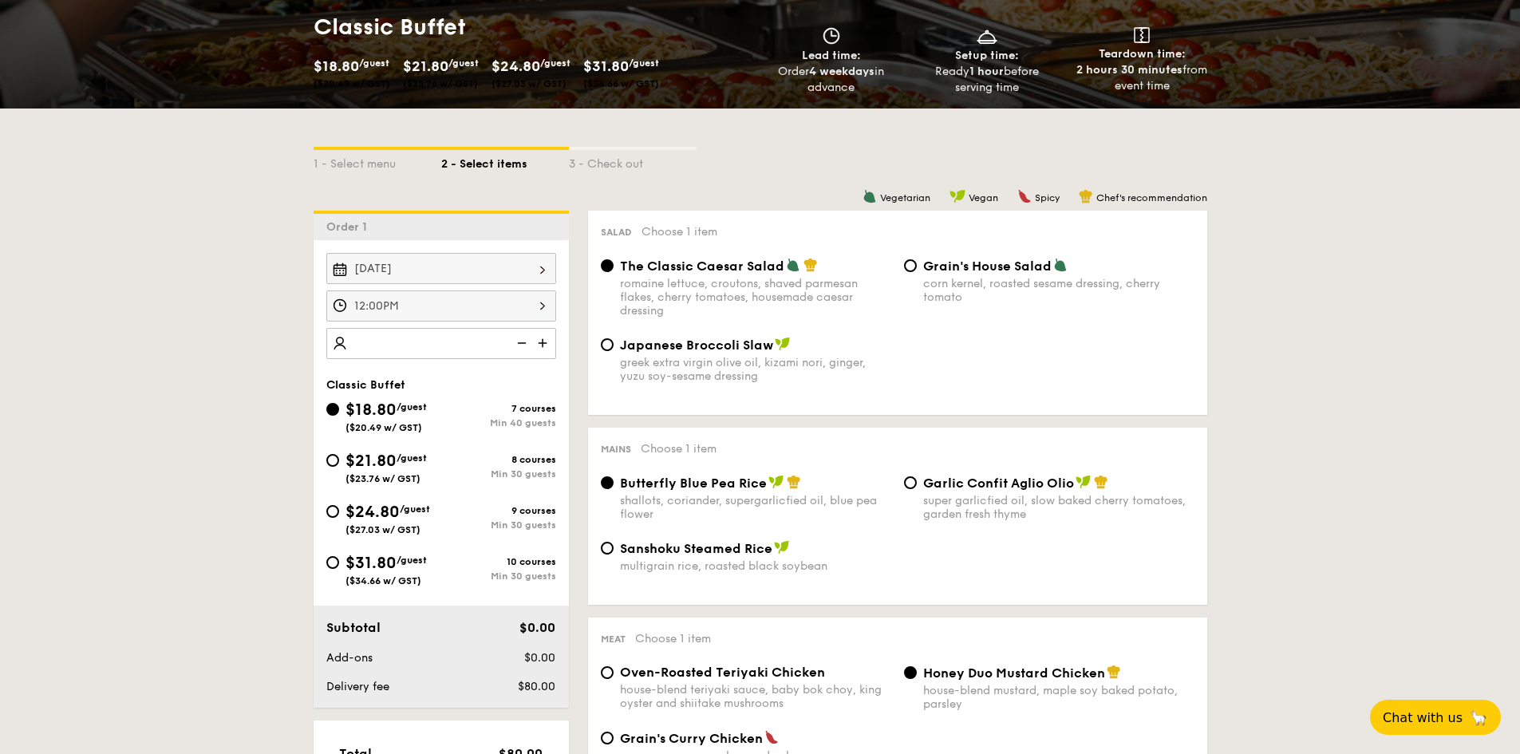
type input "3"
type input "40 guests"
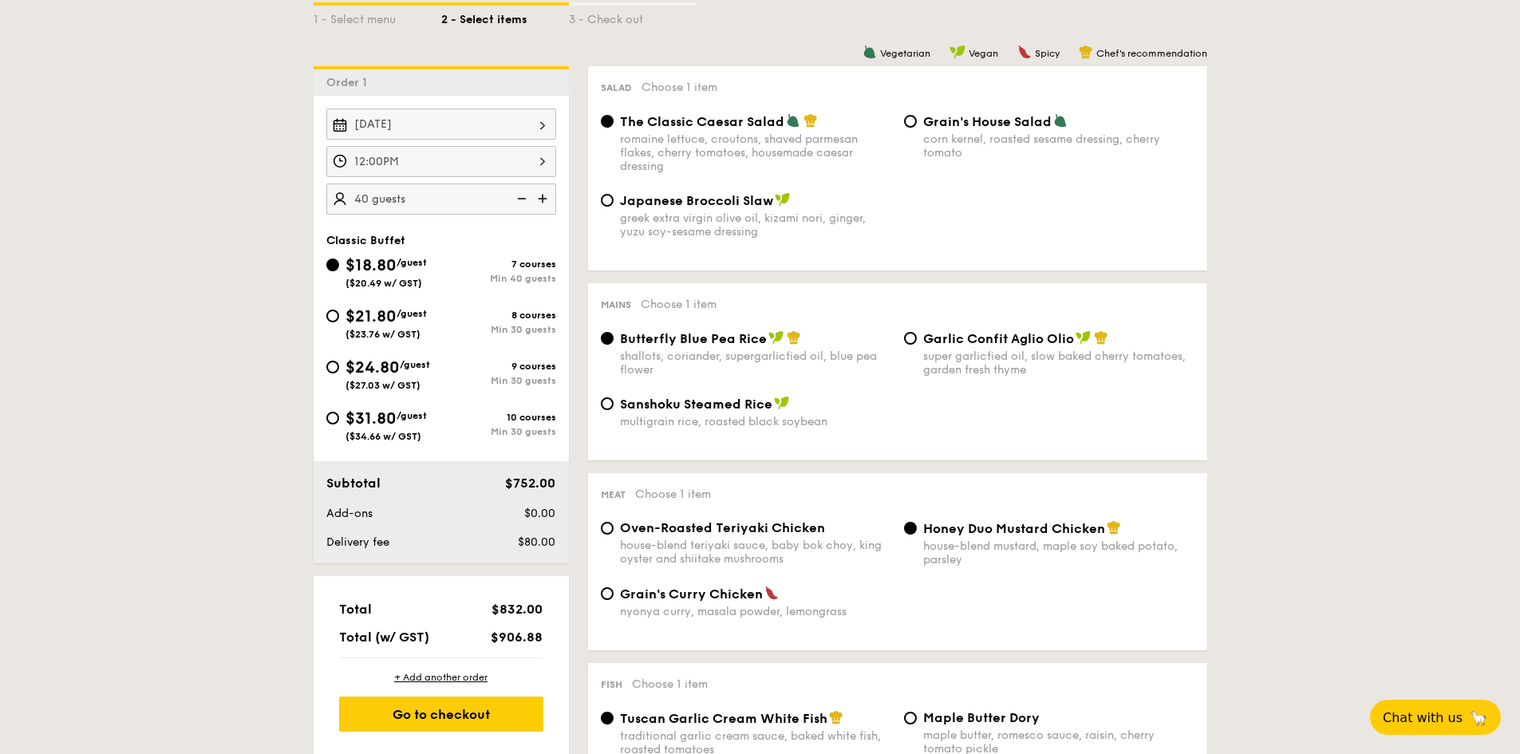
scroll to position [319, 0]
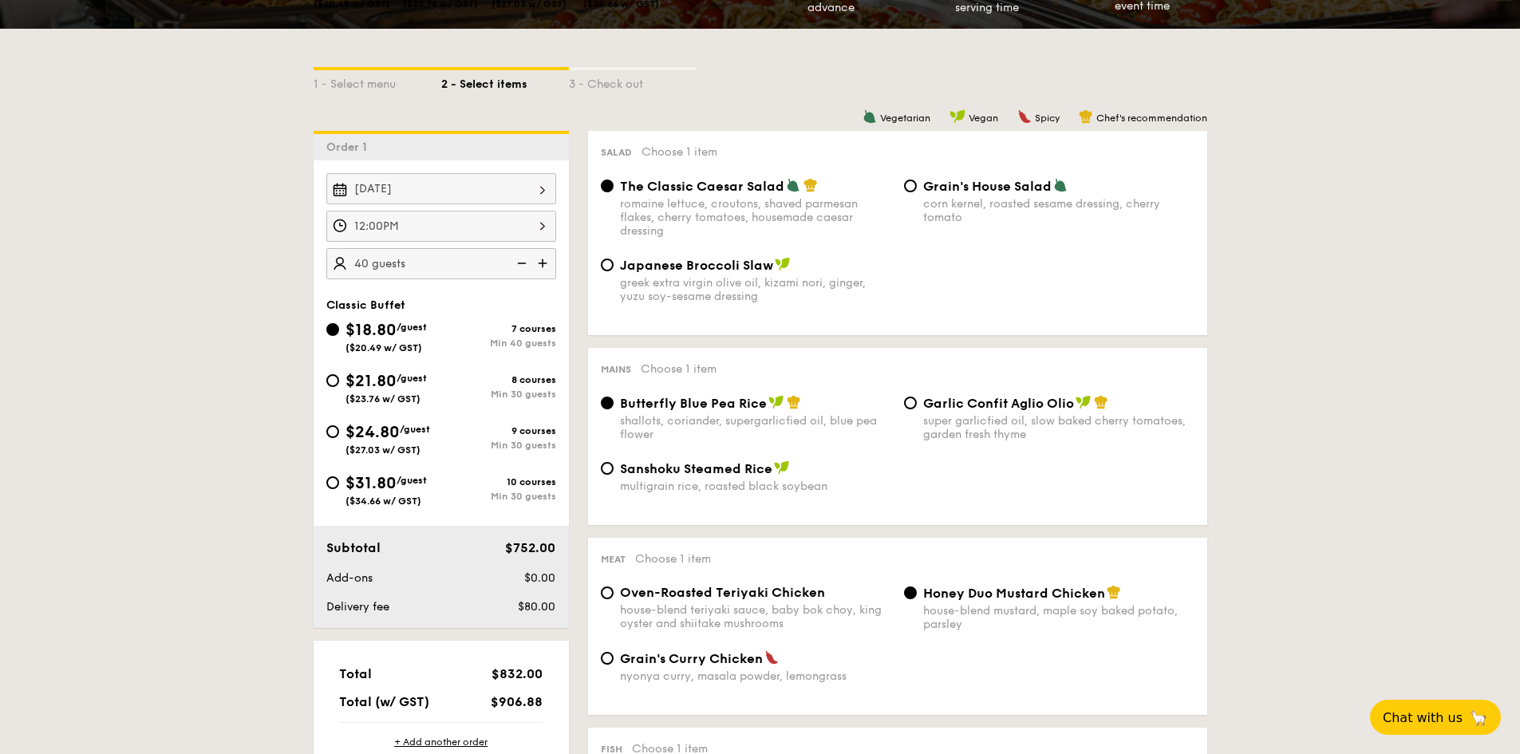
click at [783, 262] on img at bounding box center [783, 264] width 16 height 14
click at [613, 262] on input "Japanese Broccoli Slaw greek extra virgin olive oil, kizami [PERSON_NAME], yuzu…" at bounding box center [607, 264] width 13 height 13
radio input "true"
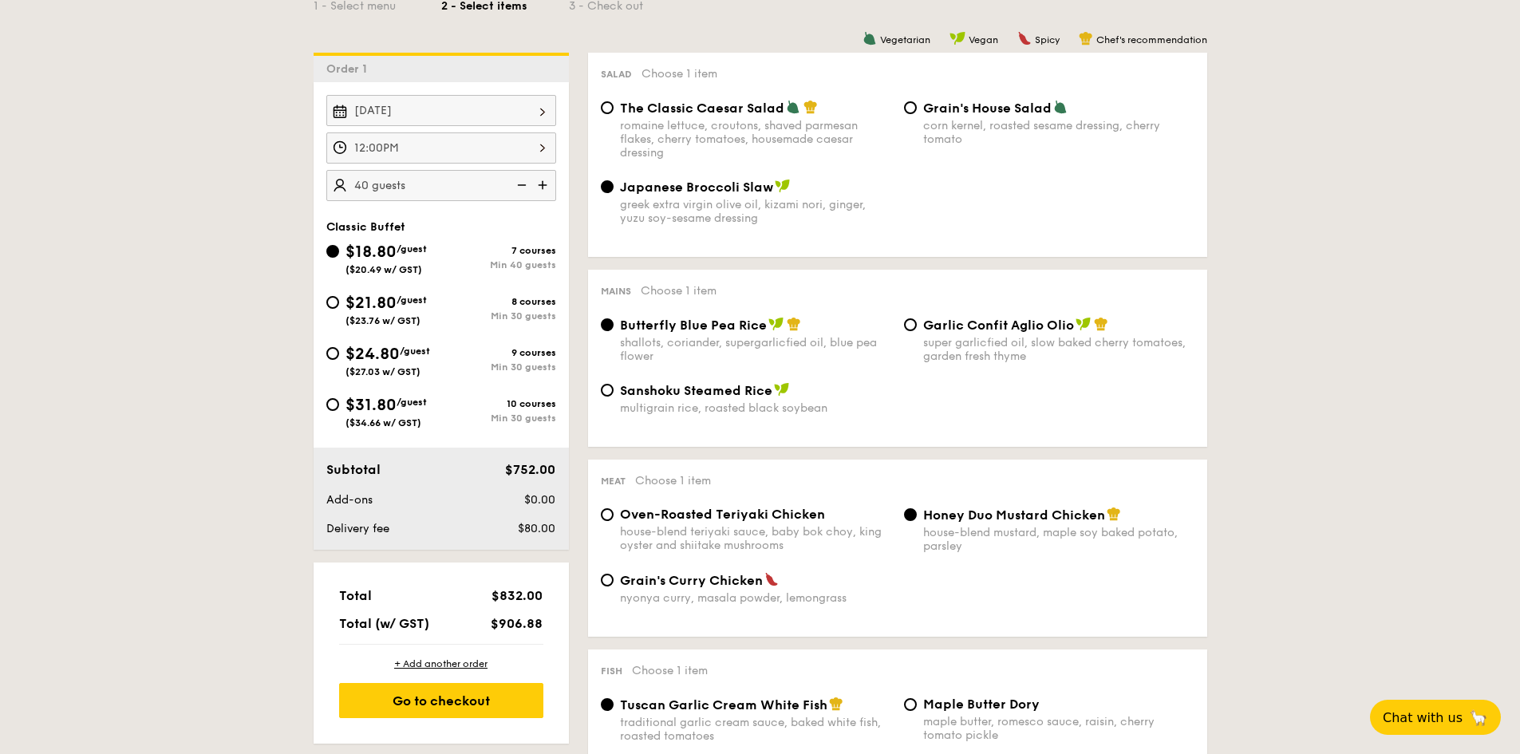
scroll to position [399, 0]
click at [989, 334] on div "super garlicfied oil, slow baked cherry tomatoes, garden fresh thyme" at bounding box center [1058, 347] width 271 height 27
click at [917, 329] on input "Garlic Confit Aglio Olio super garlicfied oil, slow baked cherry tomatoes, gard…" at bounding box center [910, 323] width 13 height 13
radio input "true"
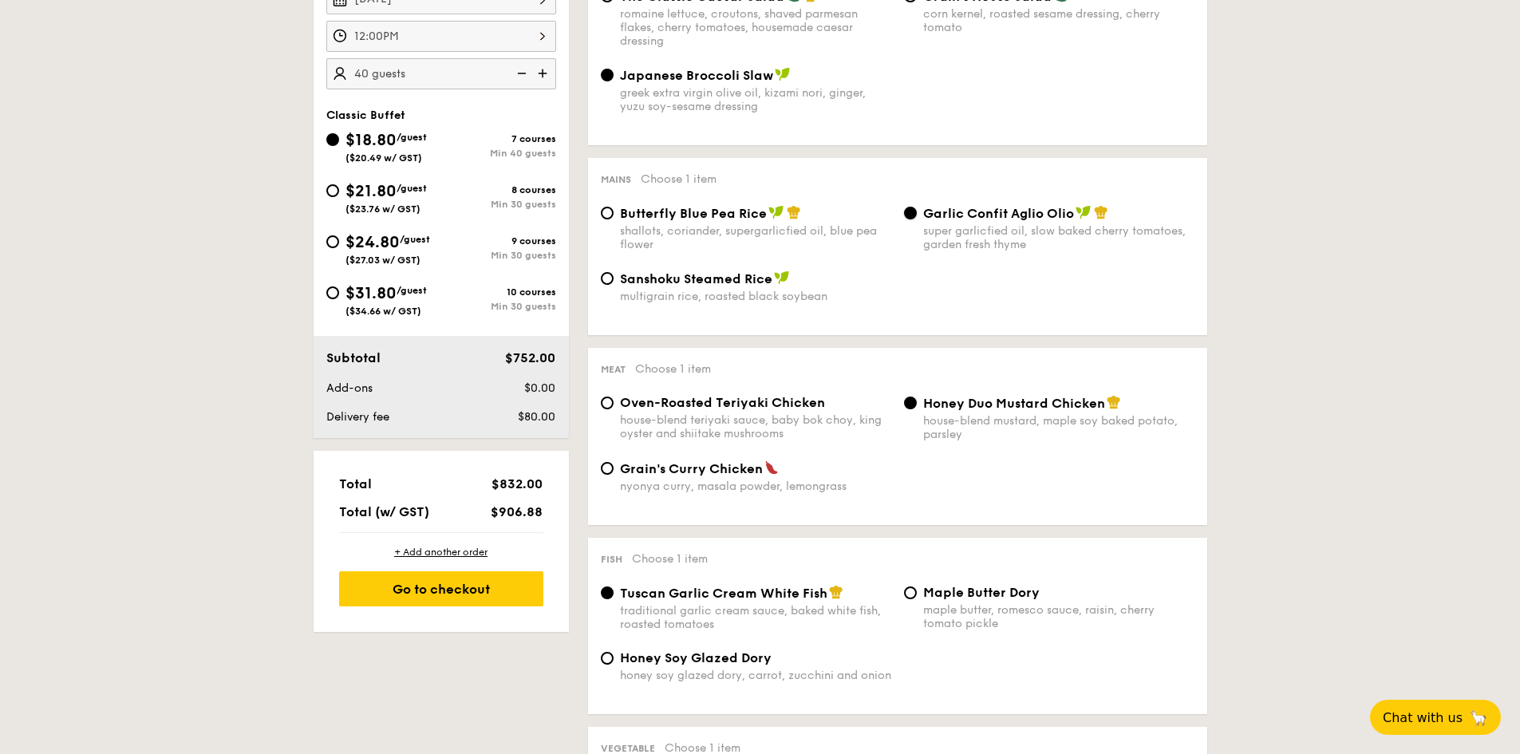
scroll to position [558, 0]
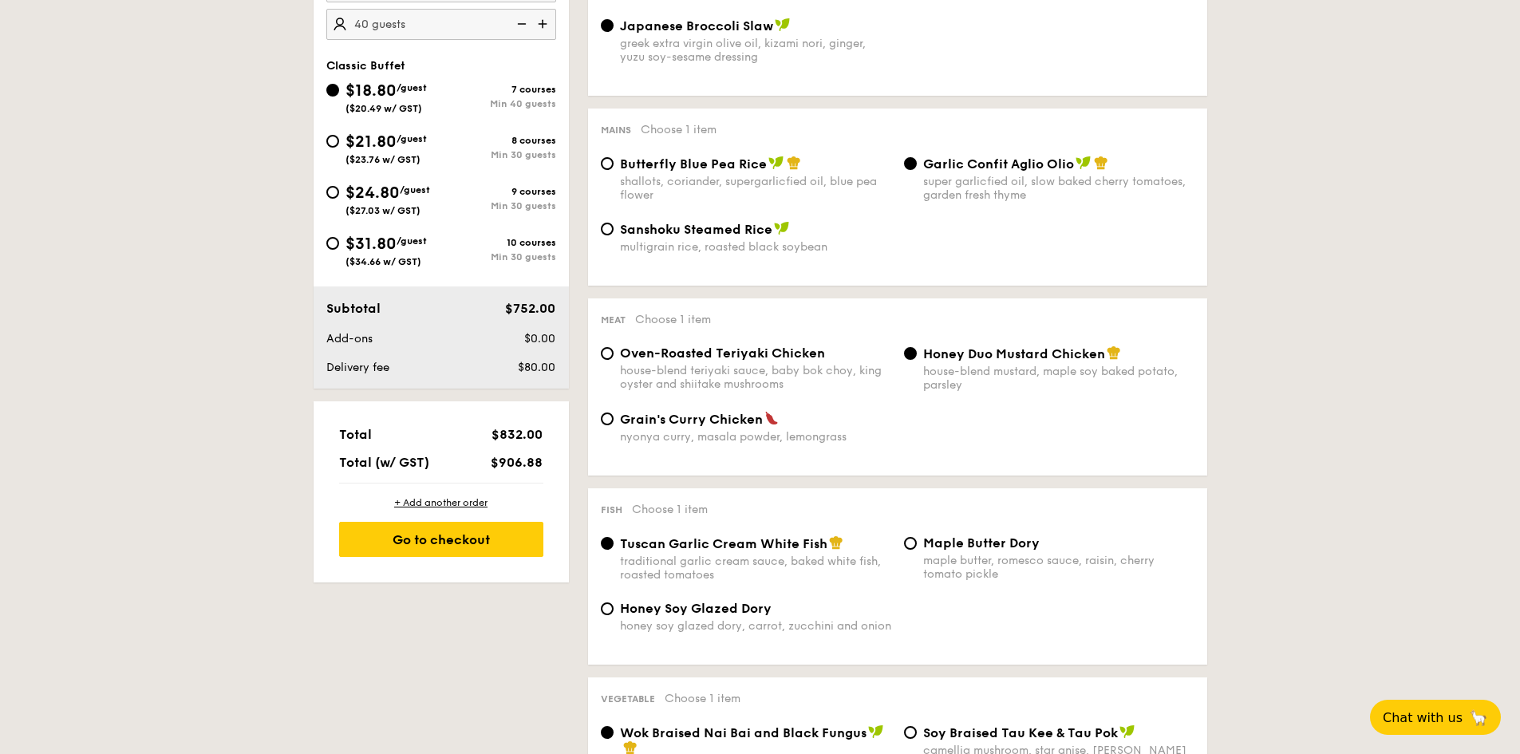
click at [728, 425] on span "Grain's Curry Chicken" at bounding box center [691, 419] width 143 height 15
click at [613, 425] on input "Grain's Curry Chicken nyonya curry, masala powder, lemongrass" at bounding box center [607, 418] width 13 height 13
radio input "true"
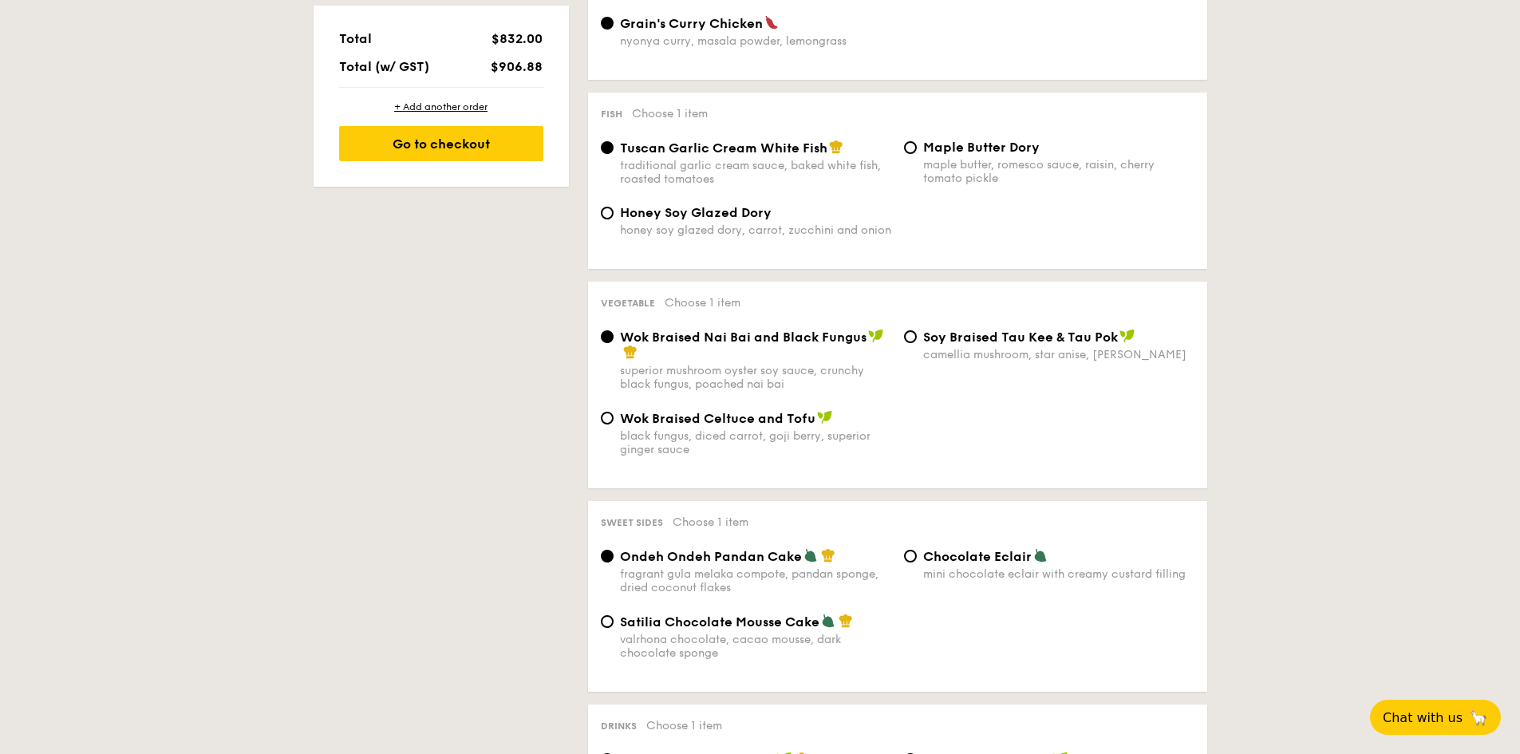
scroll to position [957, 0]
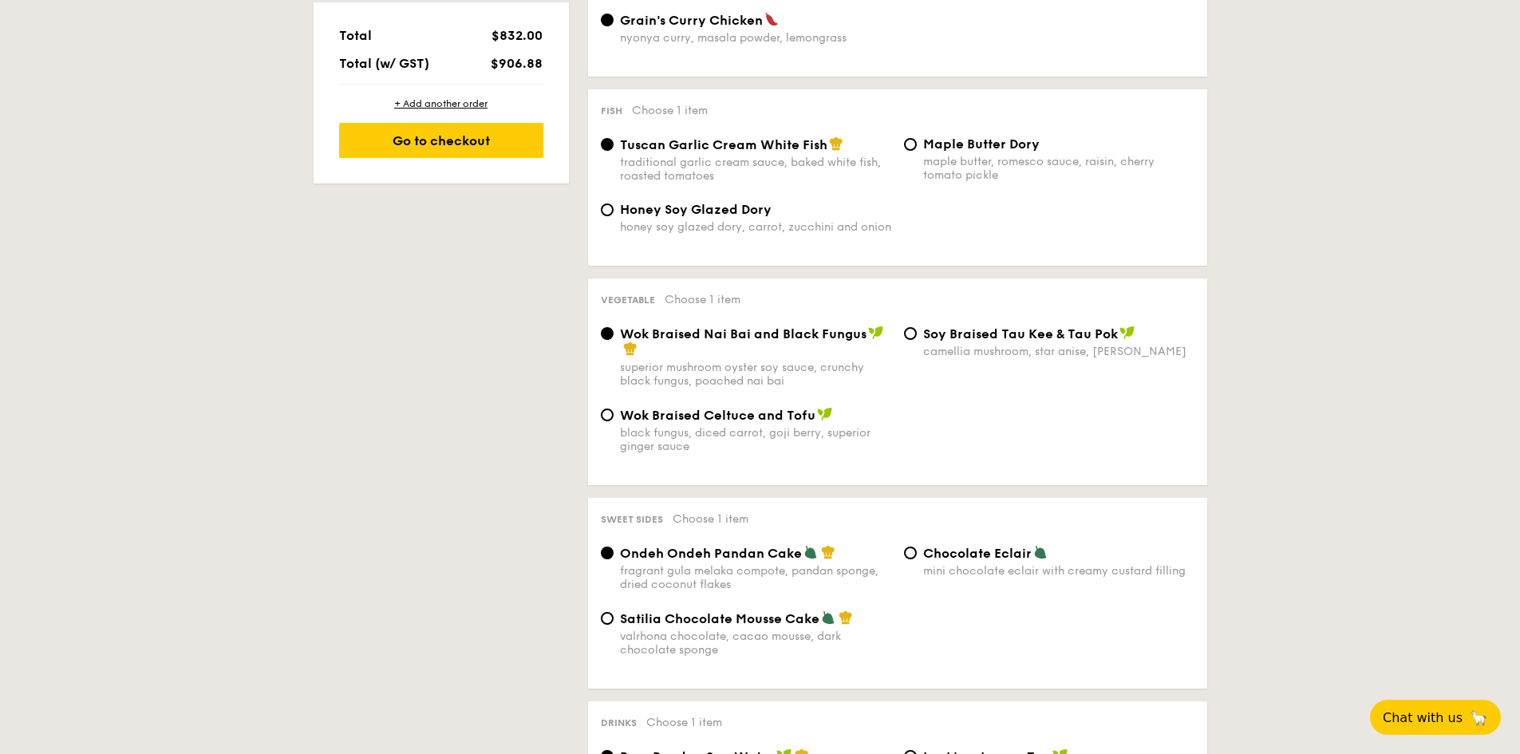
click at [968, 557] on span "Chocolate Eclair" at bounding box center [977, 553] width 108 height 15
click at [917, 557] on input "Chocolate Eclair mini chocolate eclair with creamy custard filling" at bounding box center [910, 552] width 13 height 13
radio input "true"
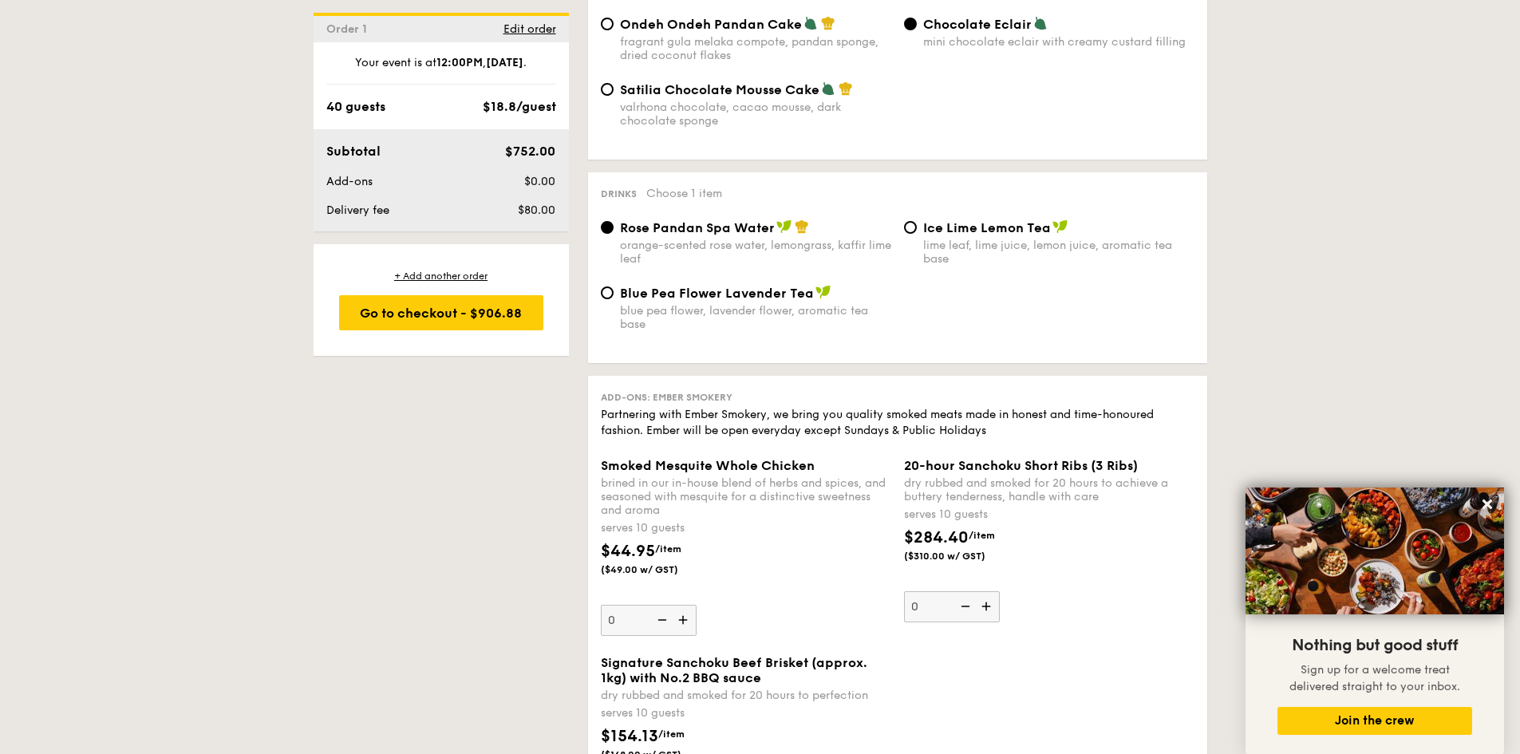
scroll to position [1436, 0]
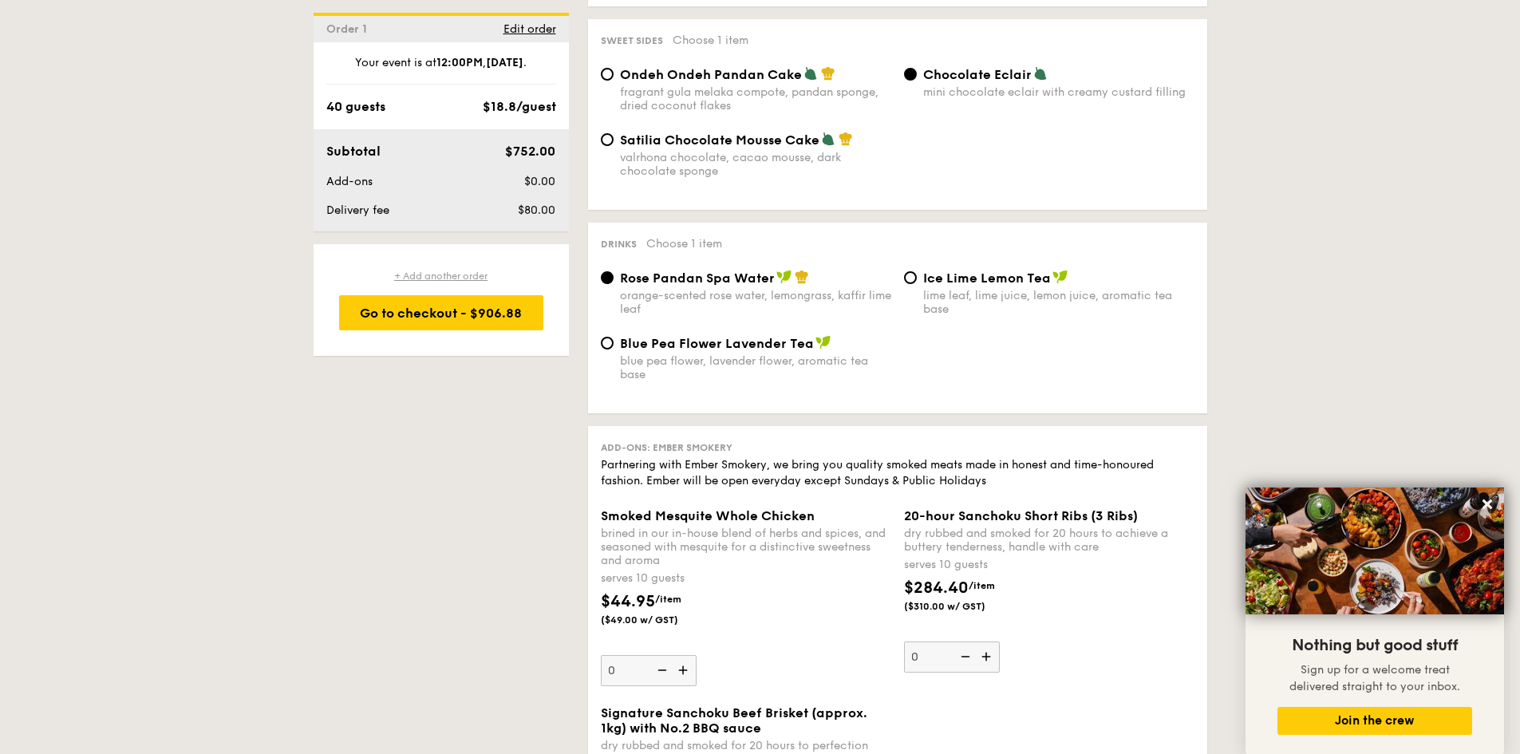
click at [465, 277] on div "+ Add another order" at bounding box center [441, 276] width 204 height 13
radio input "true"
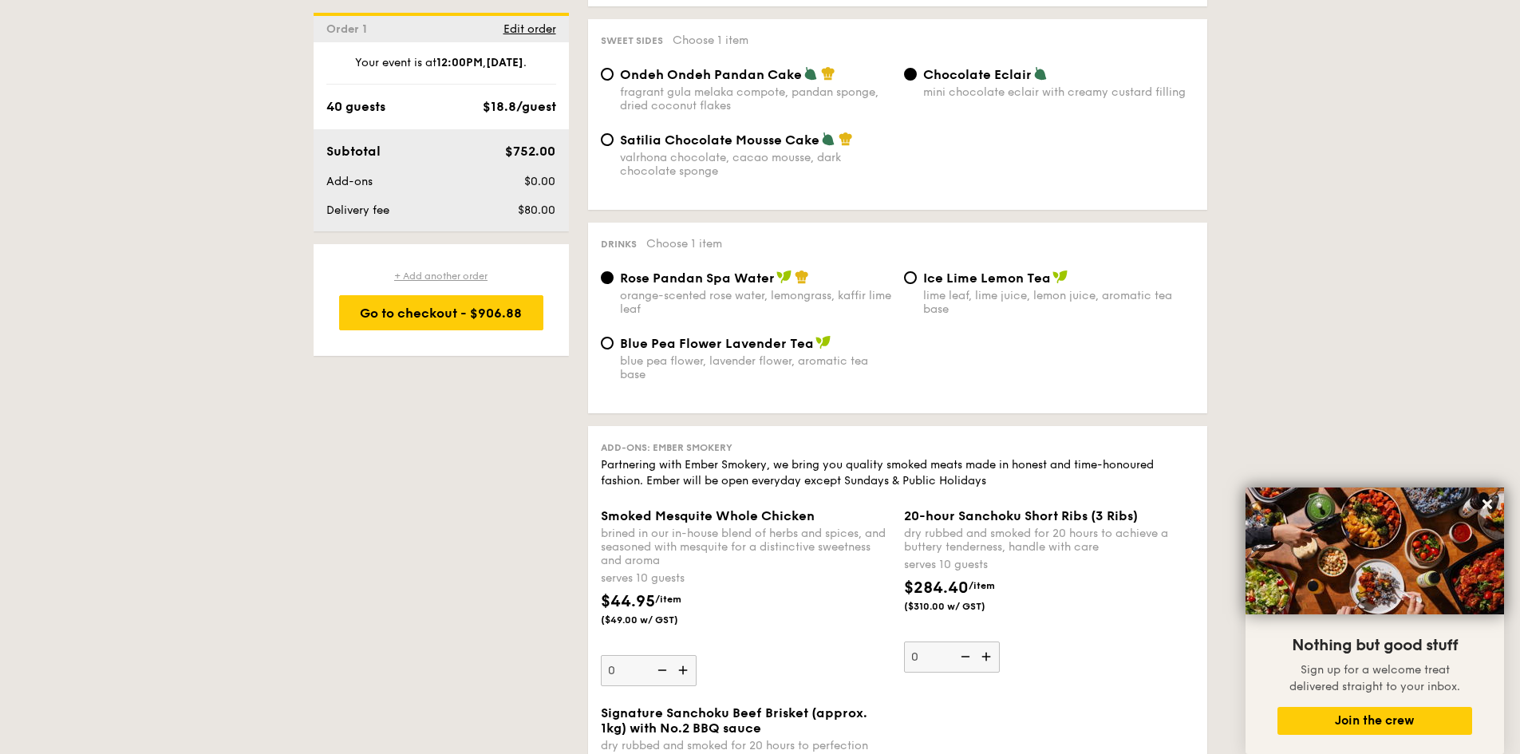
radio input "true"
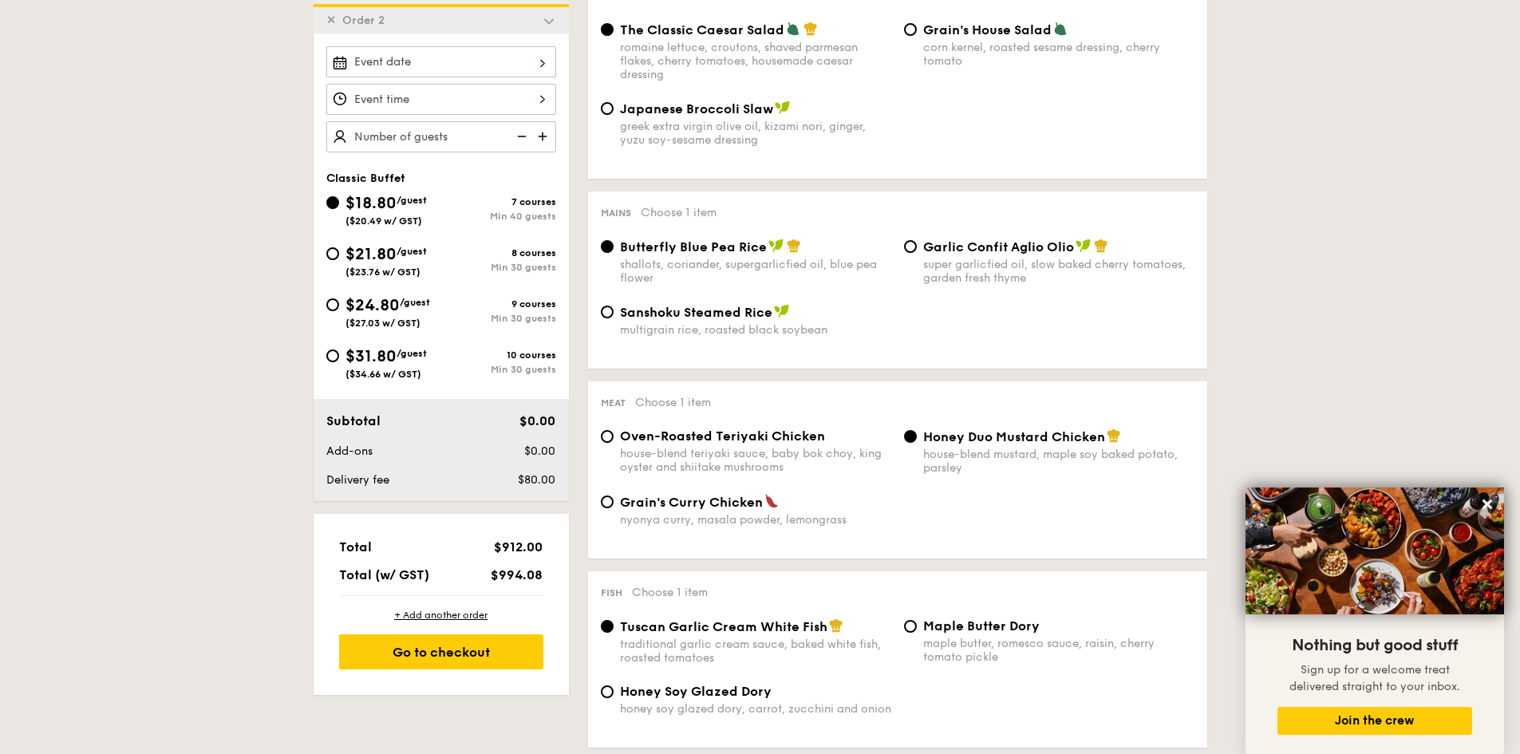
scroll to position [456, 0]
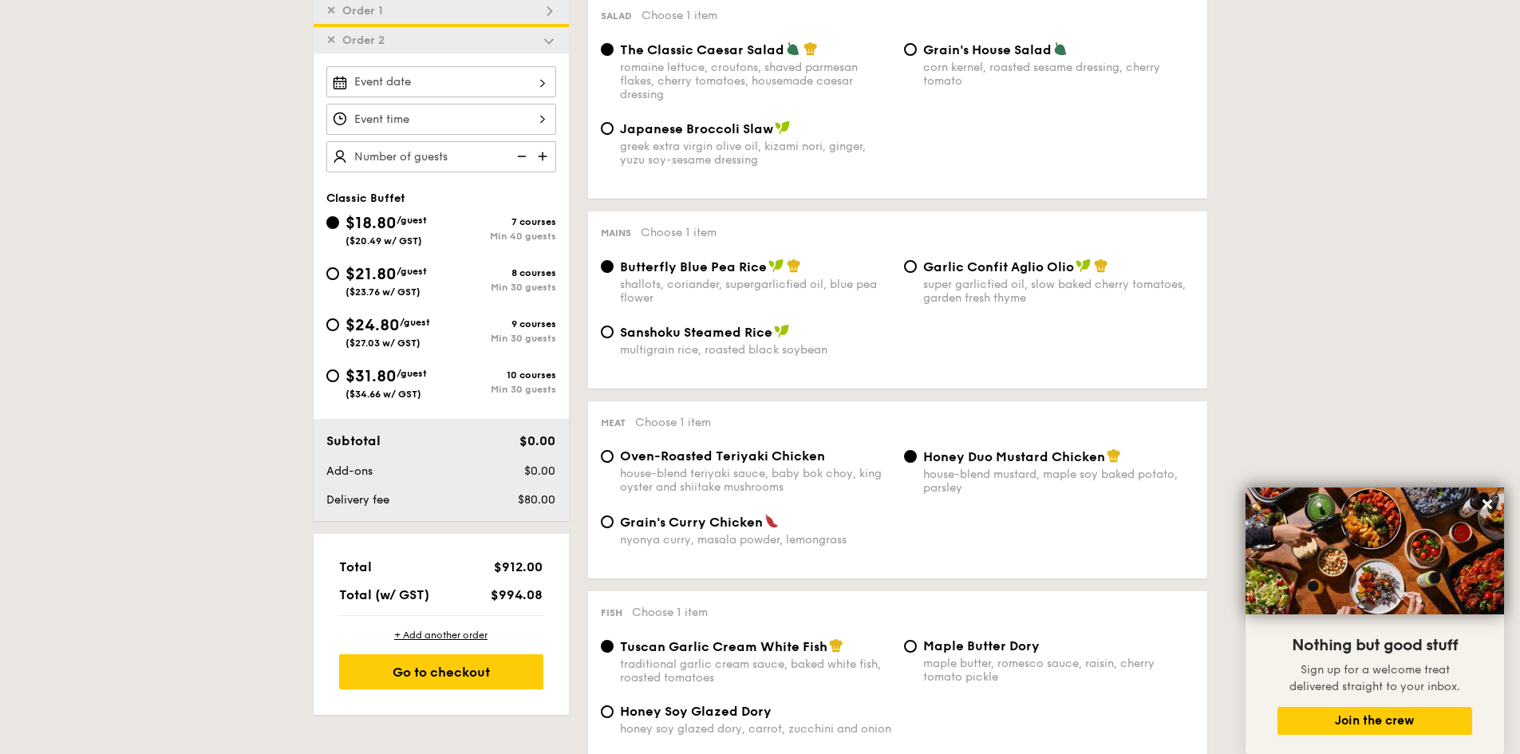
click at [329, 41] on span "✕" at bounding box center [331, 41] width 10 height 14
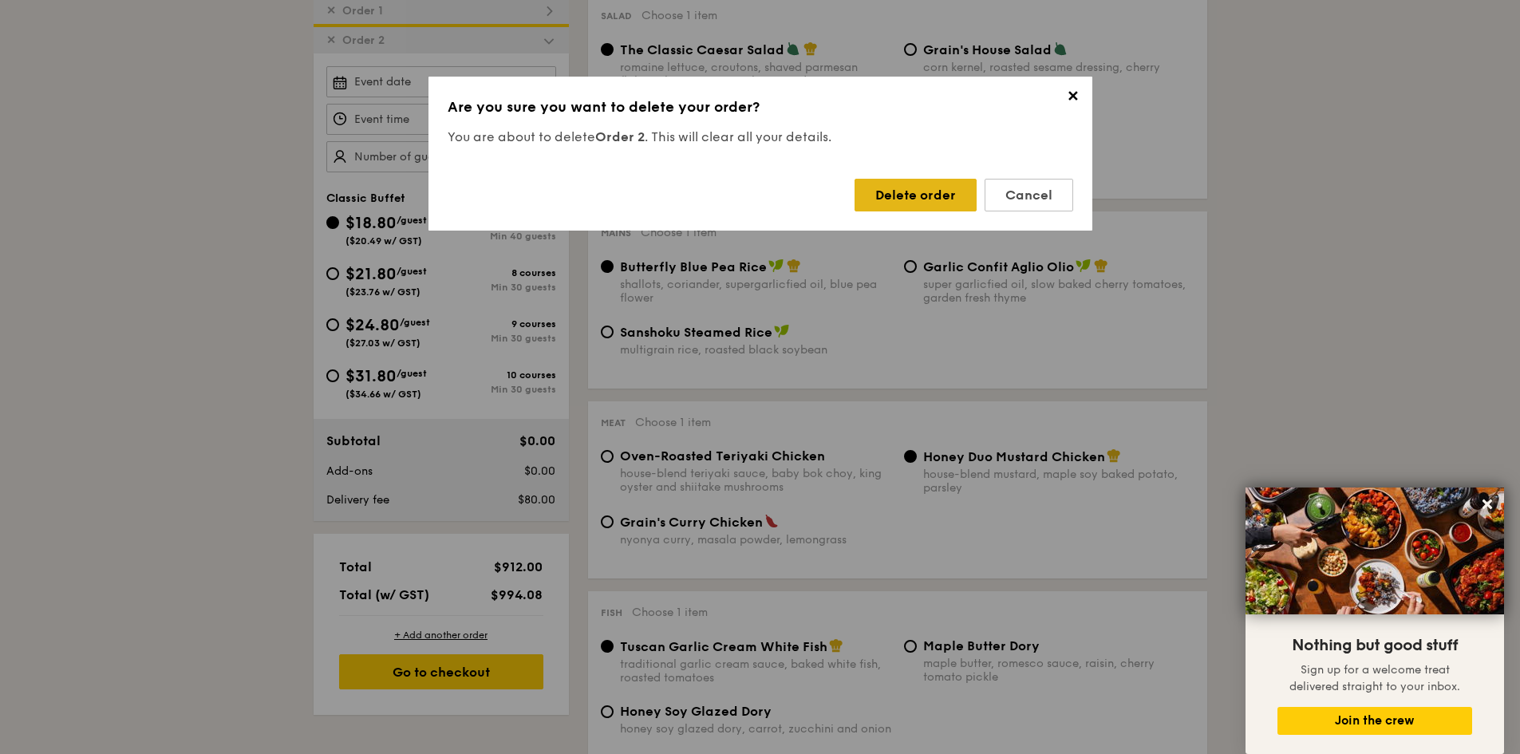
click at [942, 200] on div "Delete order" at bounding box center [915, 195] width 122 height 33
radio input "false"
radio input "true"
radio input "false"
radio input "true"
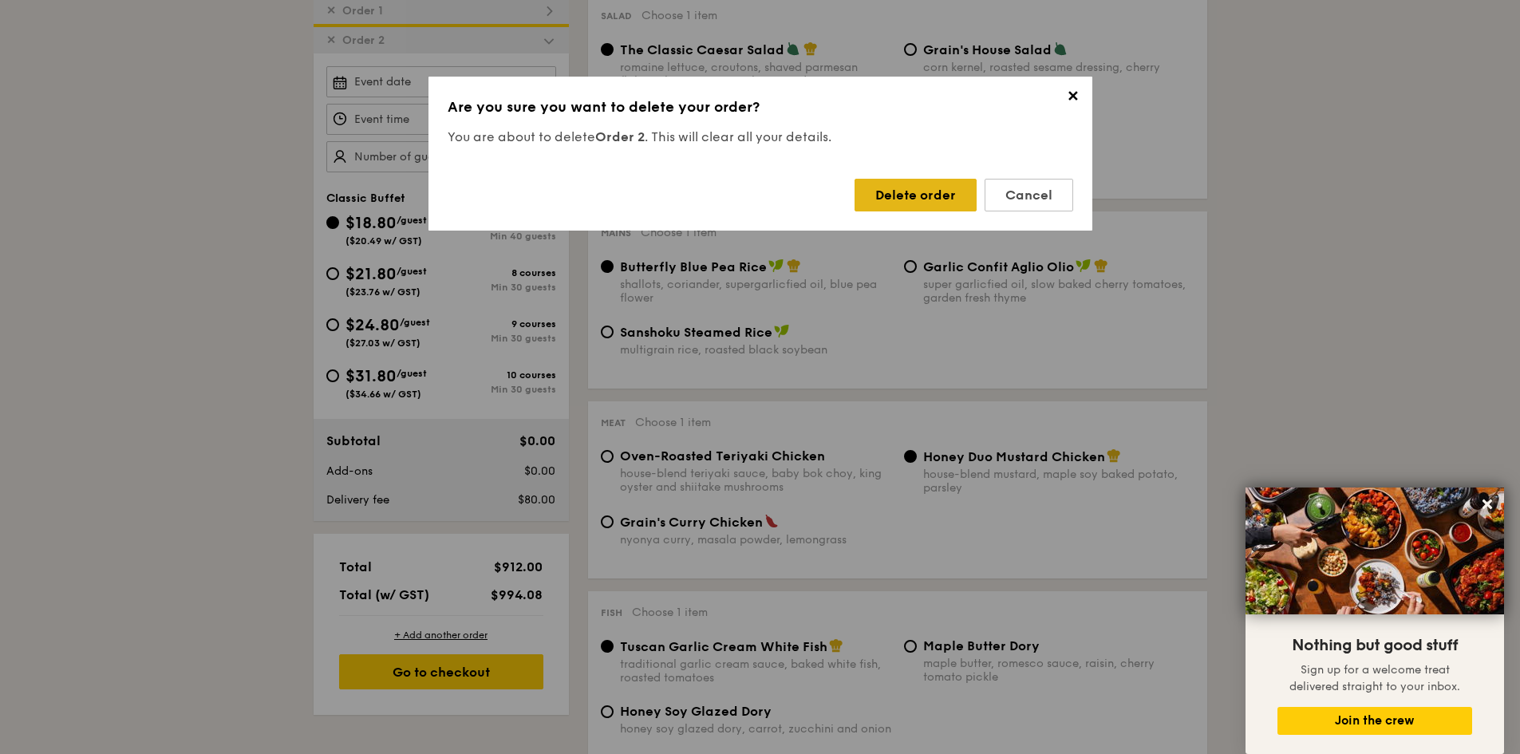
radio input "false"
radio input "true"
radio input "false"
radio input "true"
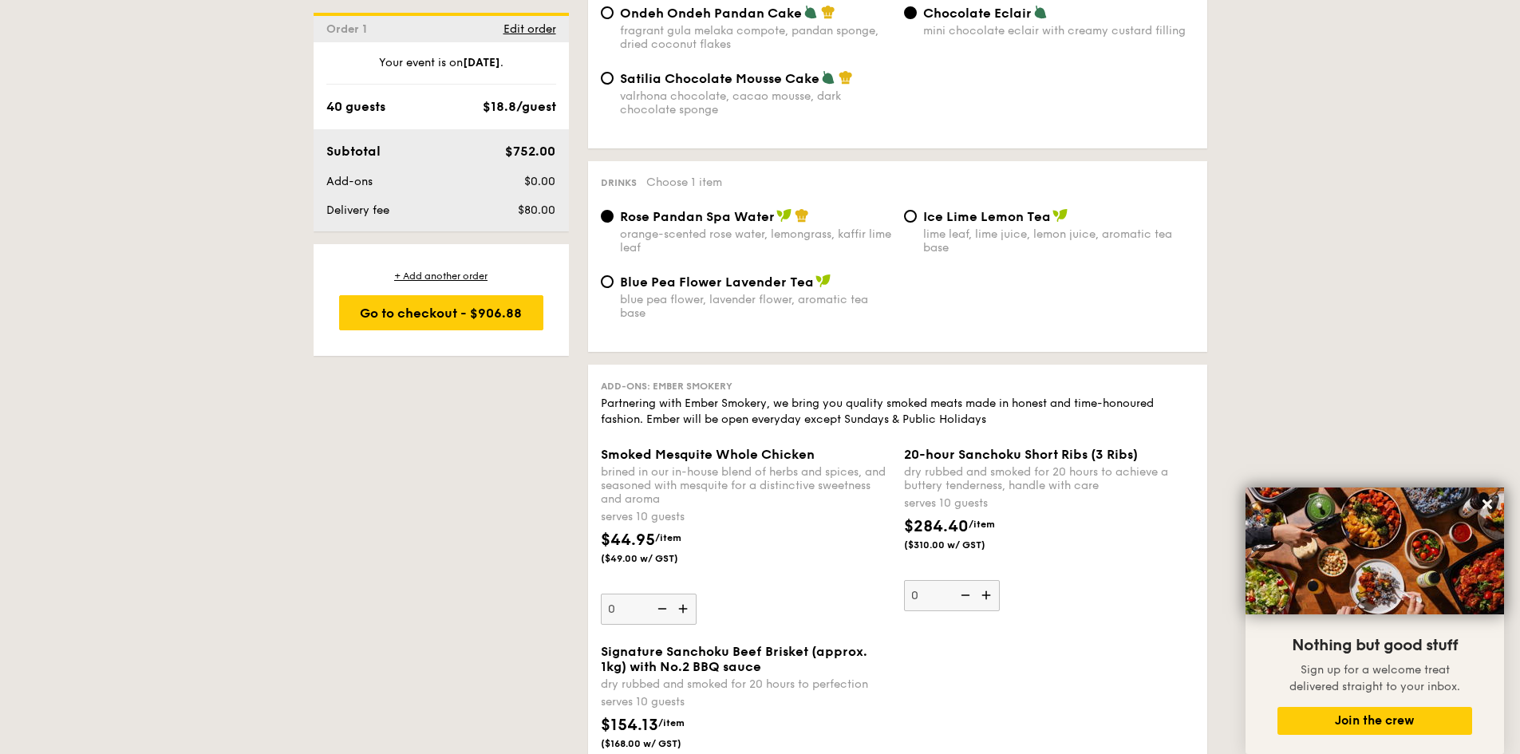
scroll to position [1493, 0]
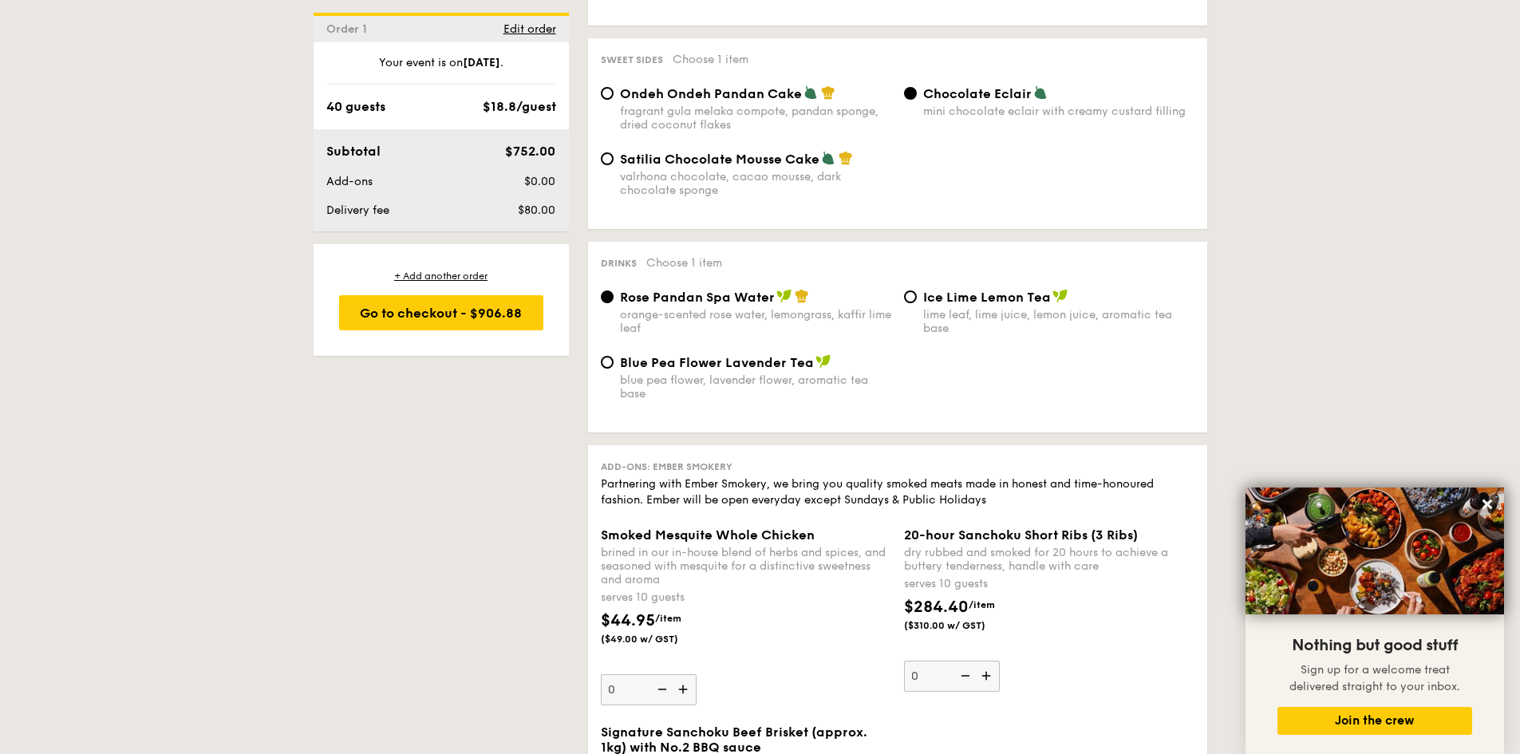
scroll to position [1413, 0]
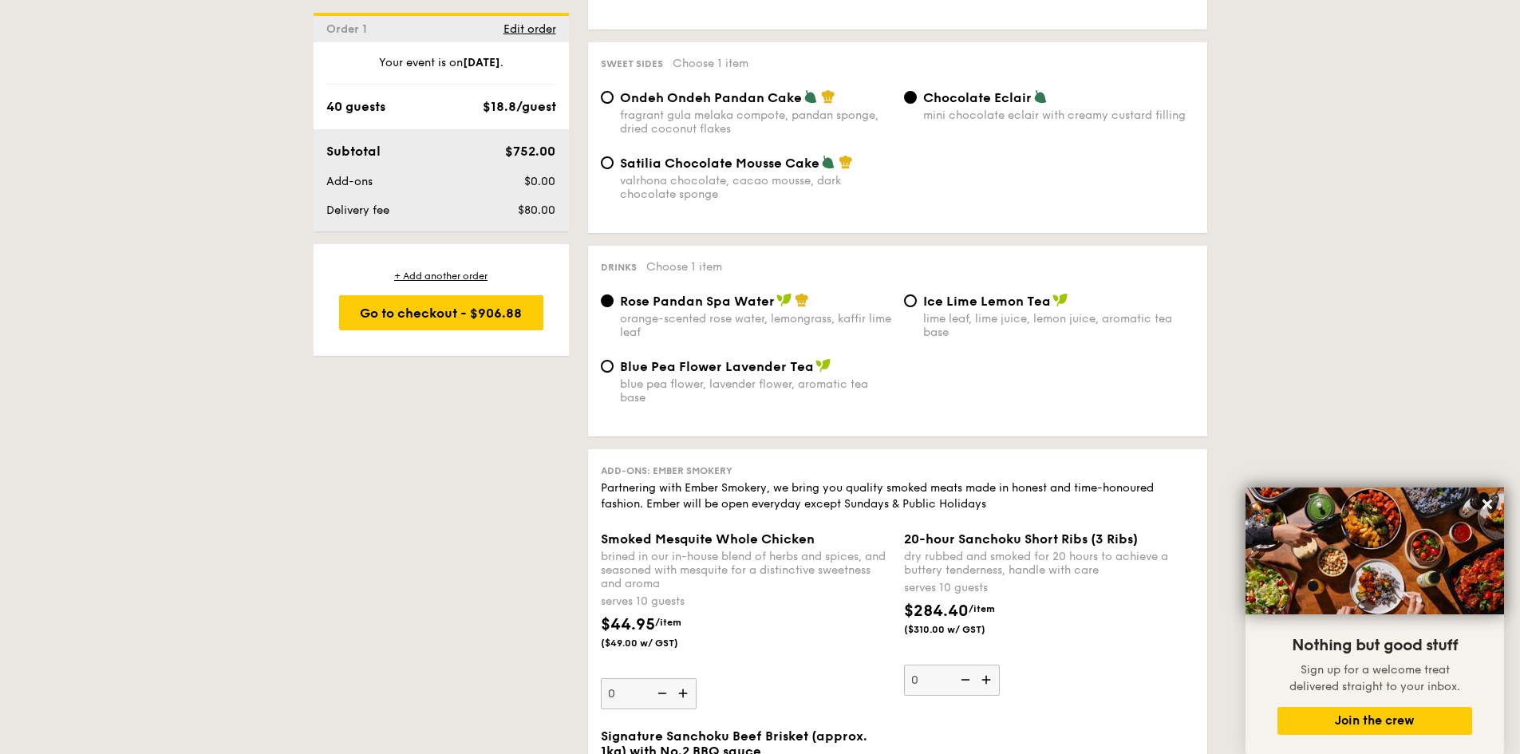
click at [523, 39] on div "Order 1 Edit order" at bounding box center [441, 28] width 255 height 30
click at [526, 34] on span "Edit order" at bounding box center [529, 29] width 53 height 14
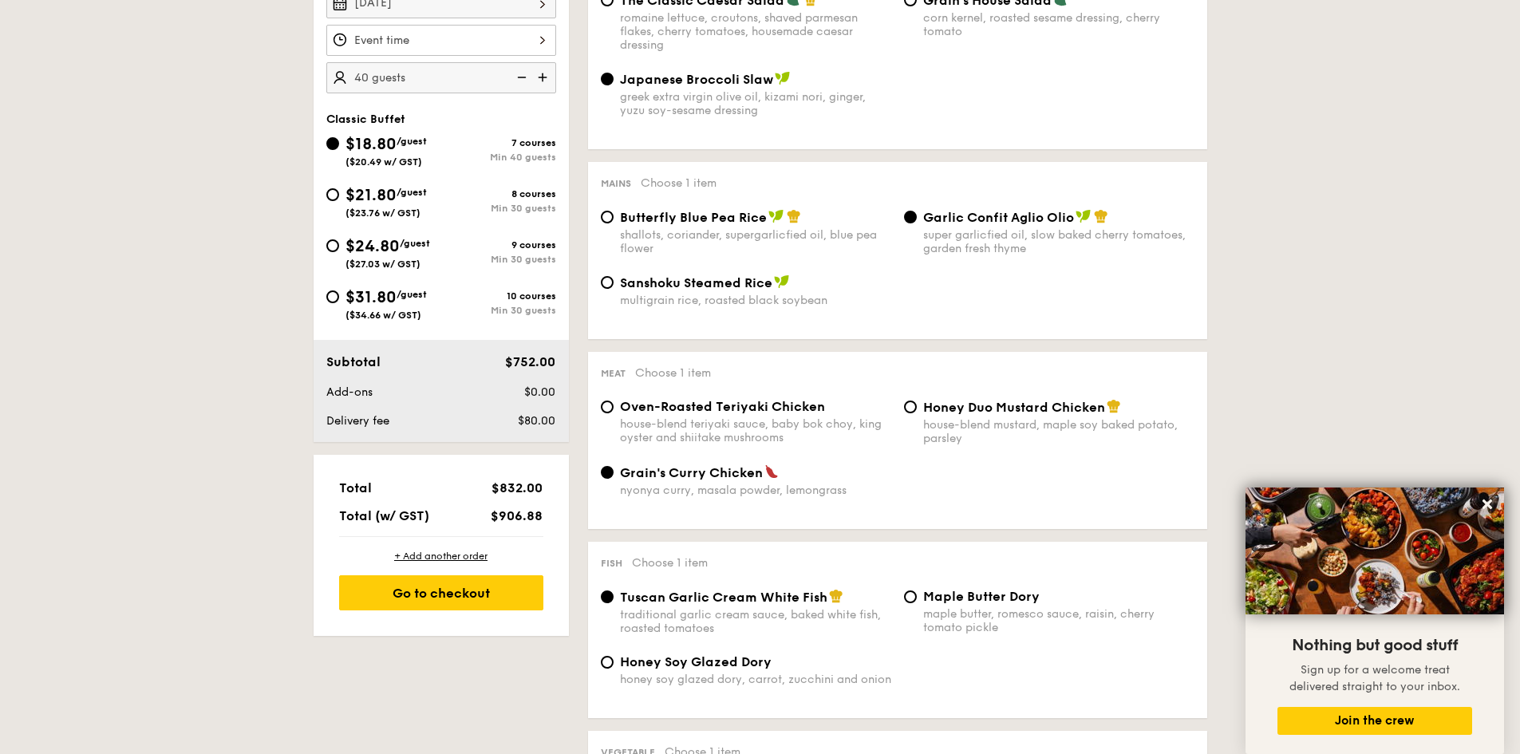
scroll to position [426, 0]
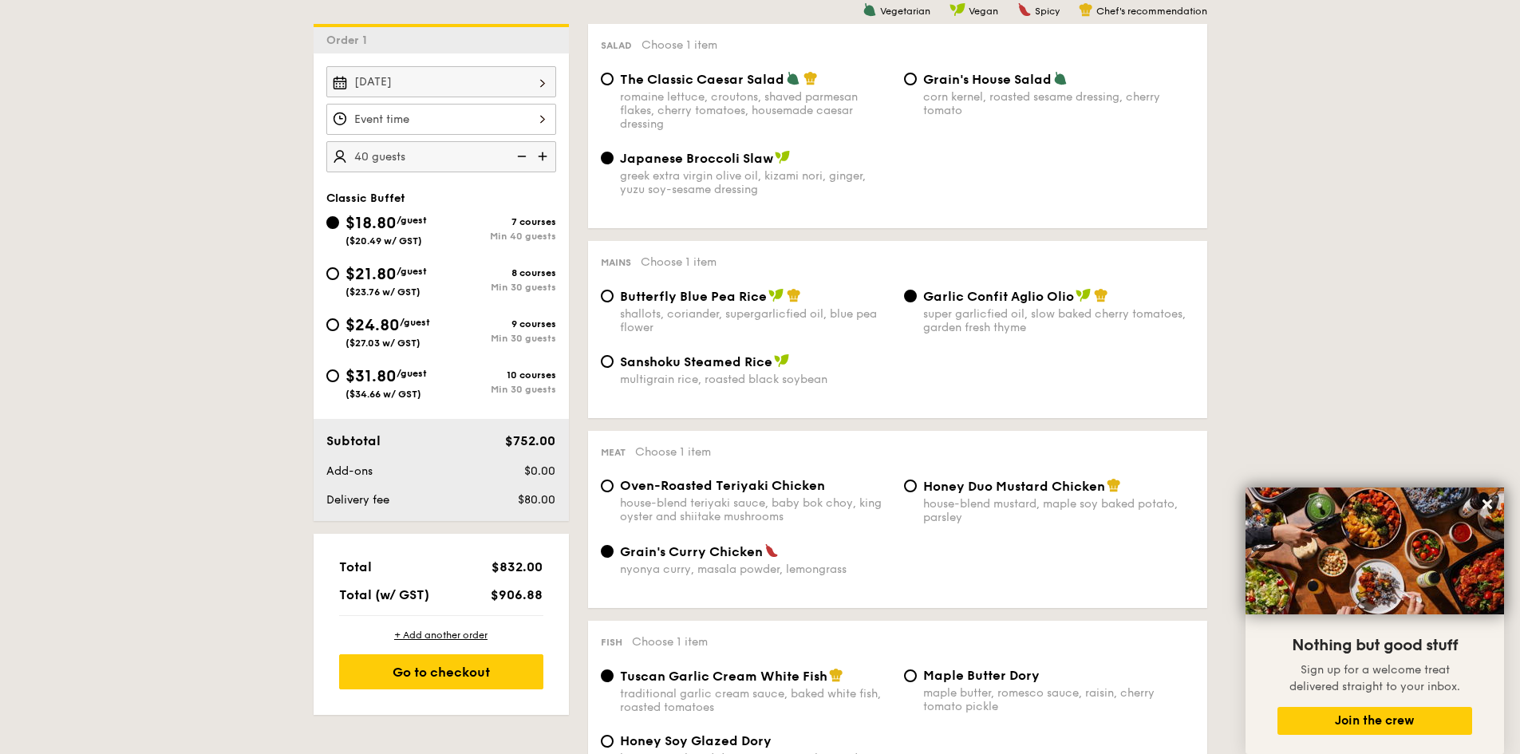
click at [472, 124] on div at bounding box center [441, 119] width 230 height 31
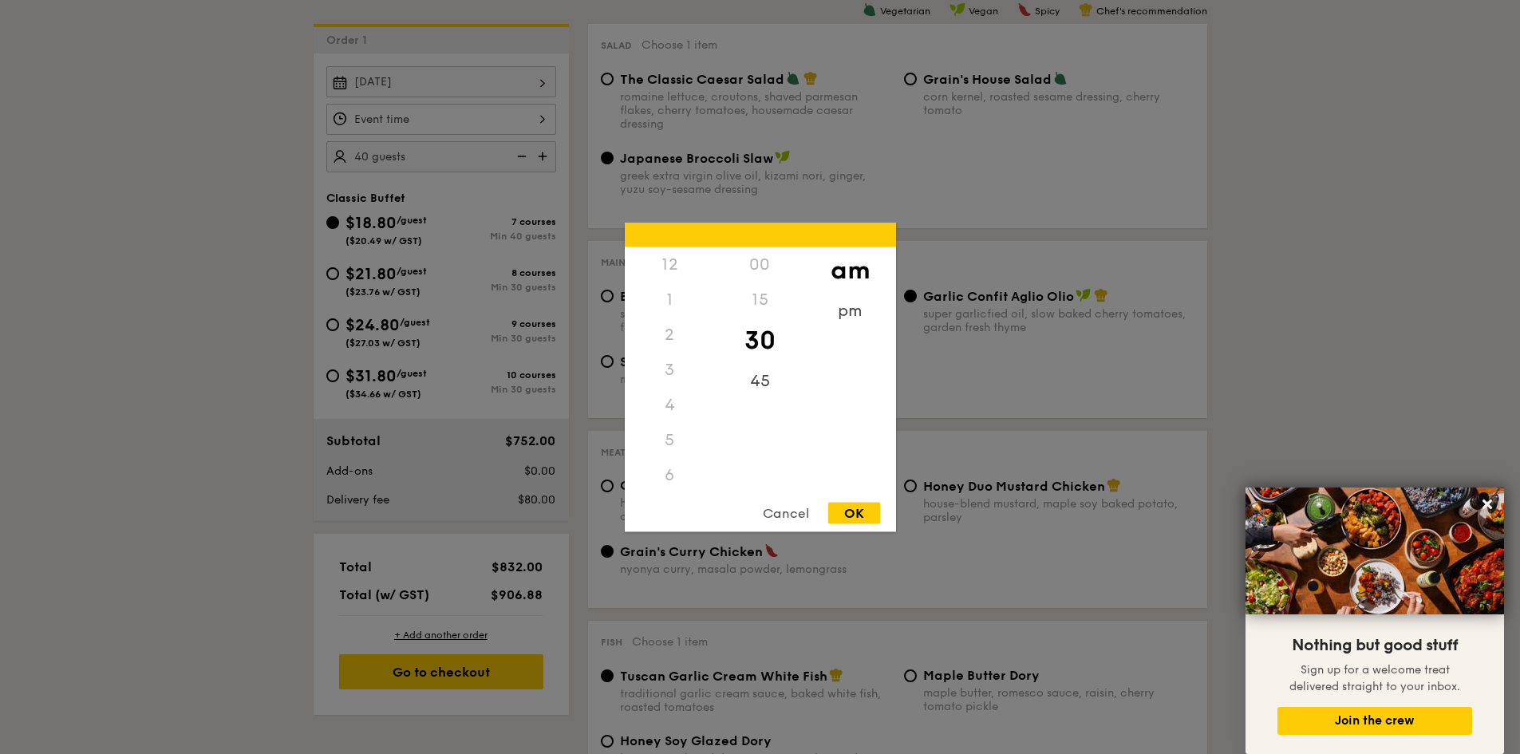
scroll to position [176, 0]
click at [842, 305] on div "pm" at bounding box center [850, 316] width 90 height 46
click at [684, 266] on div "12" at bounding box center [670, 270] width 90 height 46
click at [758, 263] on div "00" at bounding box center [760, 270] width 90 height 46
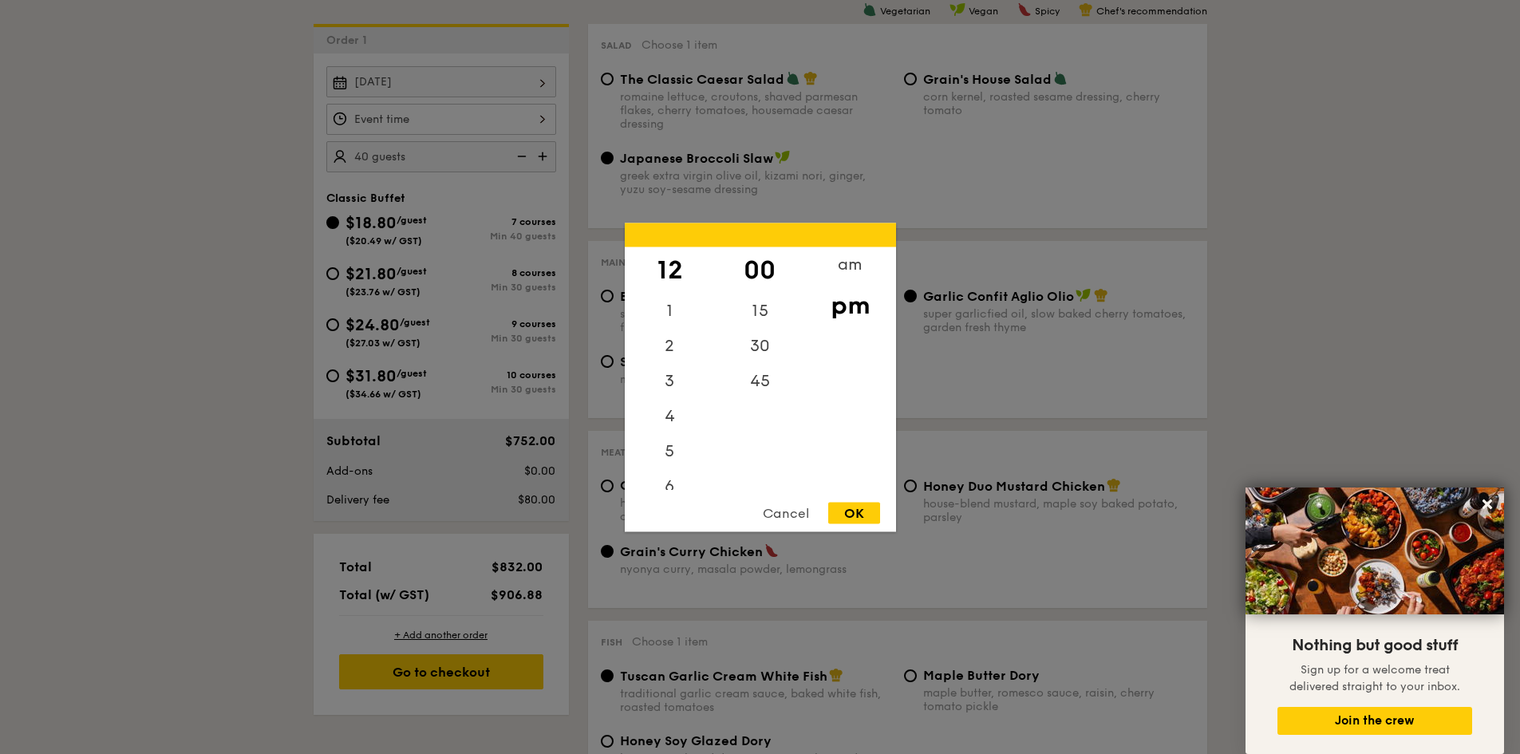
click at [854, 521] on div "OK" at bounding box center [854, 513] width 52 height 22
type input "12:00PM"
